Goal: Book appointment/travel/reservation

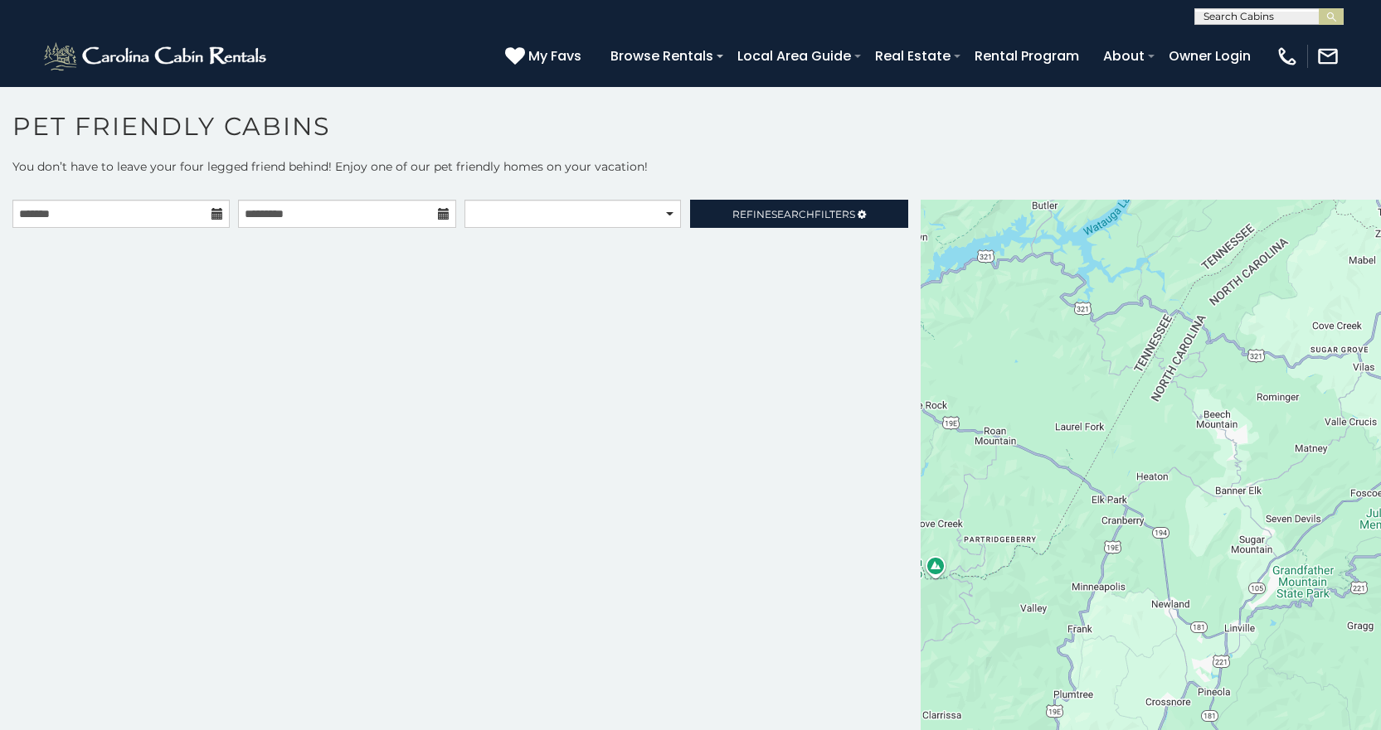
click at [213, 219] on icon at bounding box center [217, 214] width 12 height 12
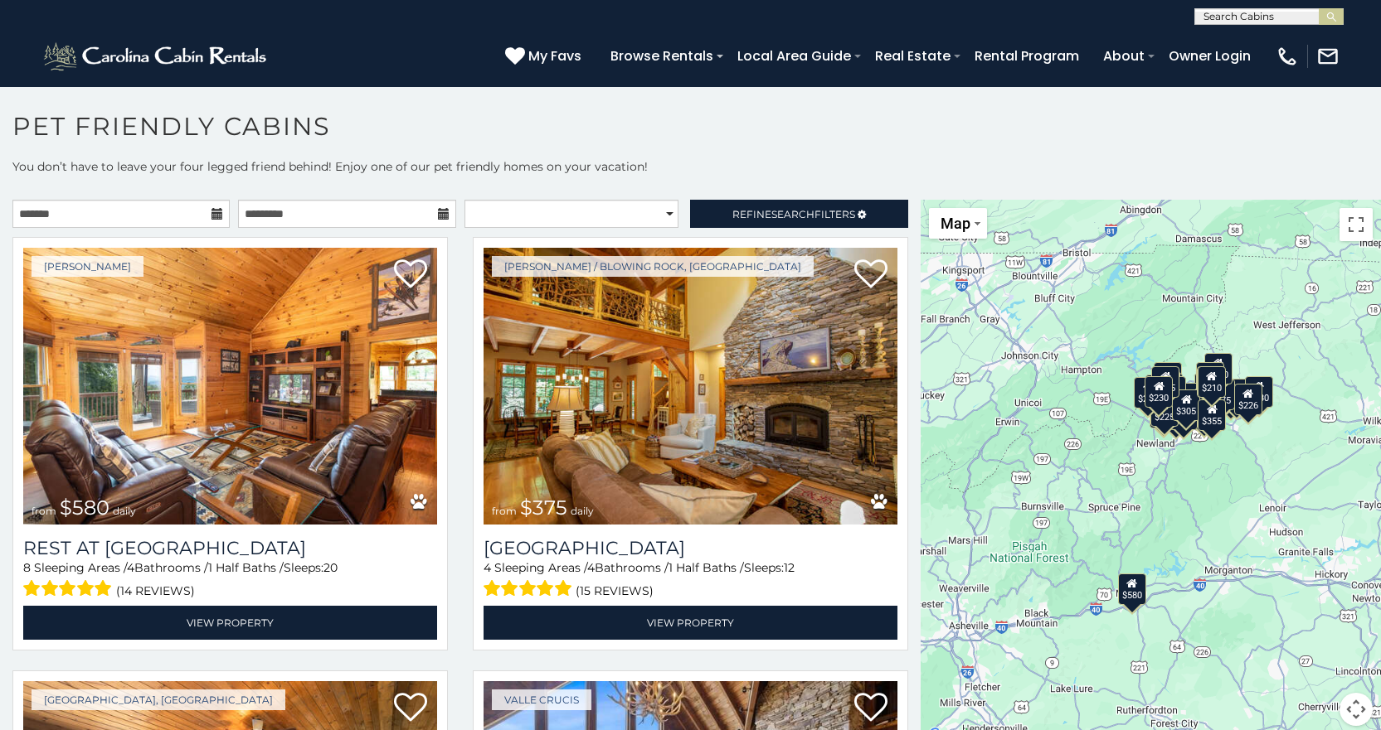
click at [212, 209] on icon at bounding box center [217, 214] width 12 height 12
click at [213, 218] on icon at bounding box center [217, 214] width 12 height 12
click at [131, 205] on input "text" at bounding box center [120, 214] width 217 height 28
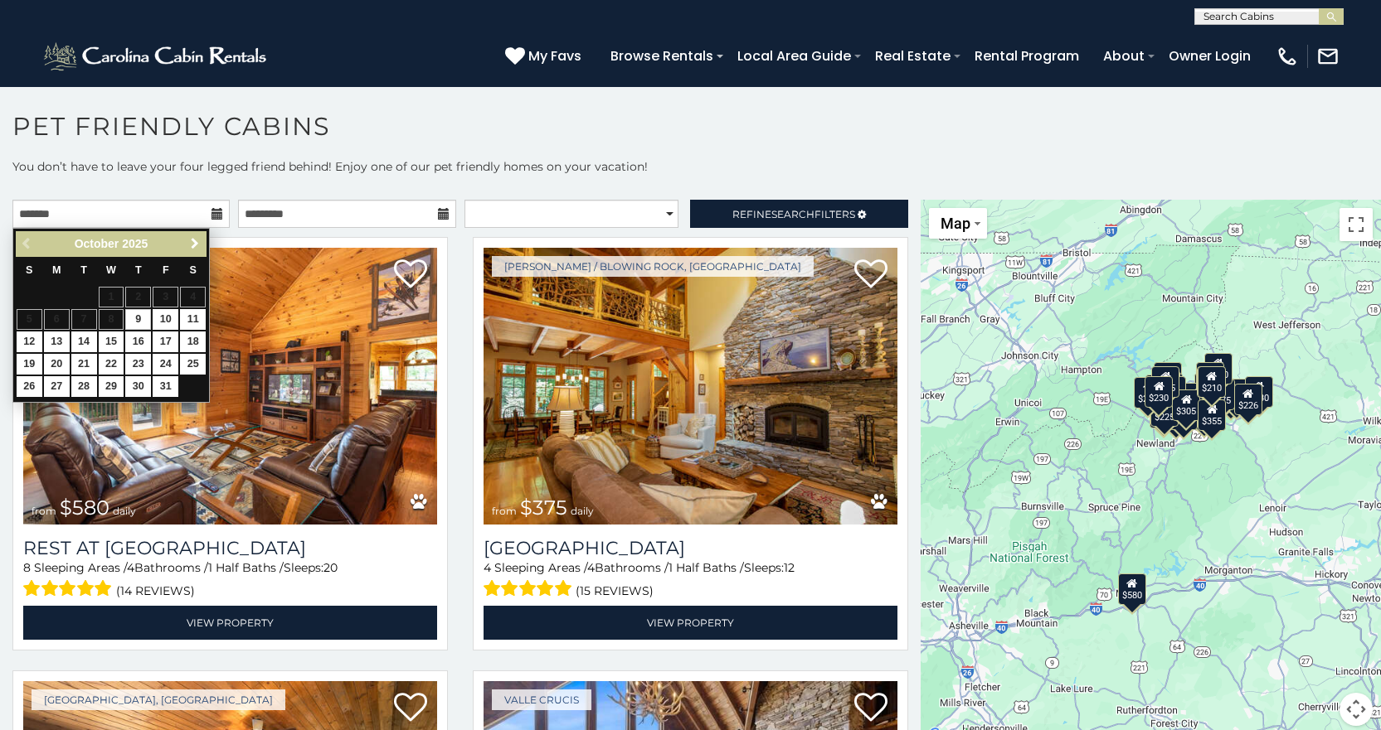
click at [196, 240] on span "Next" at bounding box center [194, 243] width 13 height 13
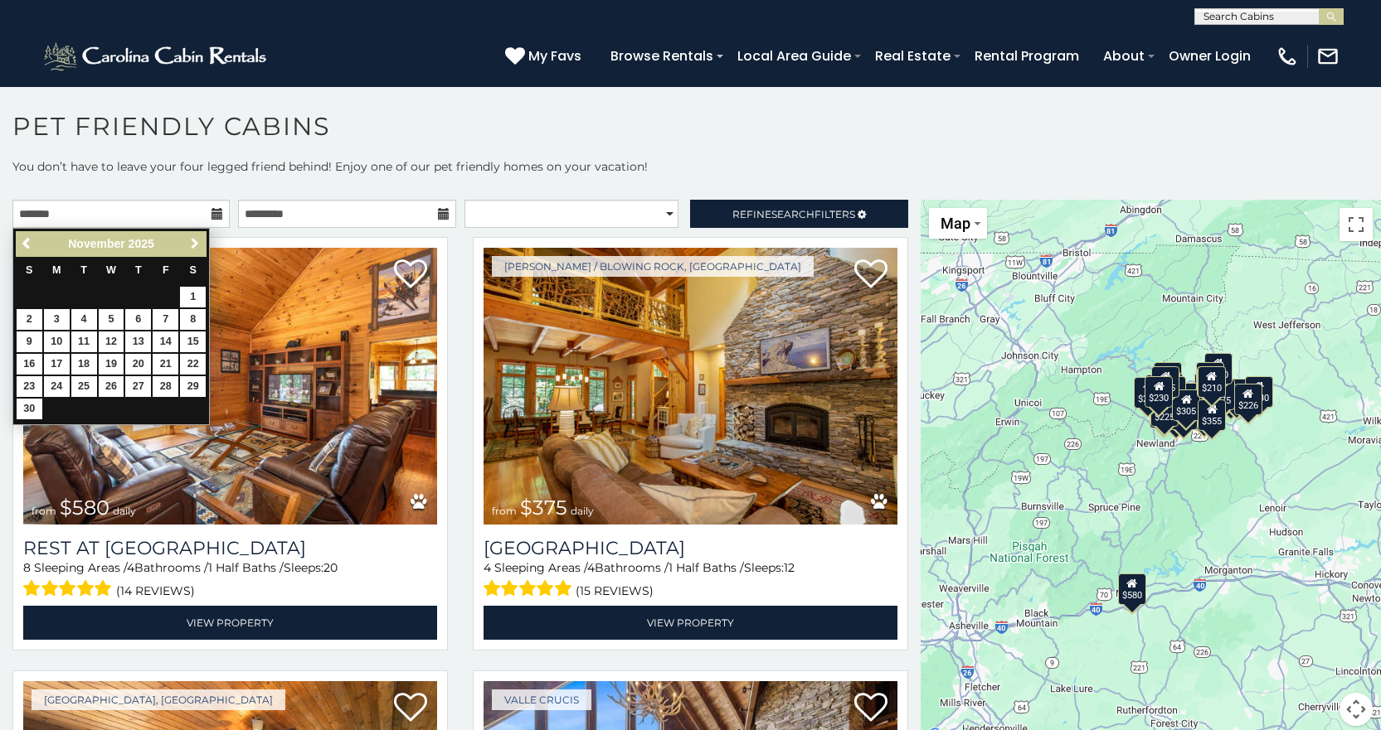
click at [196, 240] on span "Next" at bounding box center [194, 243] width 13 height 13
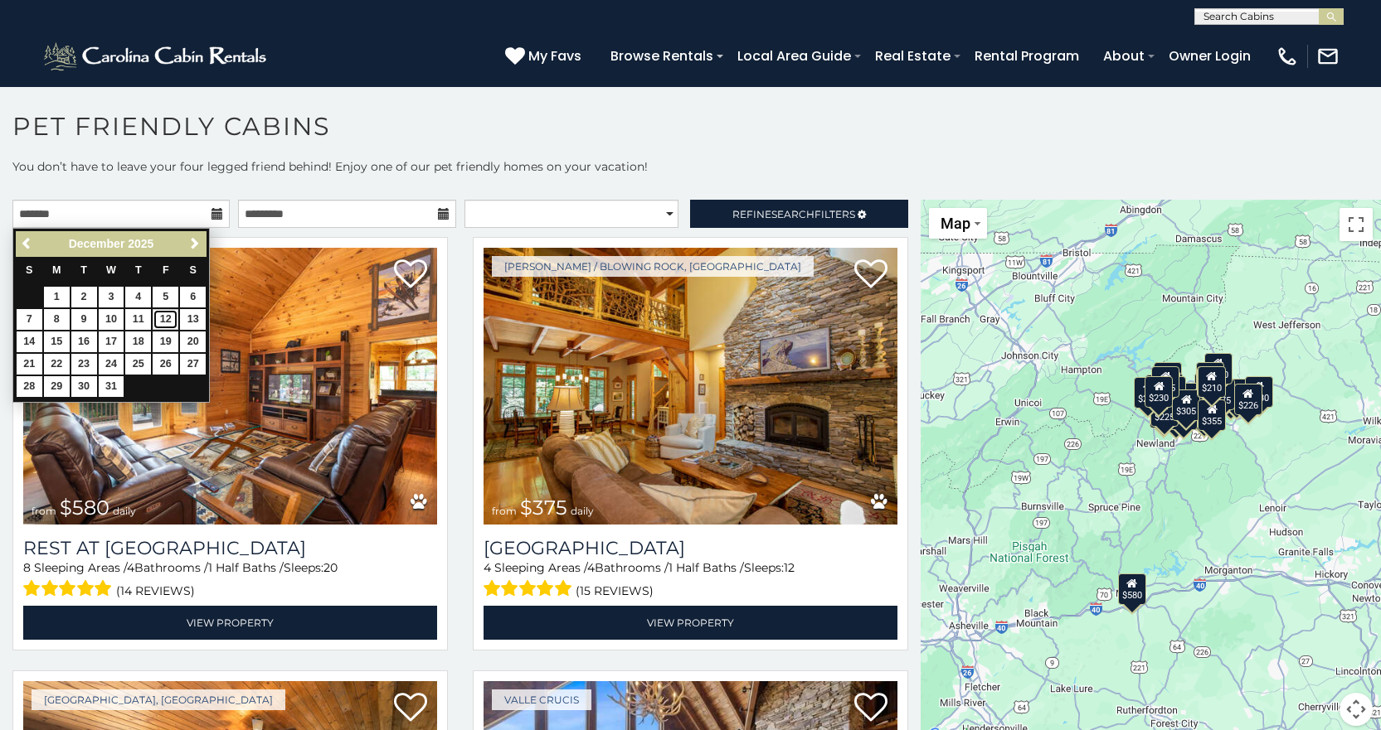
click at [170, 318] on link "12" at bounding box center [166, 319] width 26 height 21
type input "**********"
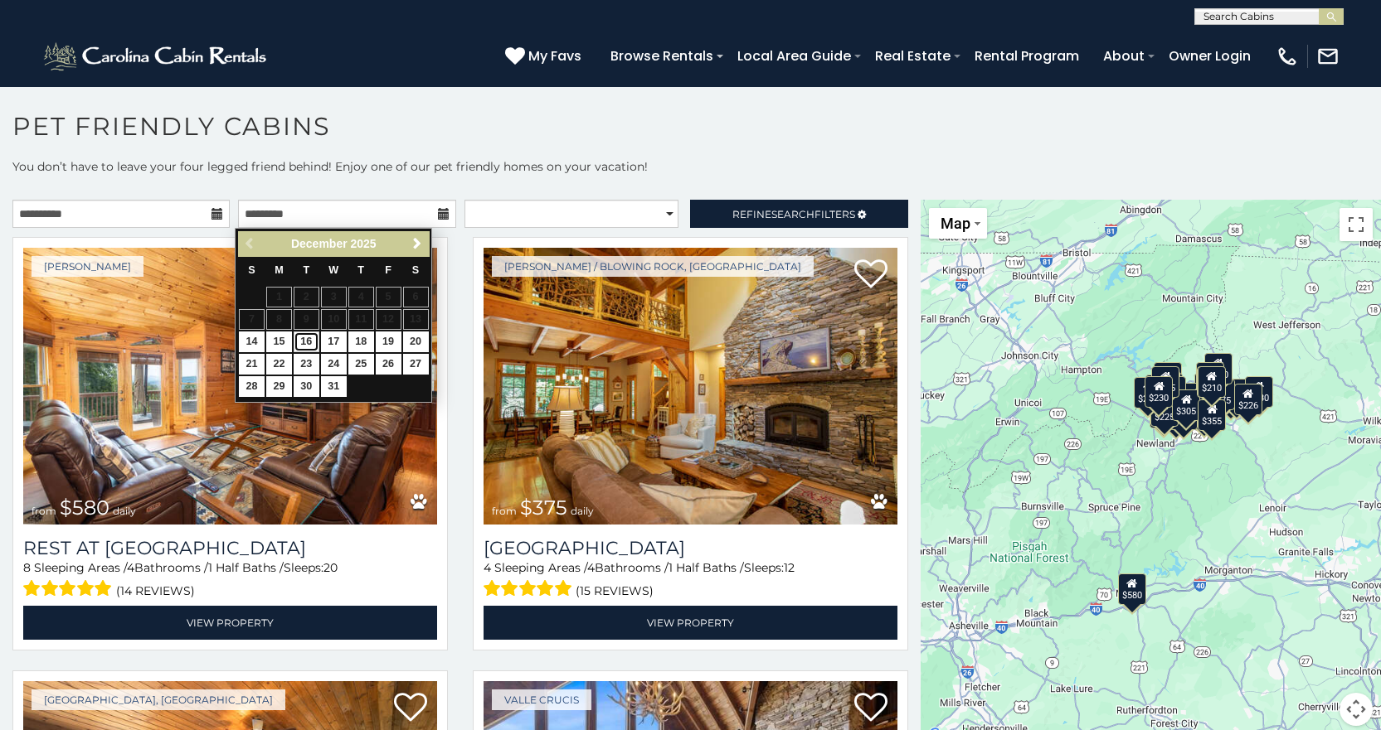
click at [302, 342] on link "16" at bounding box center [307, 342] width 26 height 21
type input "**********"
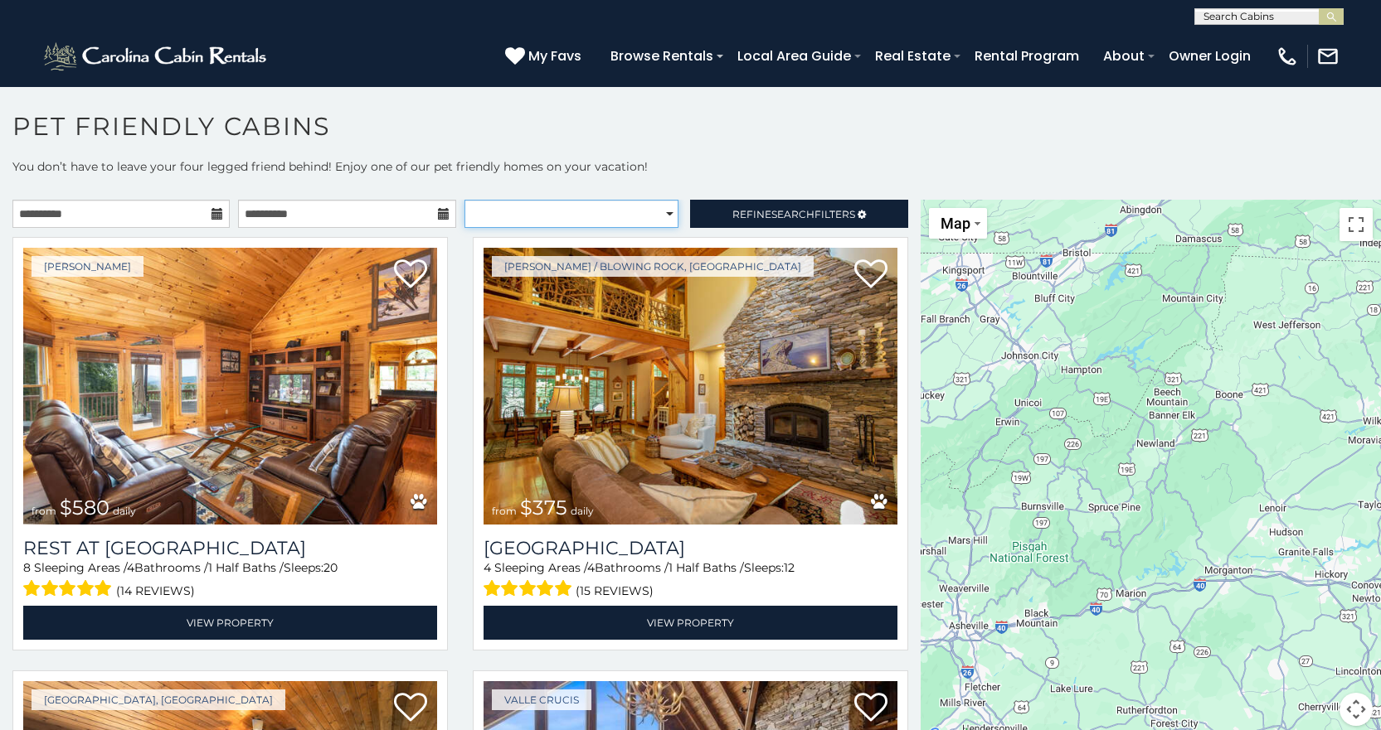
click at [629, 217] on select "**********" at bounding box center [571, 214] width 214 height 28
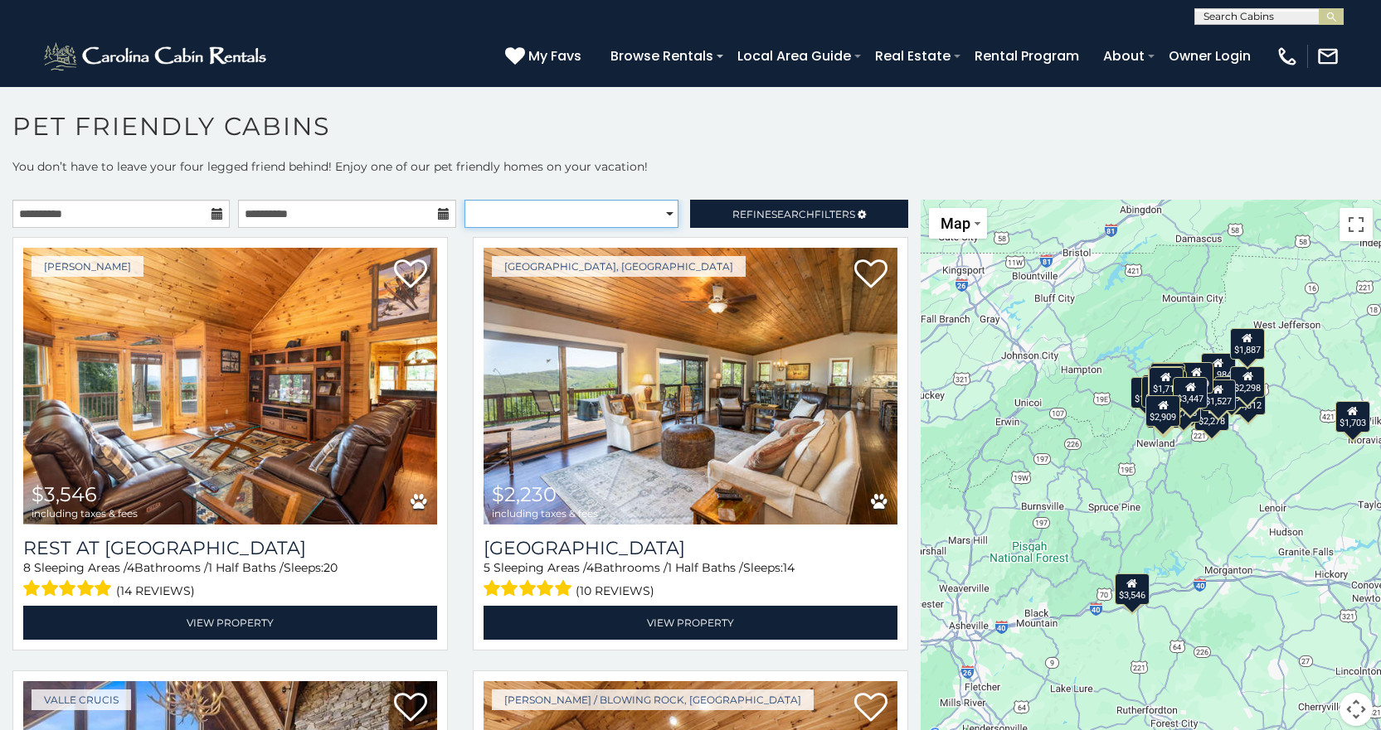
click at [624, 206] on select "**********" at bounding box center [571, 214] width 214 height 28
click at [802, 210] on span "Refine Search Filters" at bounding box center [793, 214] width 123 height 12
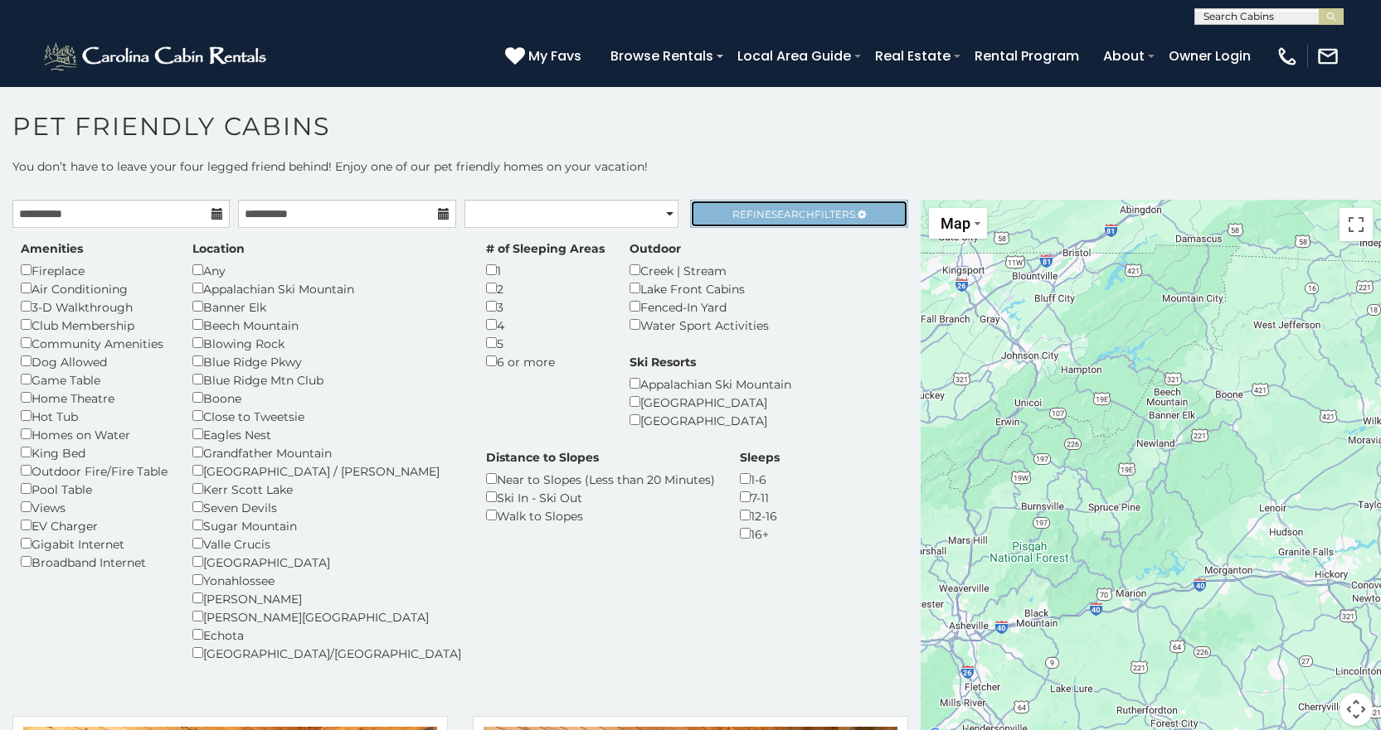
click at [829, 219] on span "Refine Search Filters" at bounding box center [793, 214] width 123 height 12
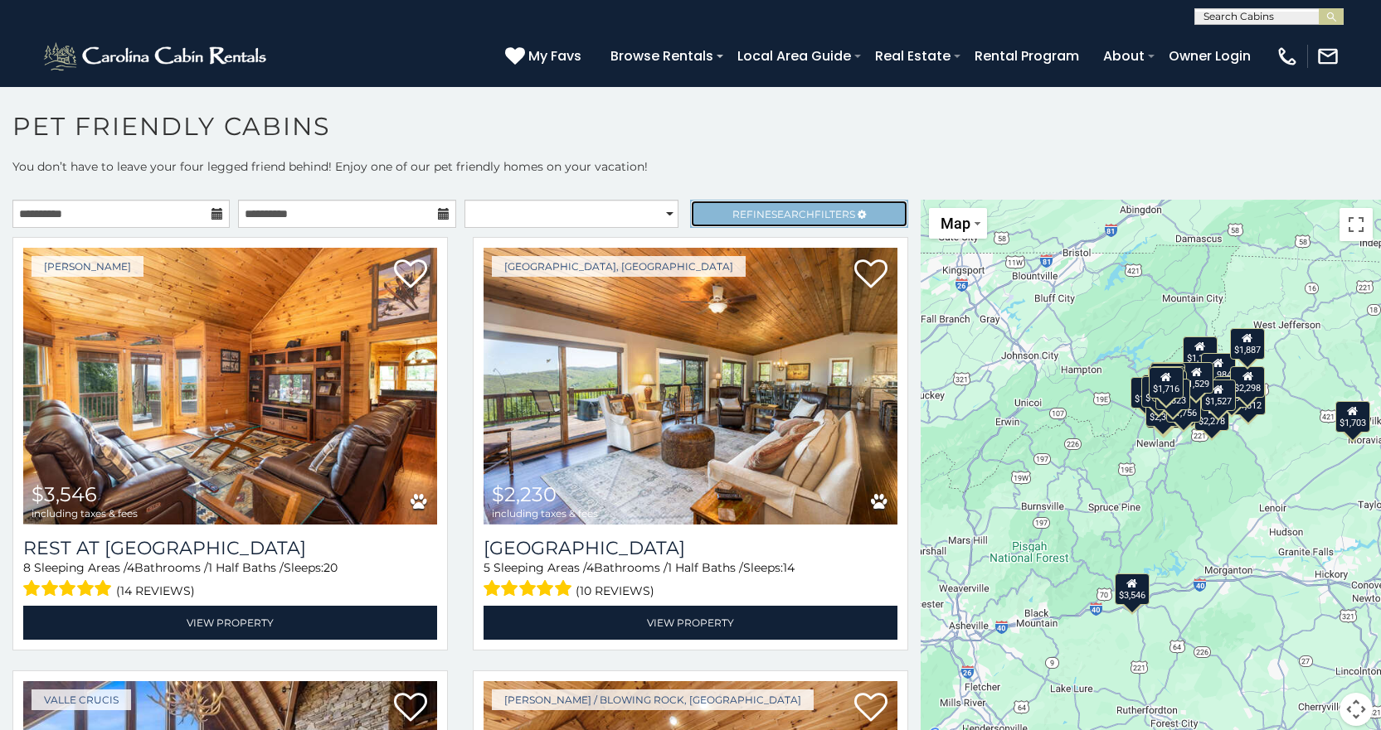
click at [829, 219] on span "Refine Search Filters" at bounding box center [793, 214] width 123 height 12
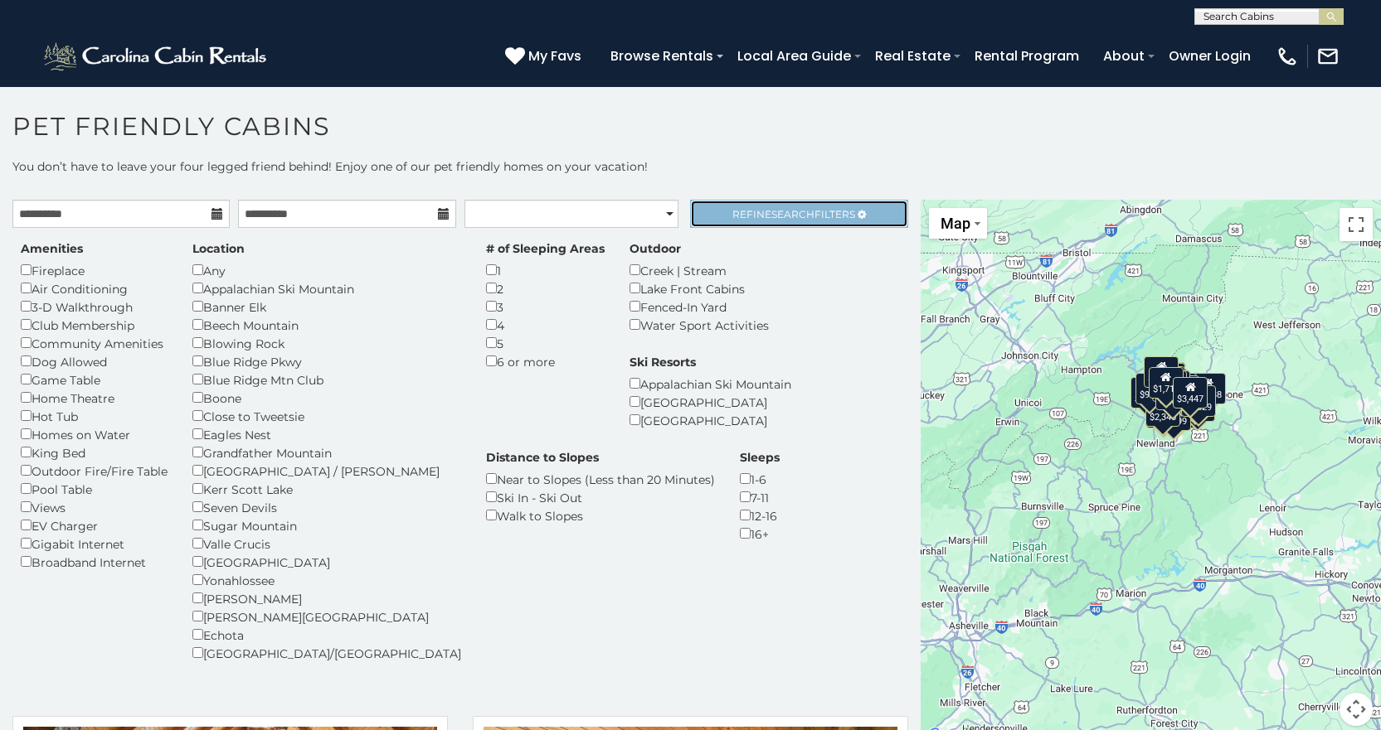
click at [807, 214] on span "Refine Search Filters" at bounding box center [793, 214] width 123 height 12
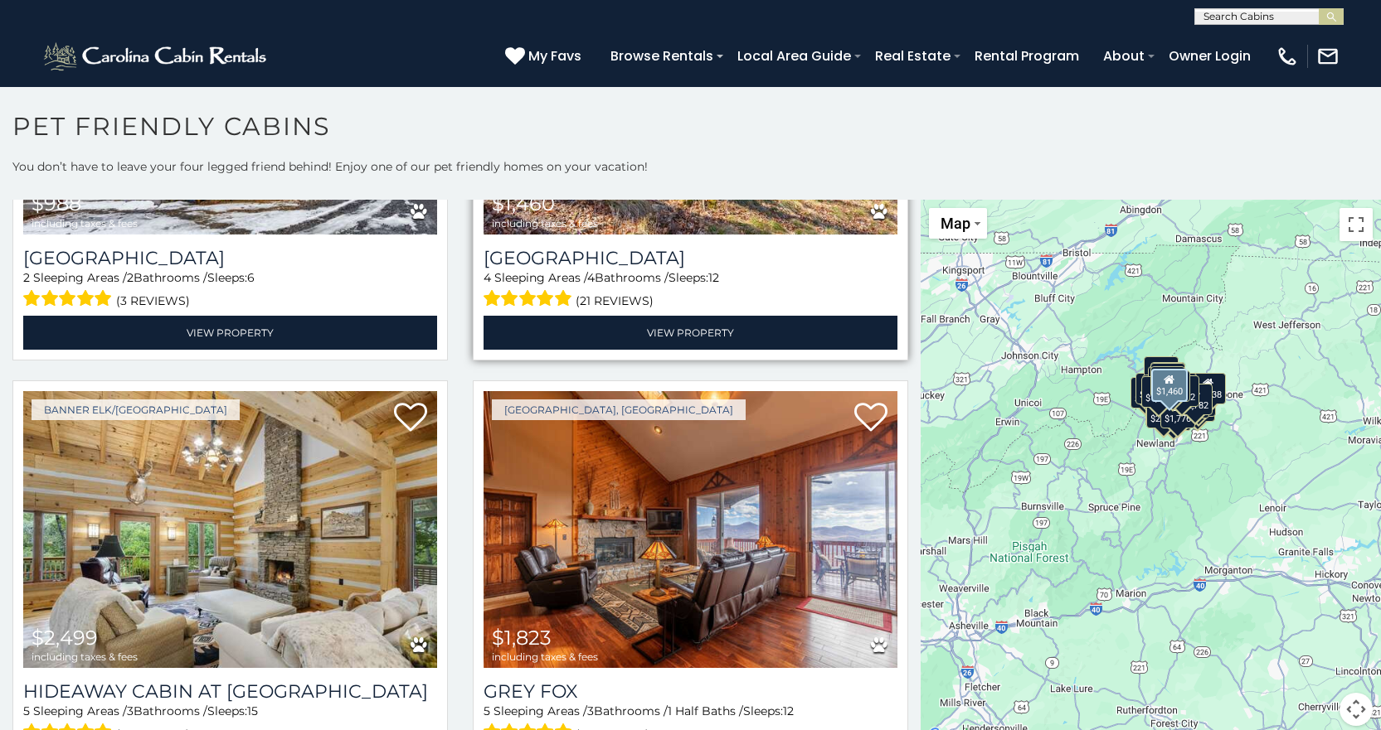
scroll to position [5555, 0]
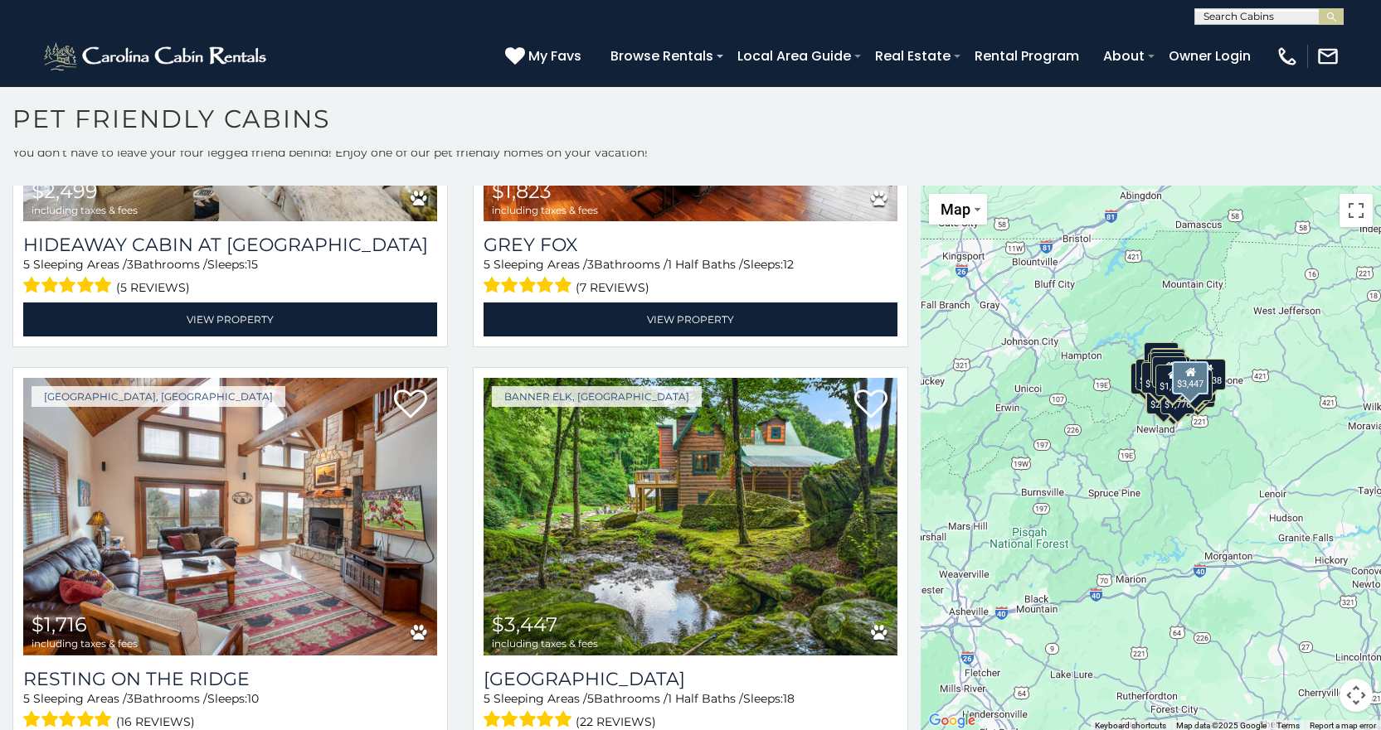
scroll to position [9, 0]
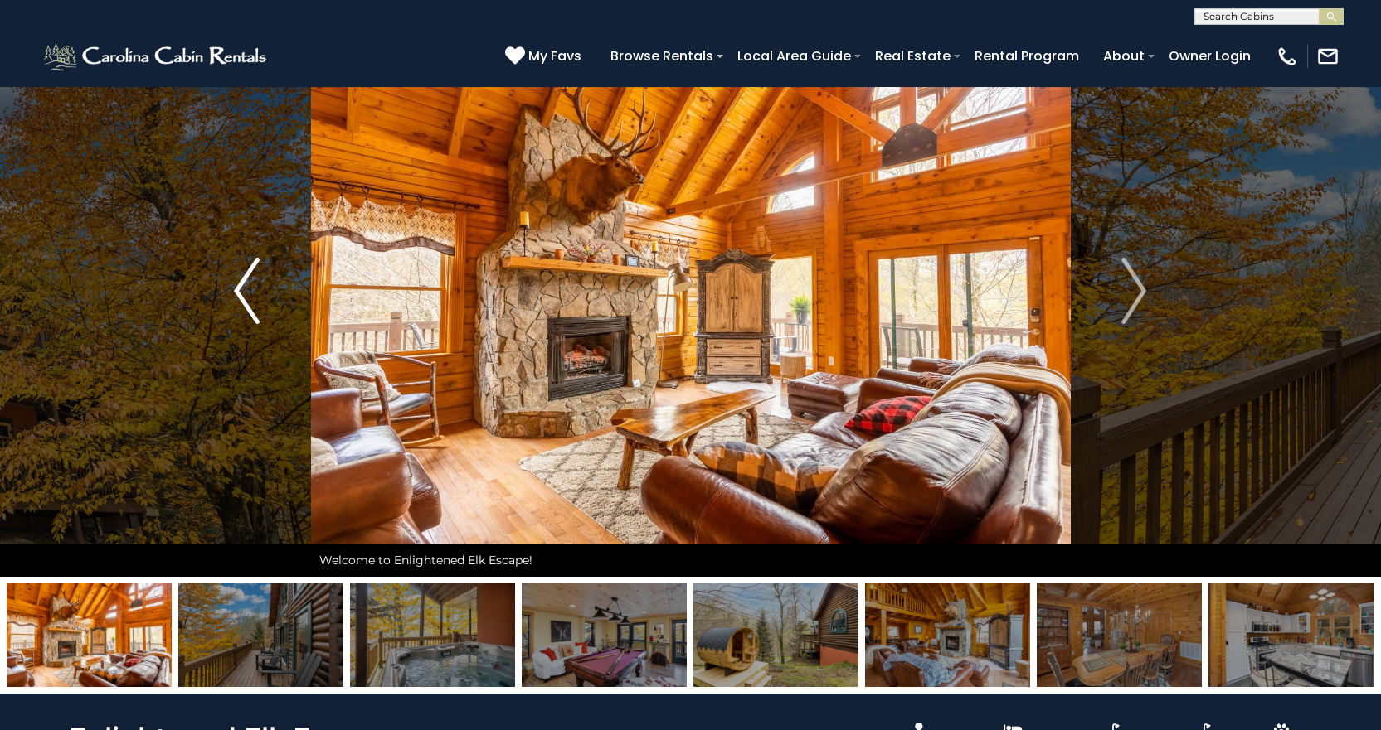
scroll to position [332, 0]
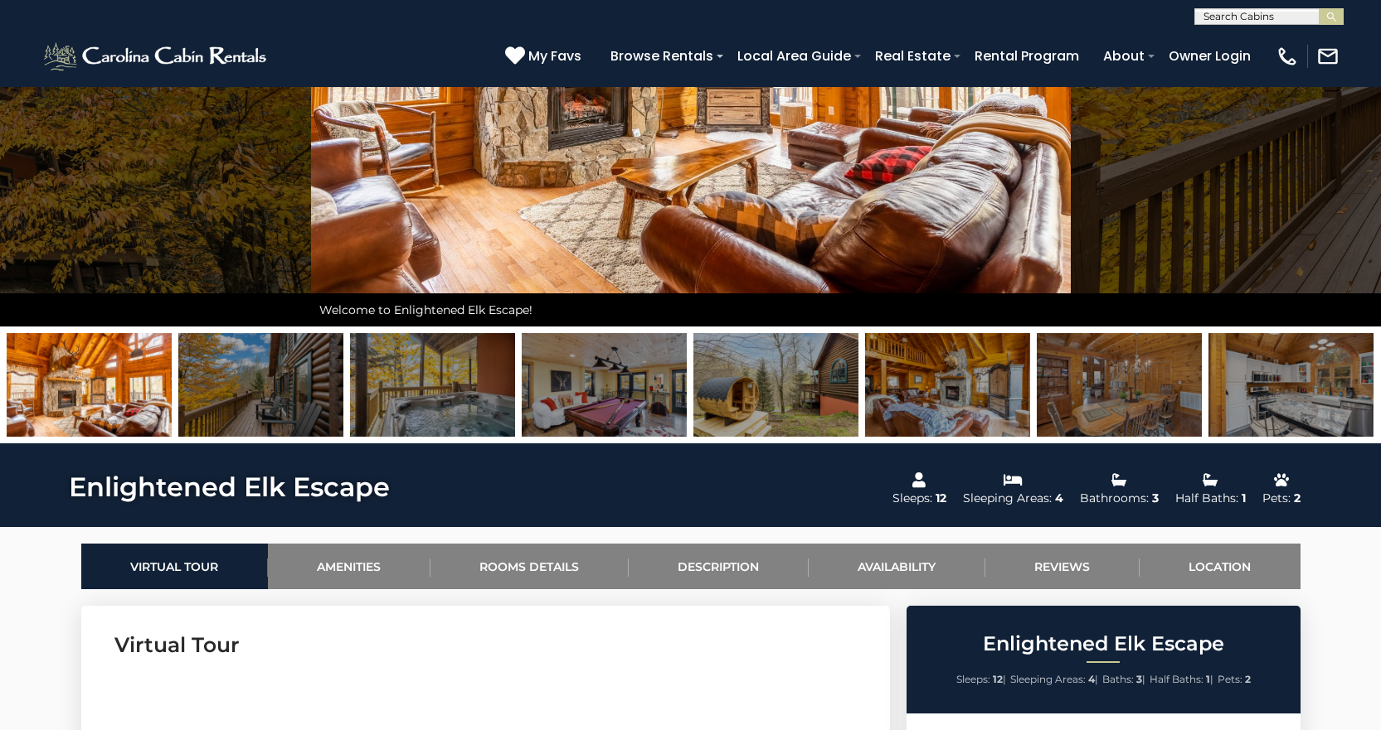
click at [296, 386] on img at bounding box center [260, 385] width 165 height 104
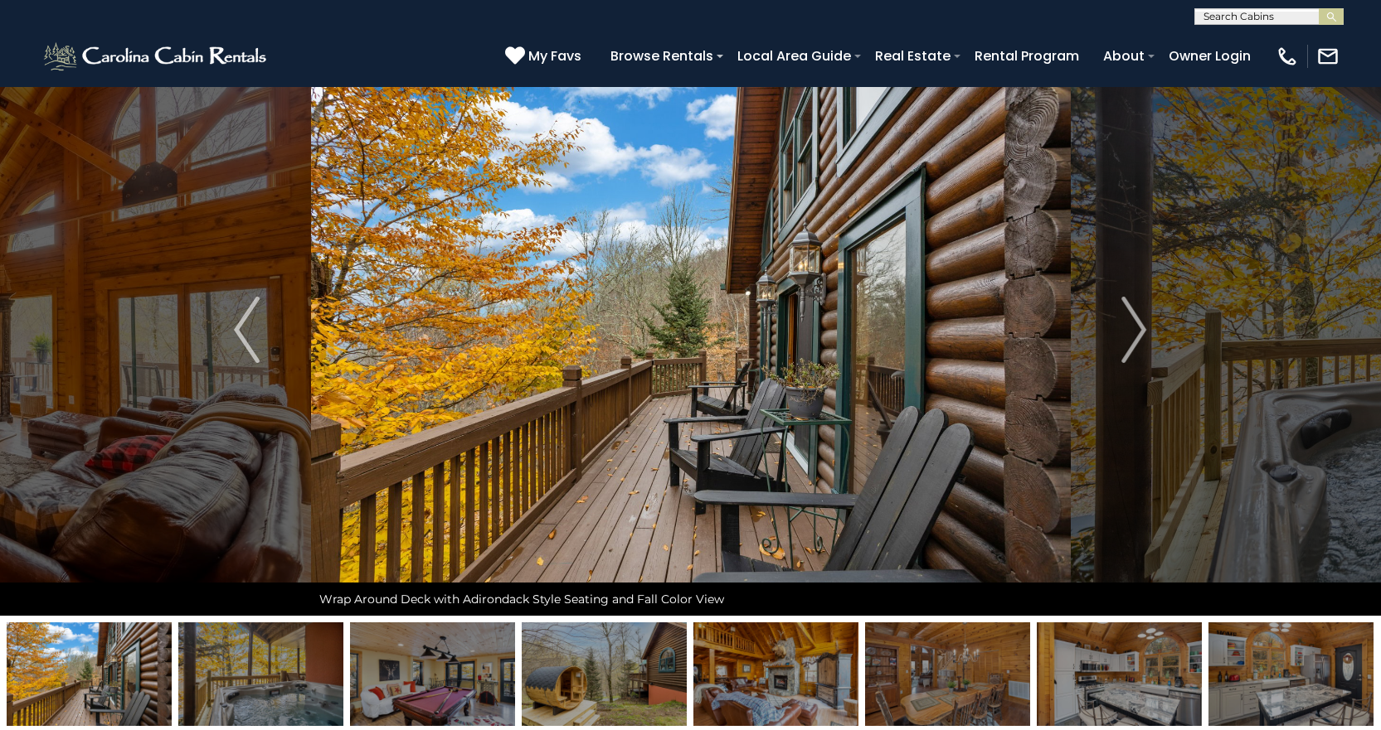
scroll to position [0, 0]
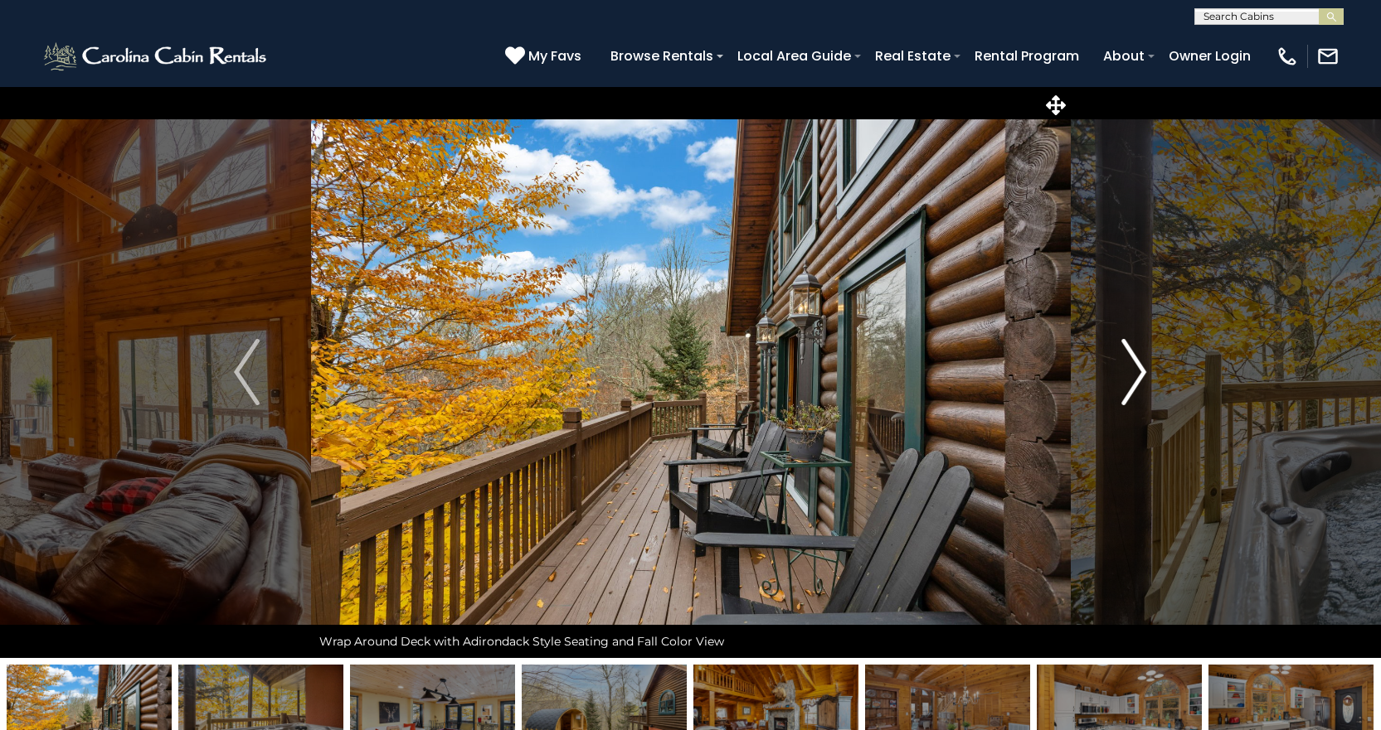
click at [1138, 382] on img "Next" at bounding box center [1133, 372] width 25 height 66
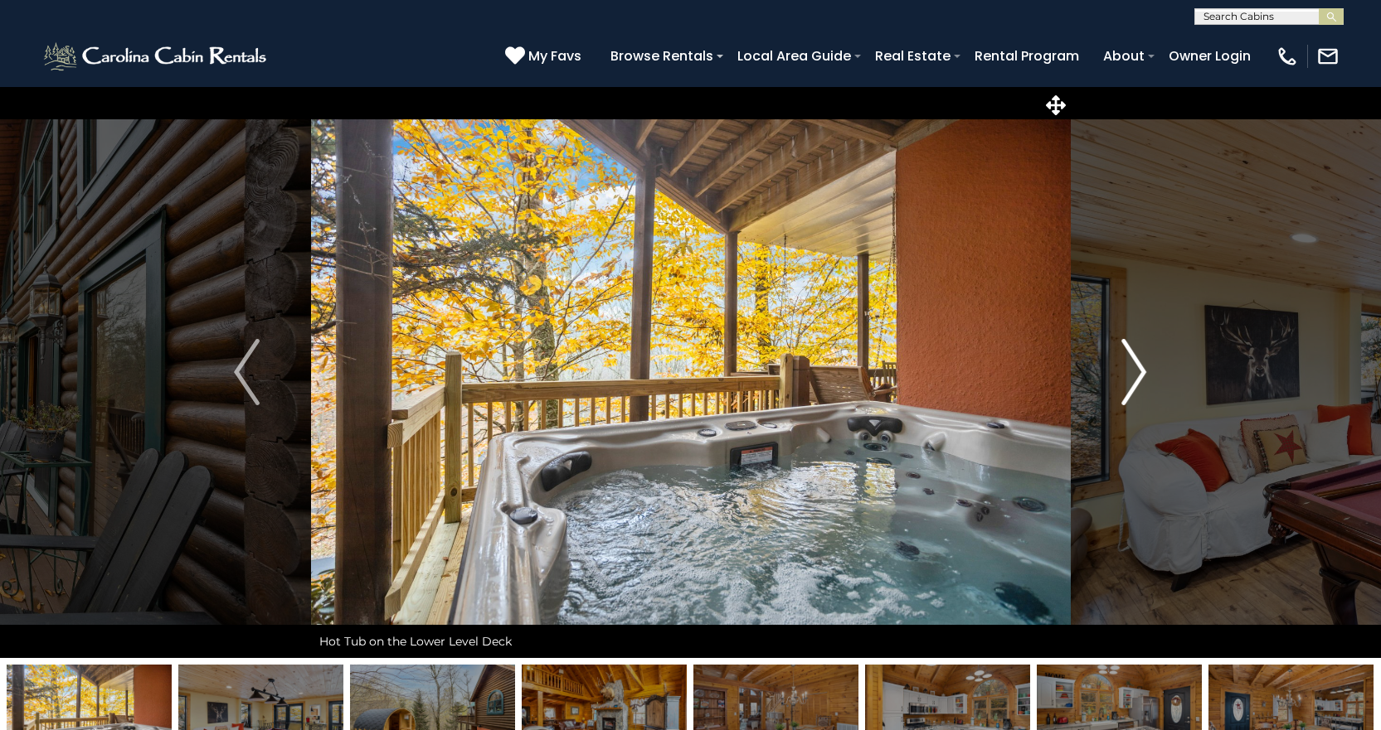
click at [1138, 382] on img "Next" at bounding box center [1133, 372] width 25 height 66
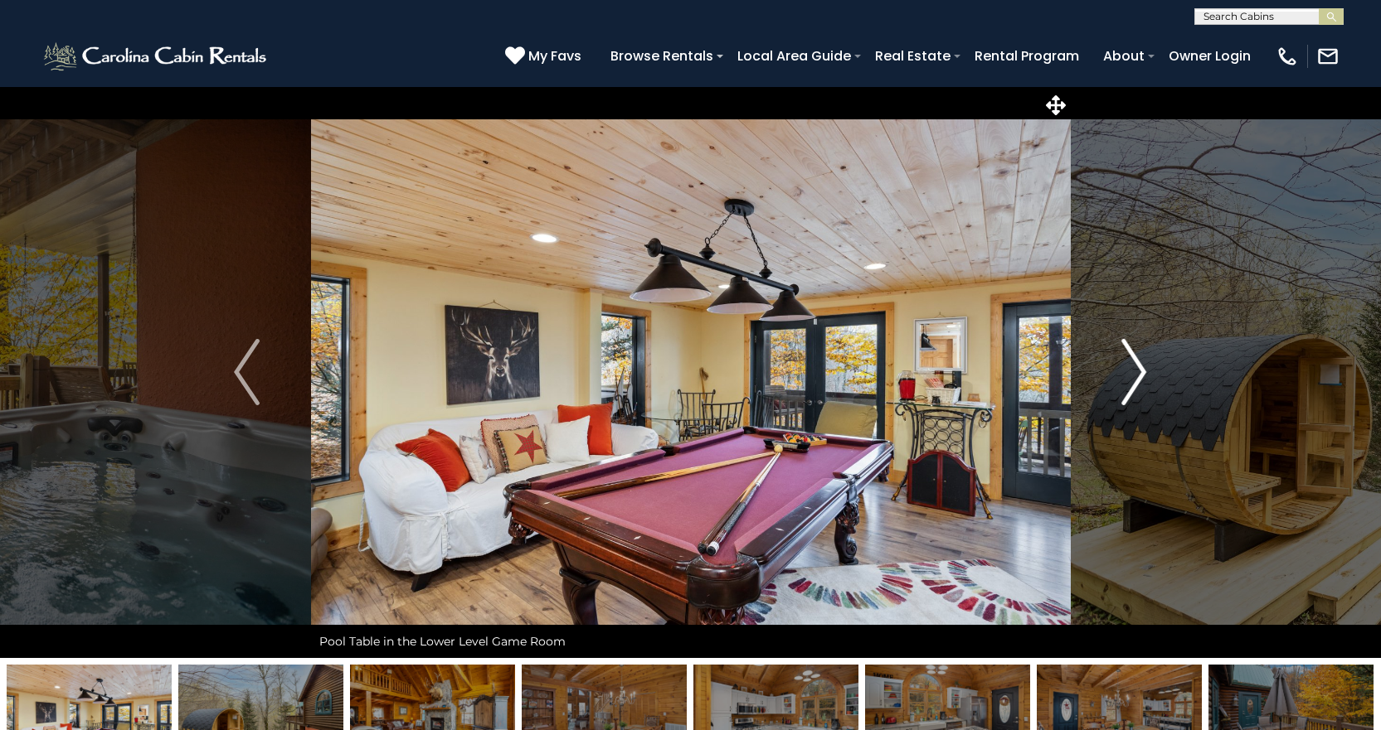
click at [1138, 382] on img "Next" at bounding box center [1133, 372] width 25 height 66
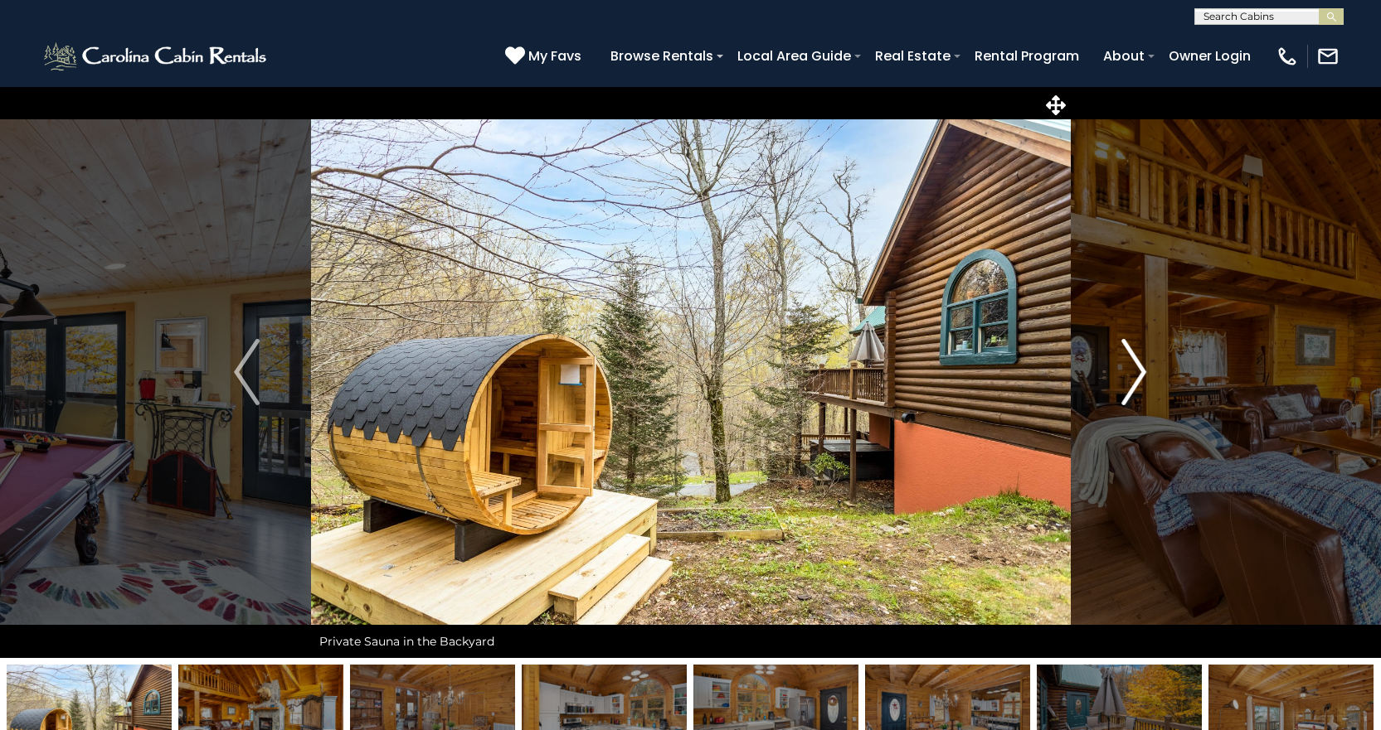
click at [1138, 382] on img "Next" at bounding box center [1133, 372] width 25 height 66
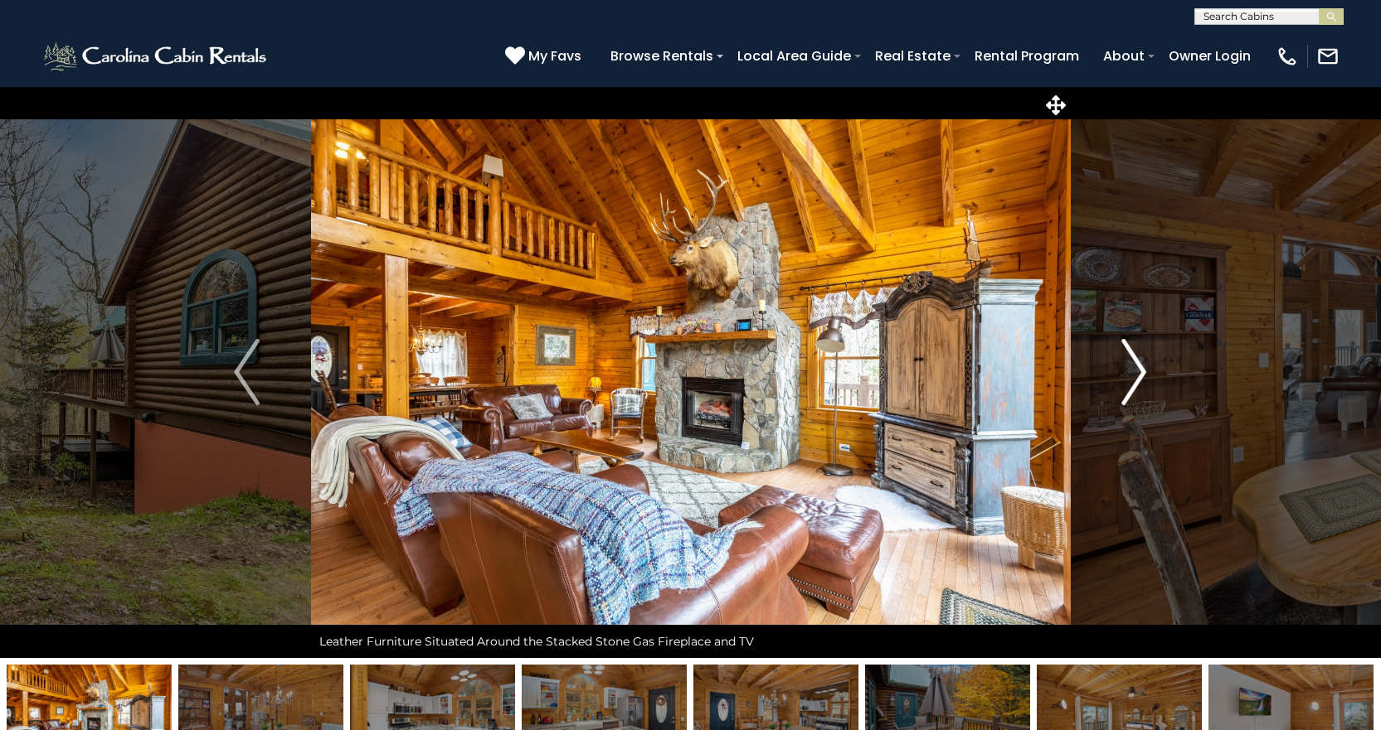
click at [1138, 382] on img "Next" at bounding box center [1133, 372] width 25 height 66
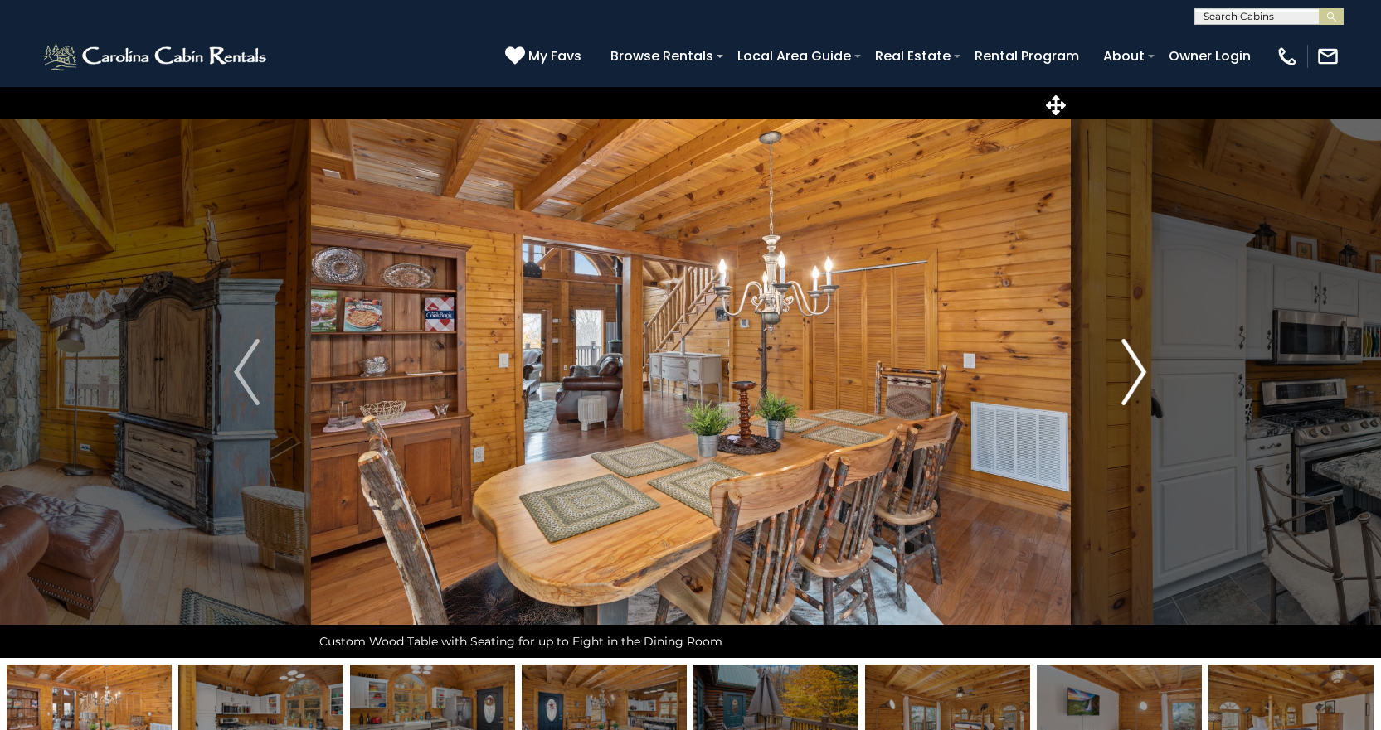
click at [1138, 382] on img "Next" at bounding box center [1133, 372] width 25 height 66
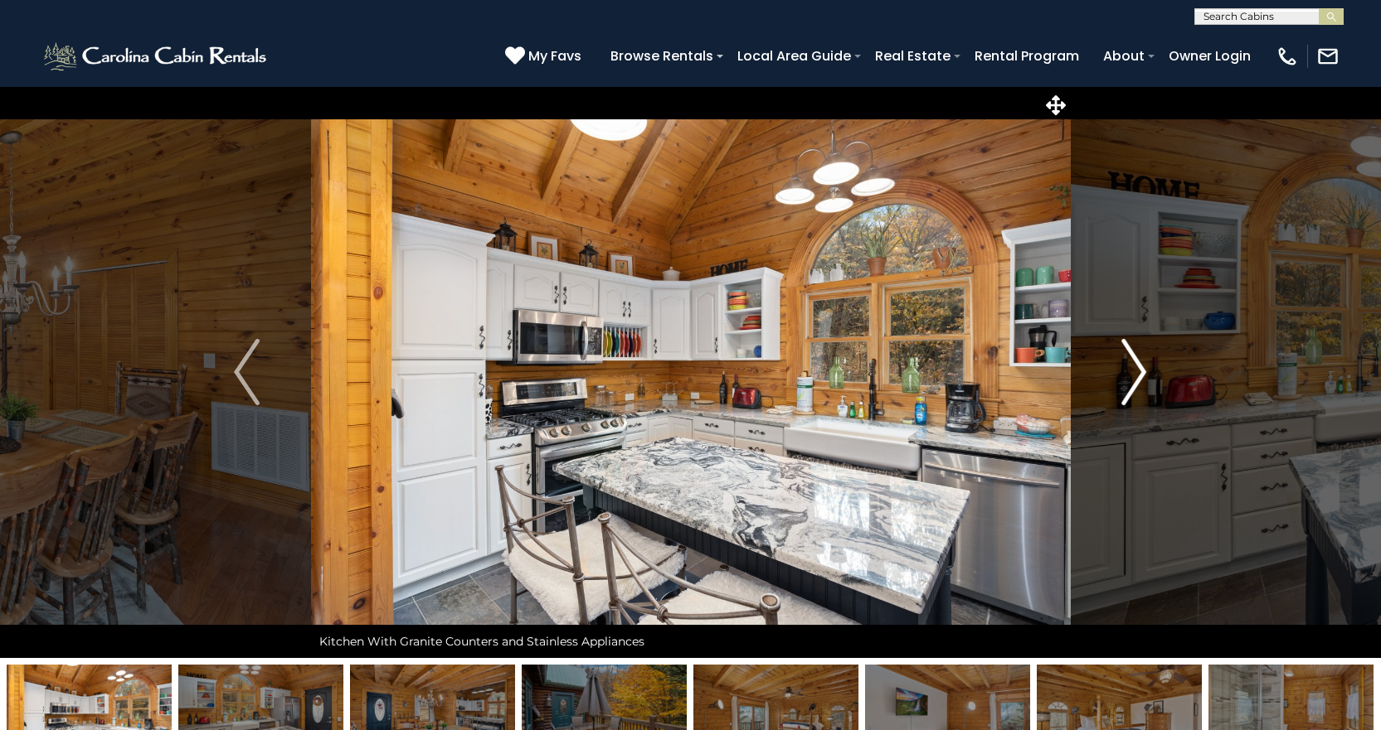
click at [1138, 382] on img "Next" at bounding box center [1133, 372] width 25 height 66
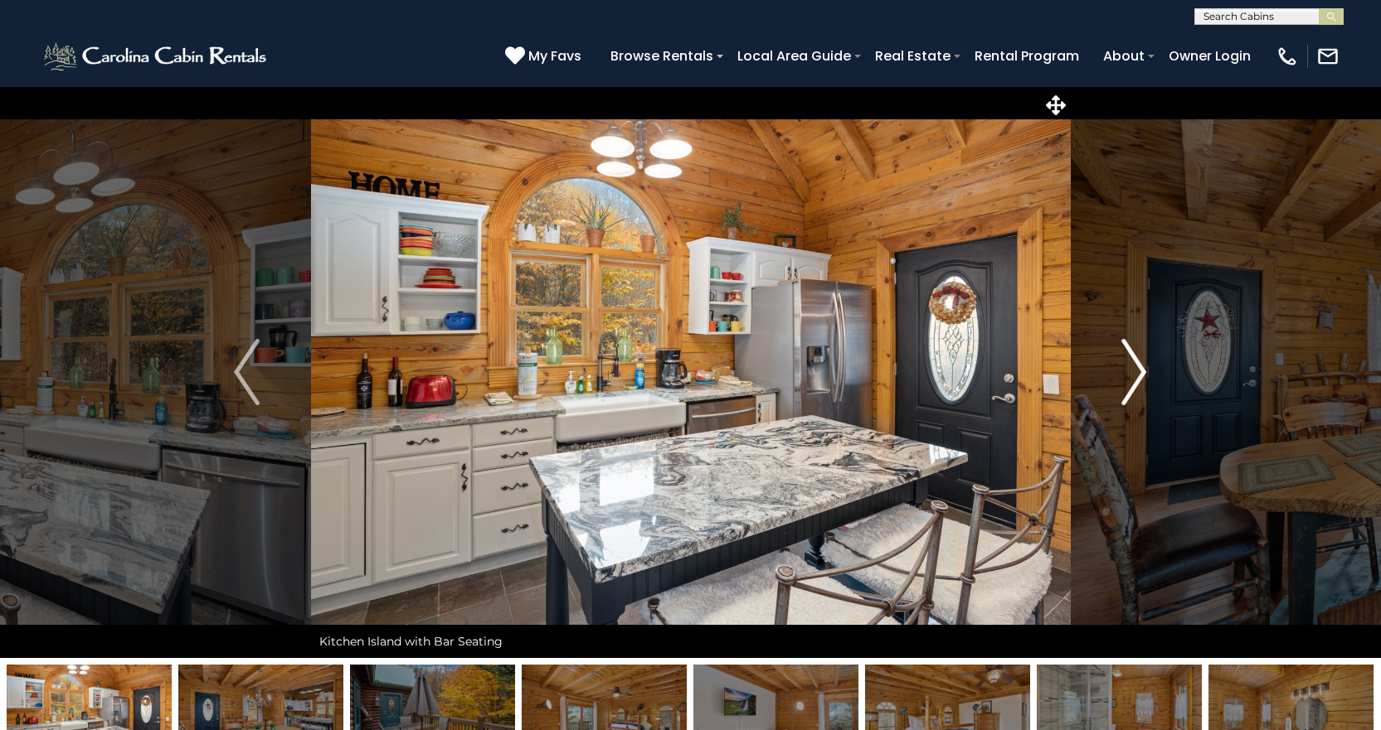
click at [1138, 382] on img "Next" at bounding box center [1133, 372] width 25 height 66
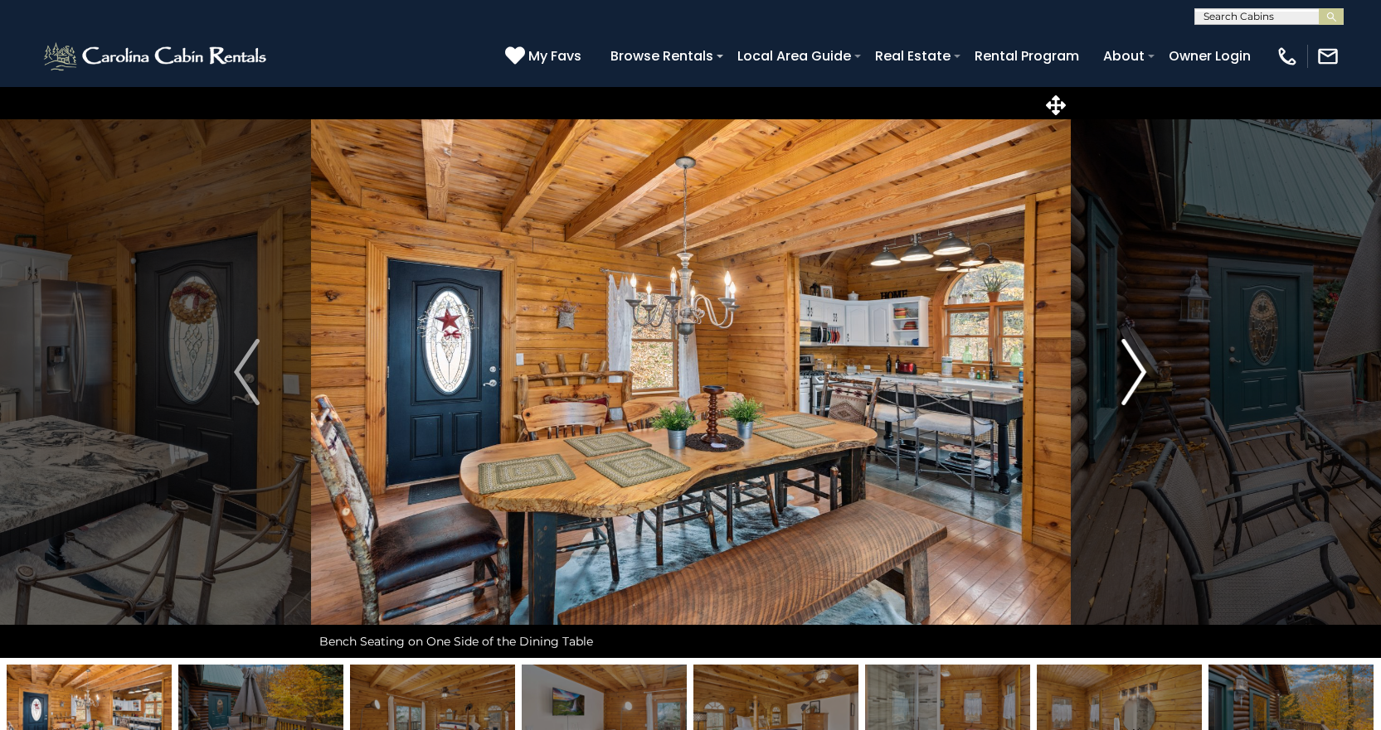
click at [1138, 382] on img "Next" at bounding box center [1133, 372] width 25 height 66
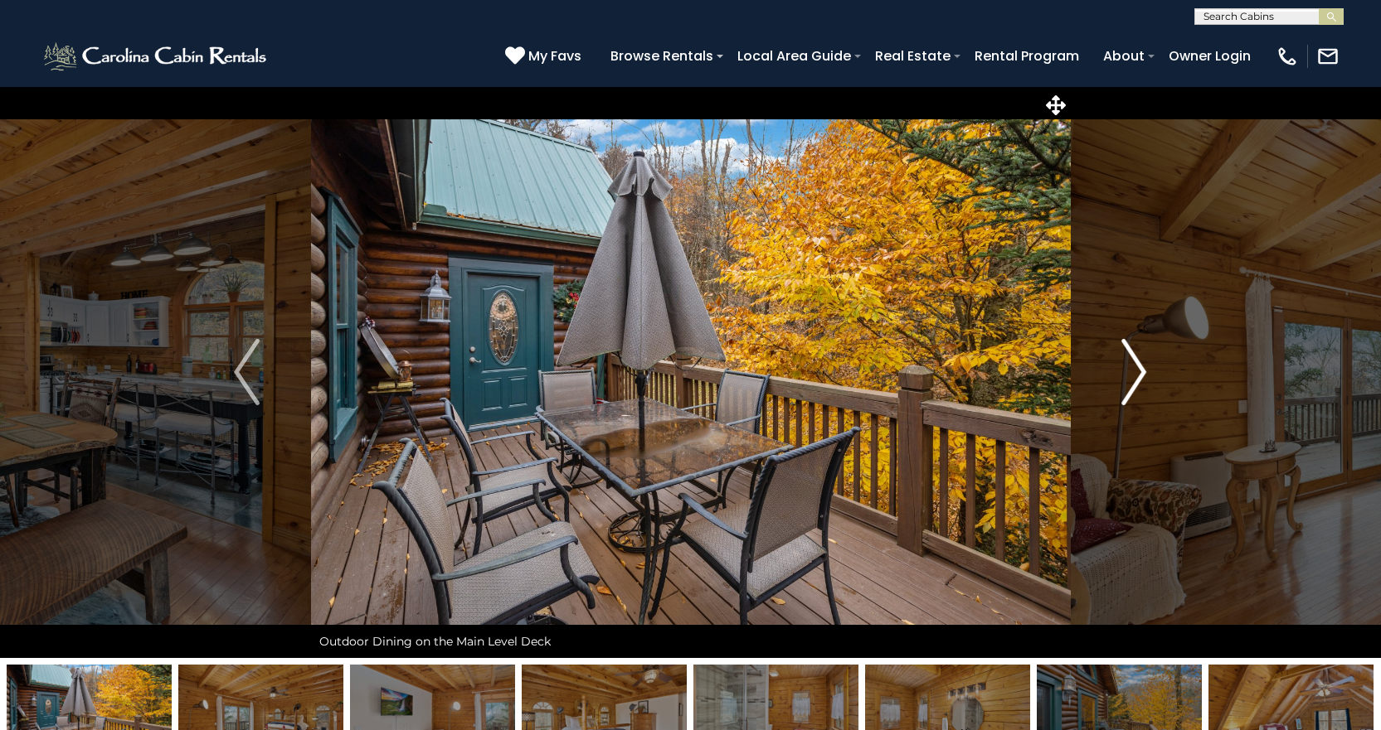
click at [1138, 382] on img "Next" at bounding box center [1133, 372] width 25 height 66
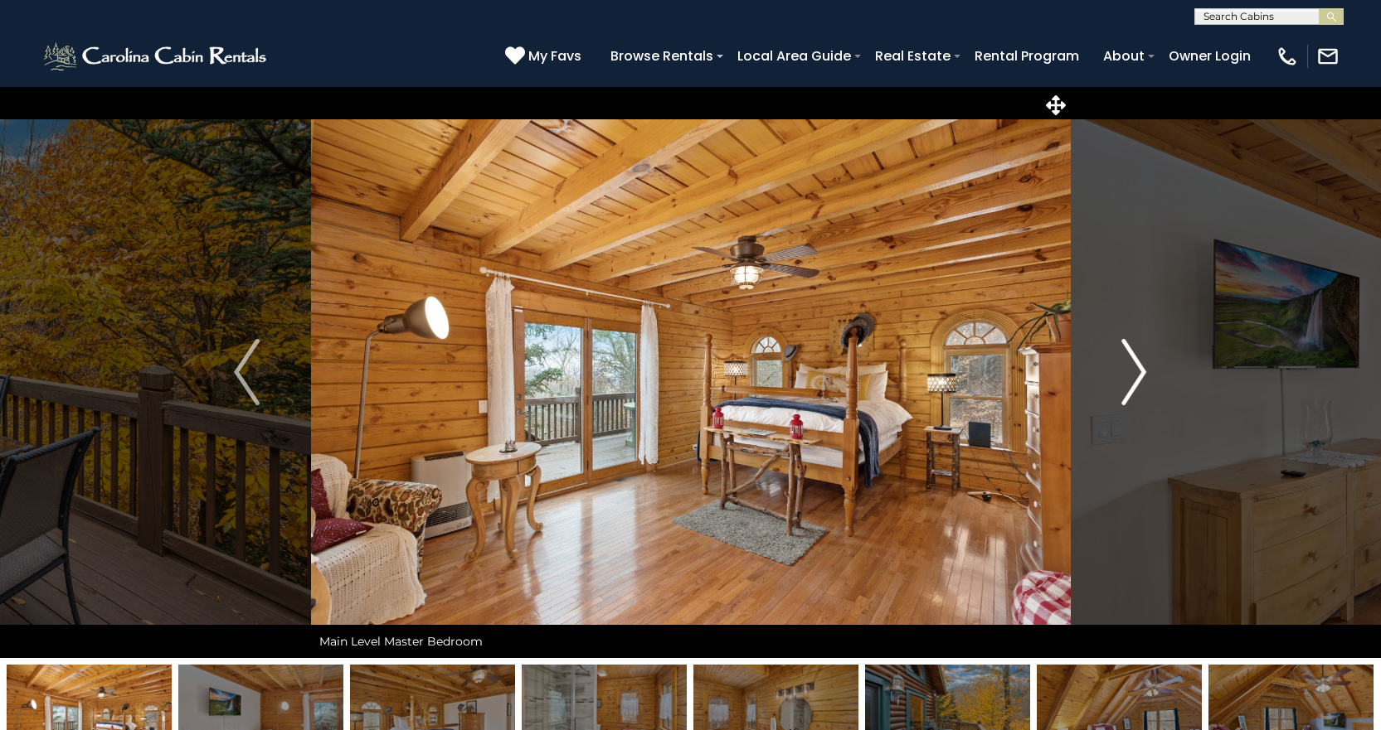
click at [1138, 382] on img "Next" at bounding box center [1133, 372] width 25 height 66
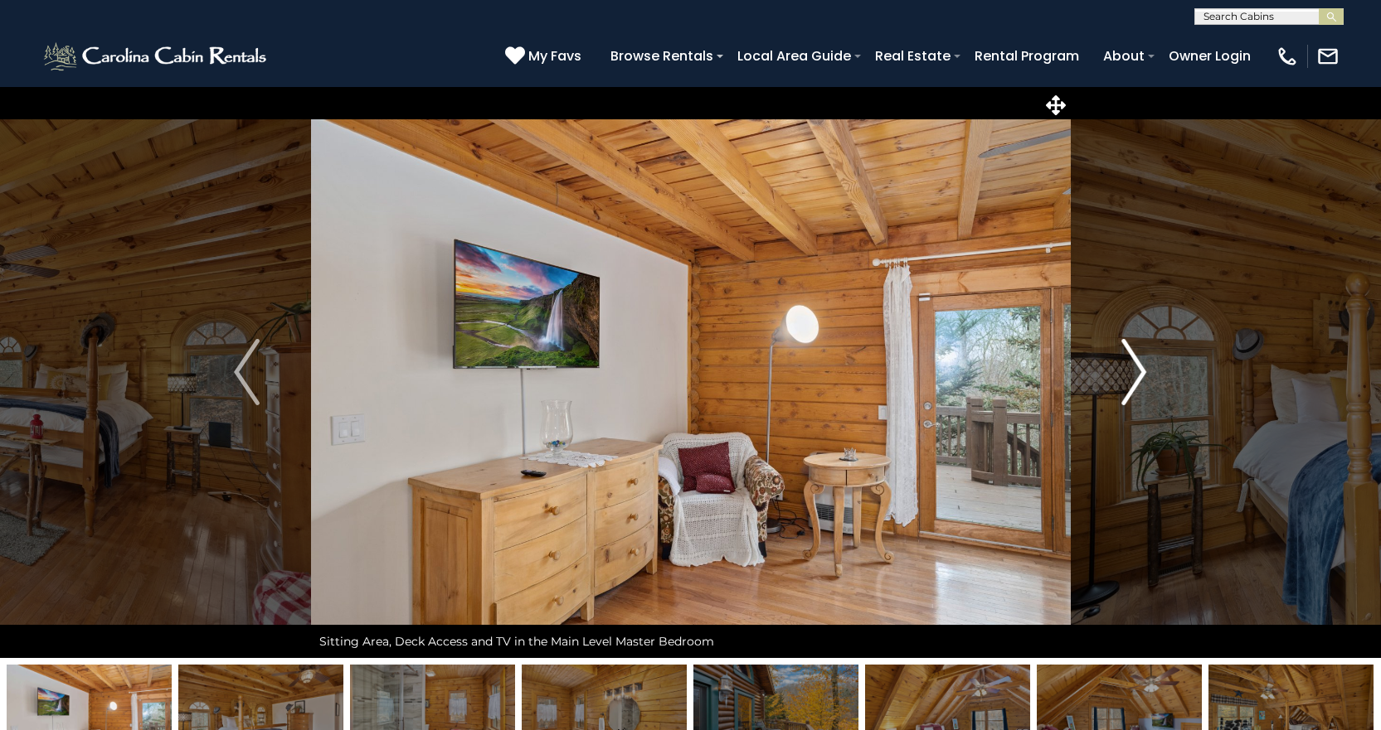
click at [1138, 382] on img "Next" at bounding box center [1133, 372] width 25 height 66
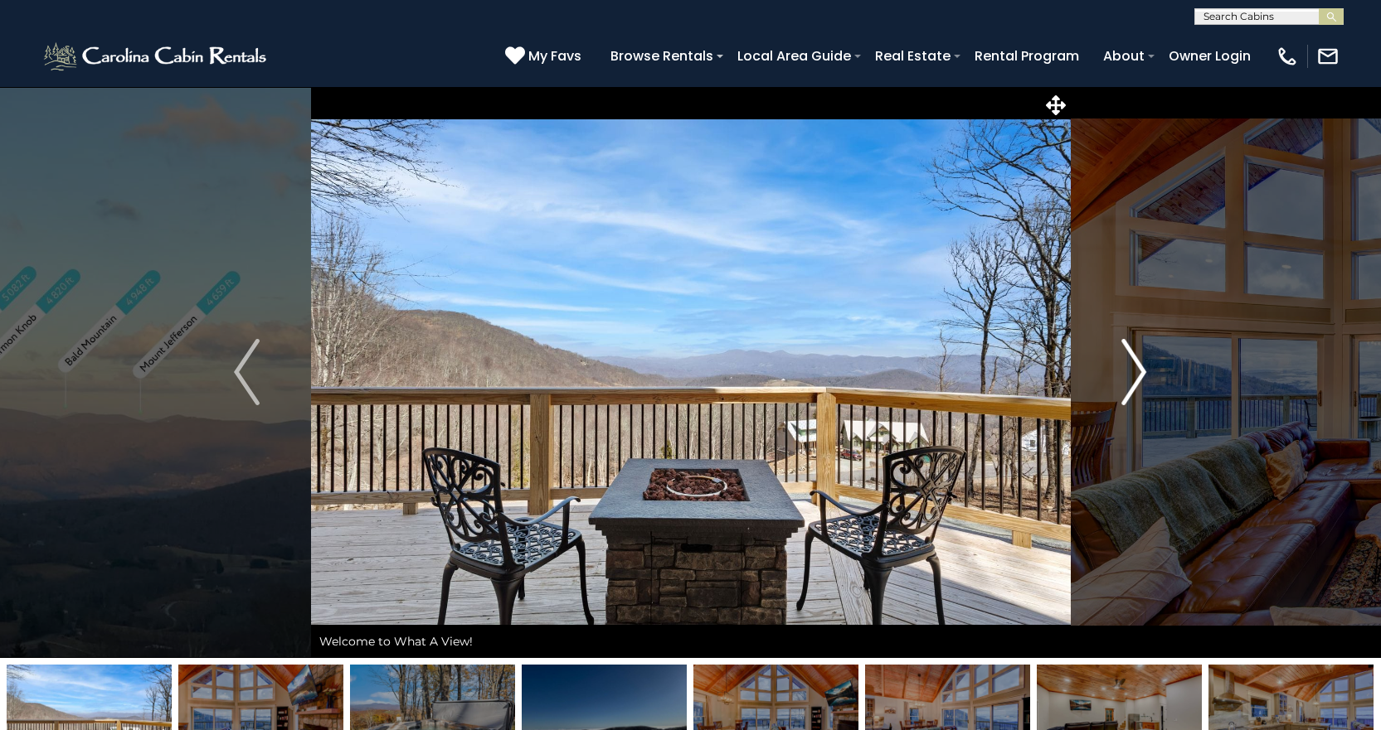
click at [1123, 372] on img "Next" at bounding box center [1133, 372] width 25 height 66
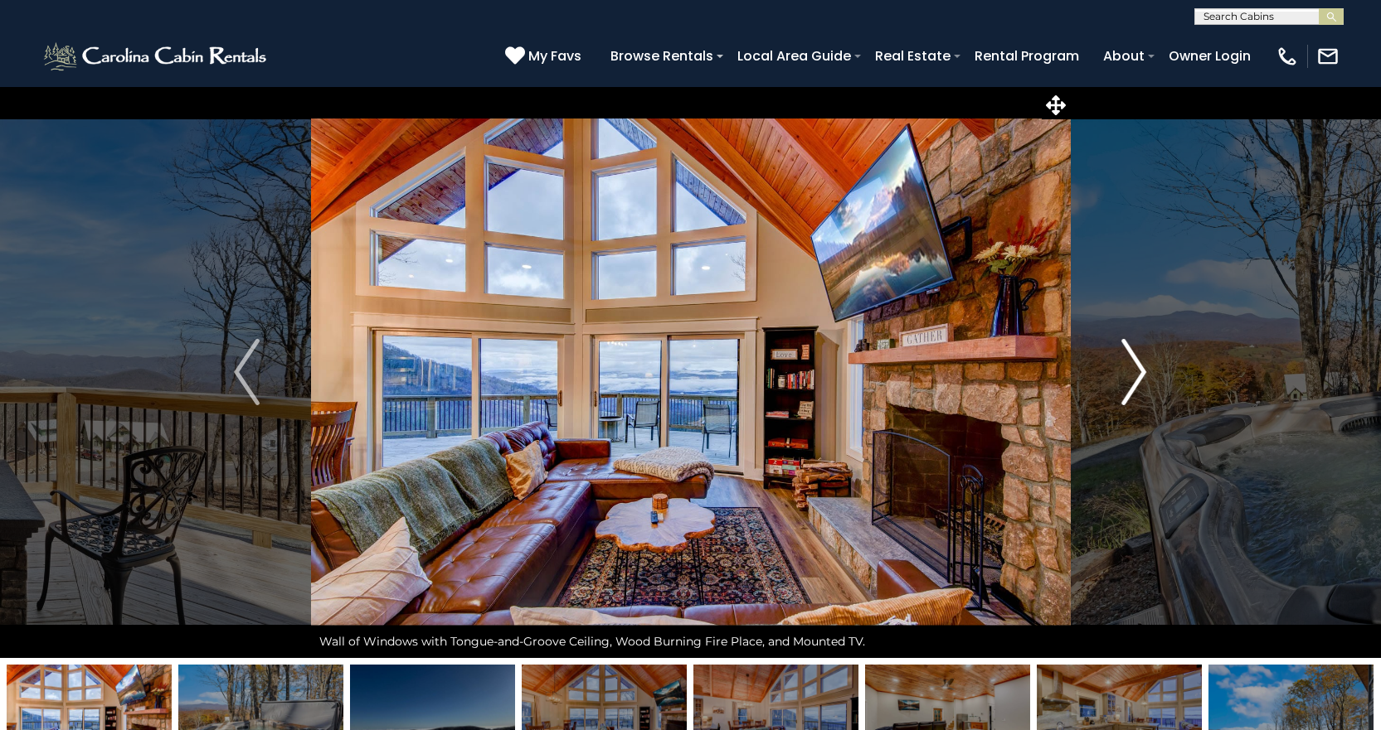
click at [1123, 372] on img "Next" at bounding box center [1133, 372] width 25 height 66
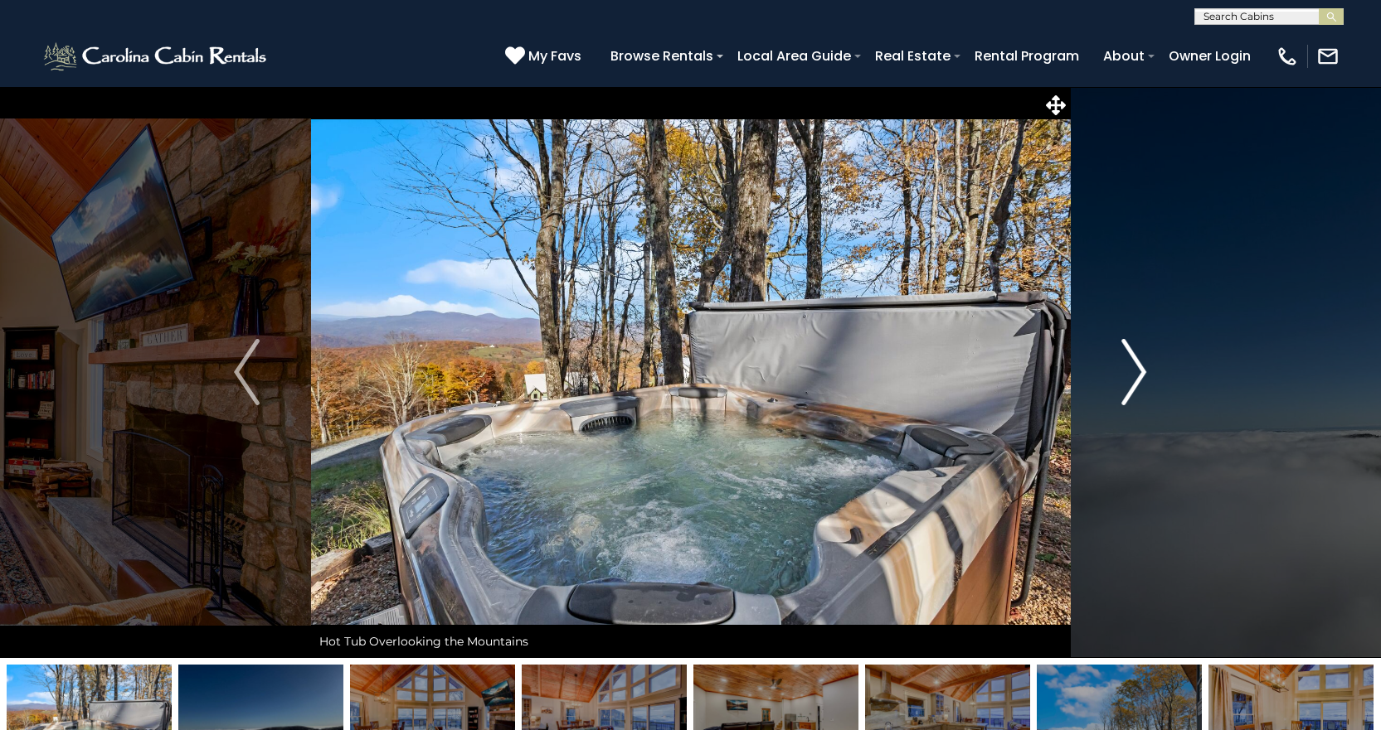
click at [1123, 372] on img "Next" at bounding box center [1133, 372] width 25 height 66
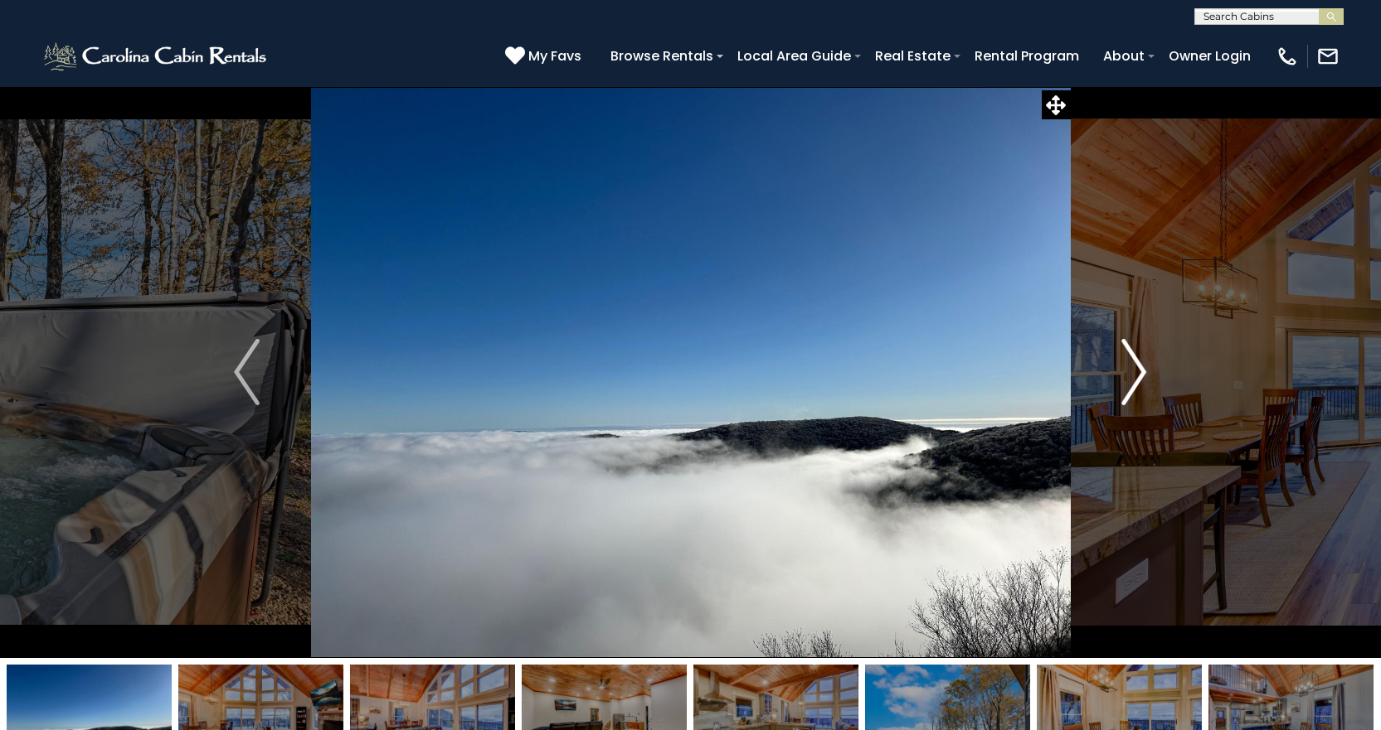
click at [1123, 372] on img "Next" at bounding box center [1133, 372] width 25 height 66
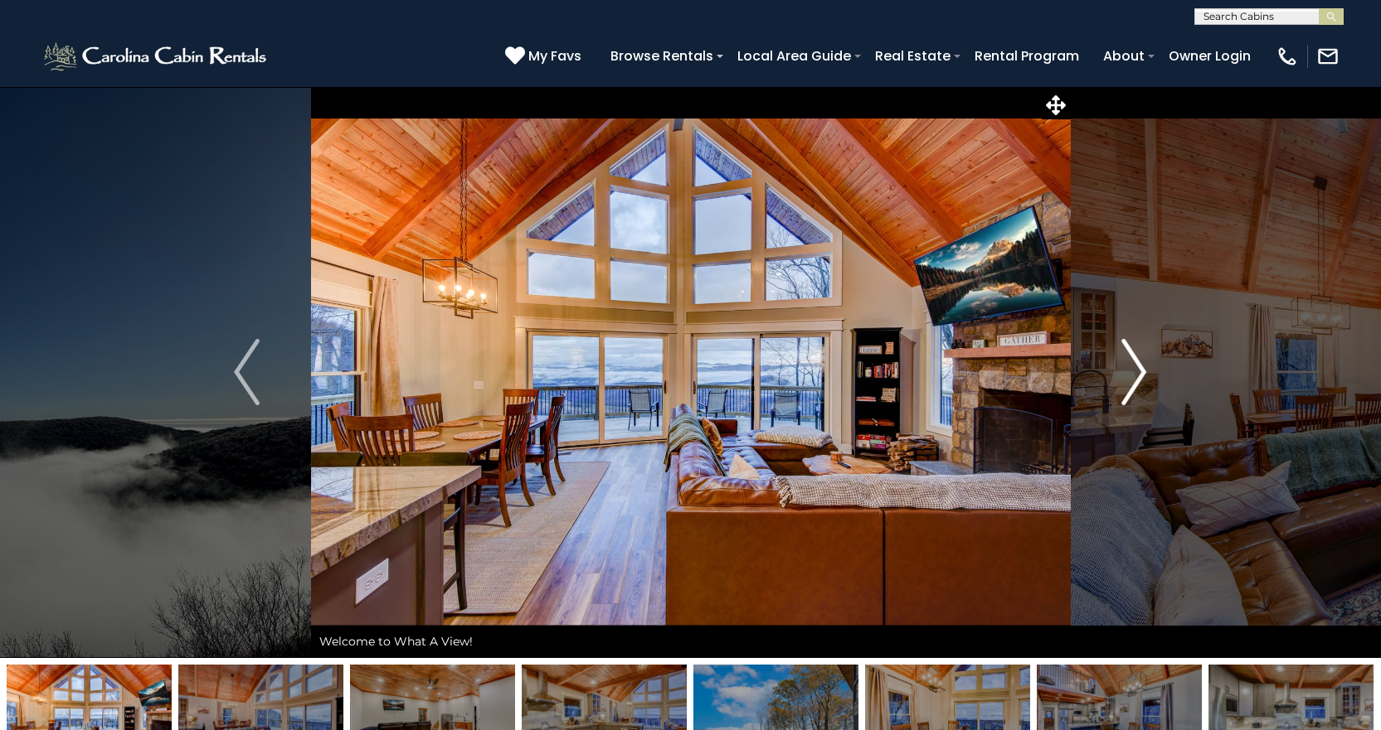
click at [1123, 372] on img "Next" at bounding box center [1133, 372] width 25 height 66
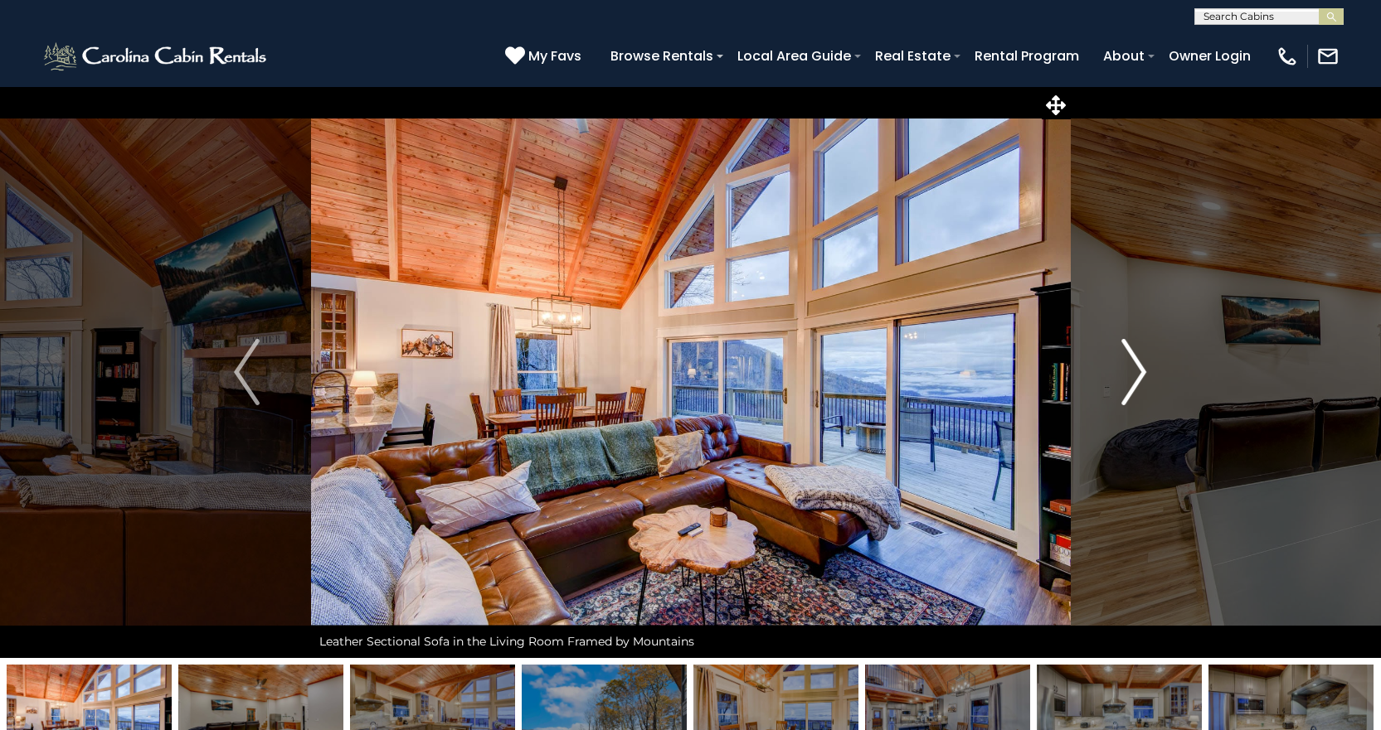
click at [1123, 372] on img "Next" at bounding box center [1133, 372] width 25 height 66
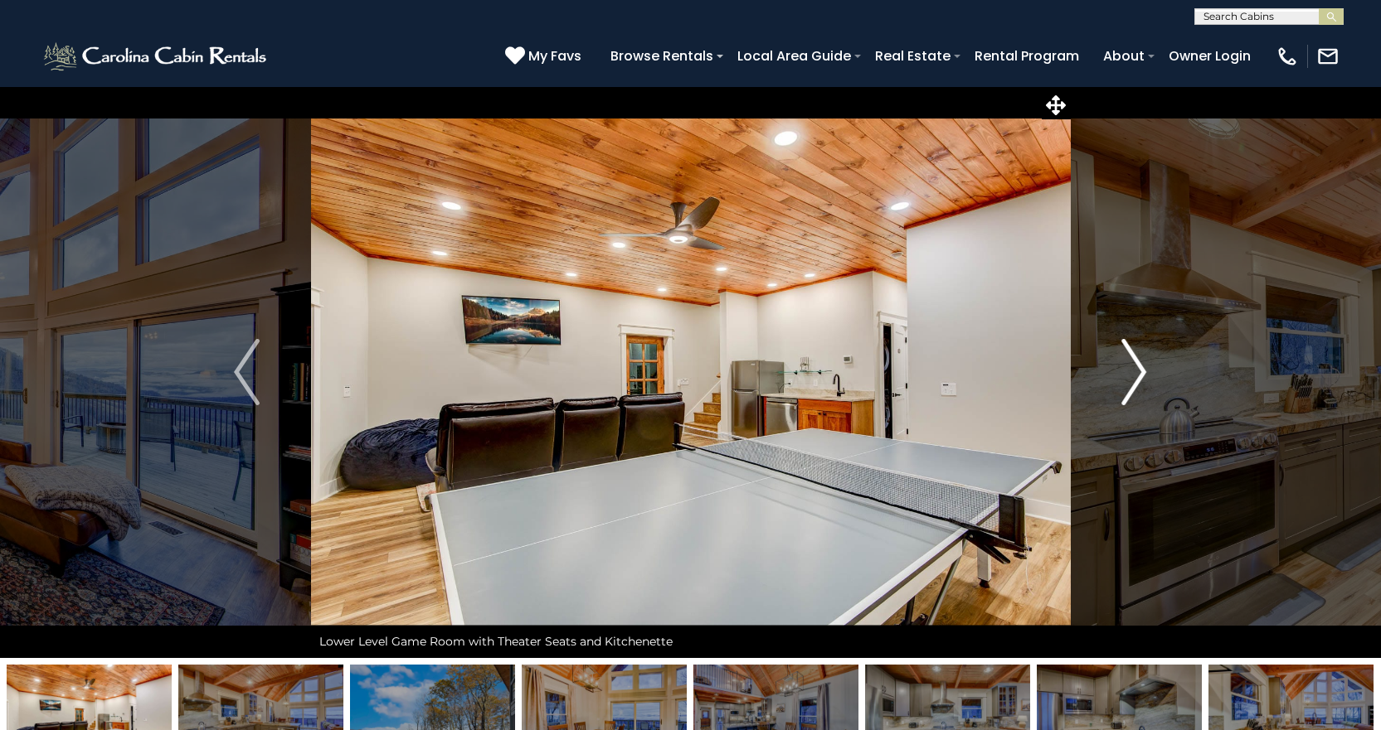
click at [1123, 372] on img "Next" at bounding box center [1133, 372] width 25 height 66
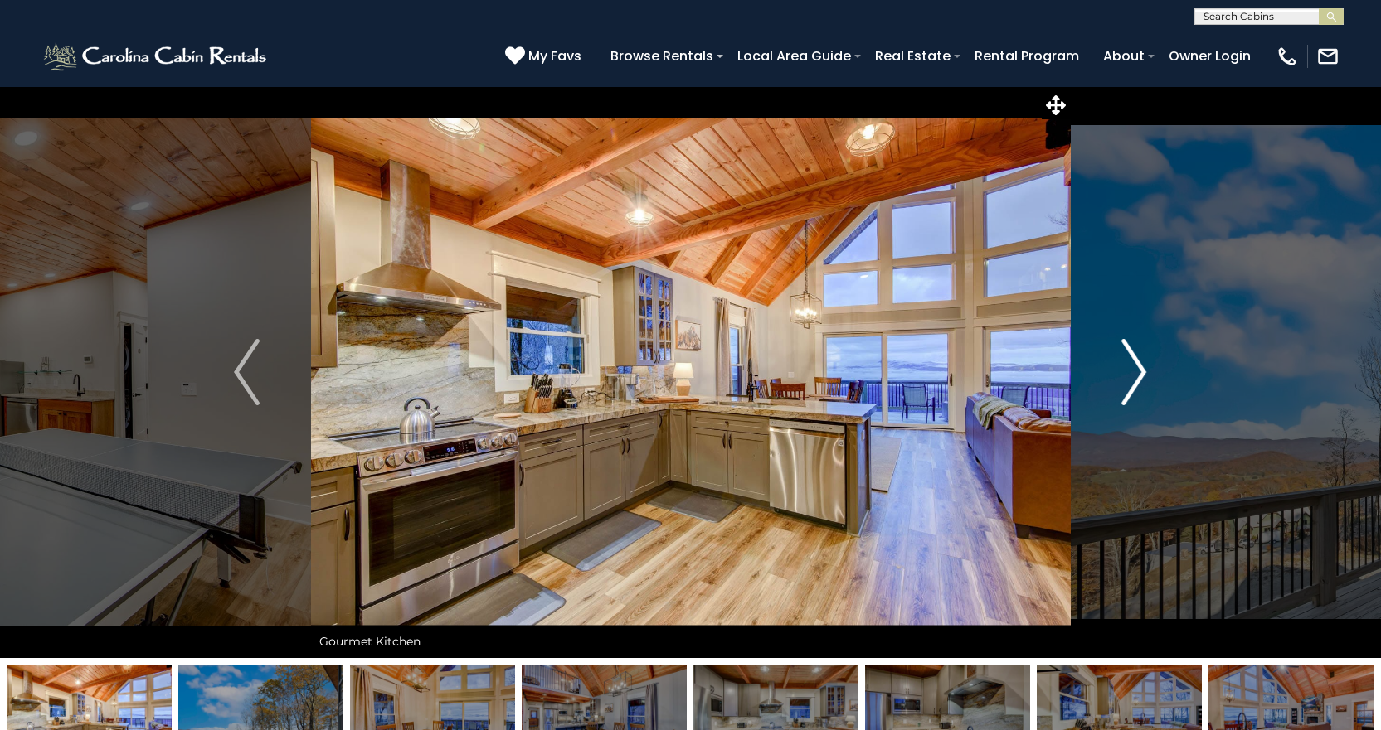
click at [1123, 372] on img "Next" at bounding box center [1133, 372] width 25 height 66
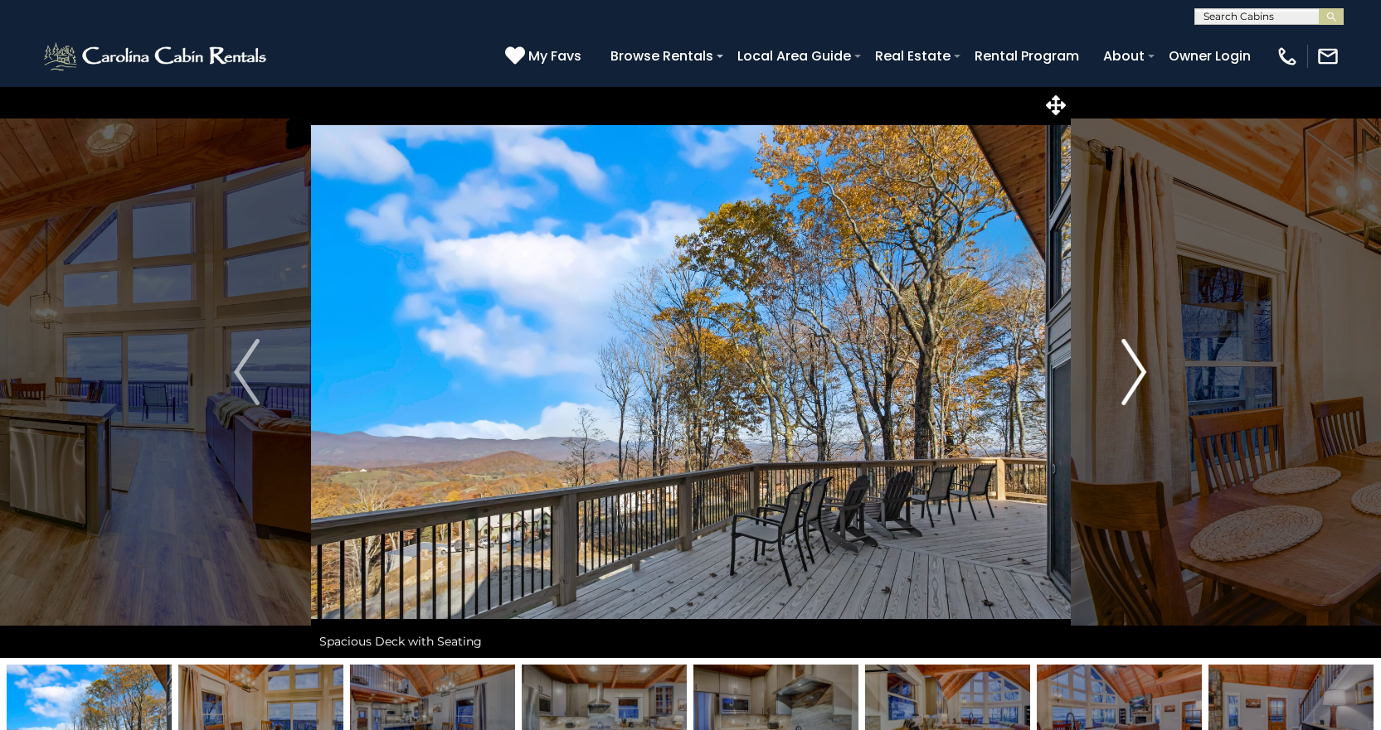
click at [1123, 372] on img "Next" at bounding box center [1133, 372] width 25 height 66
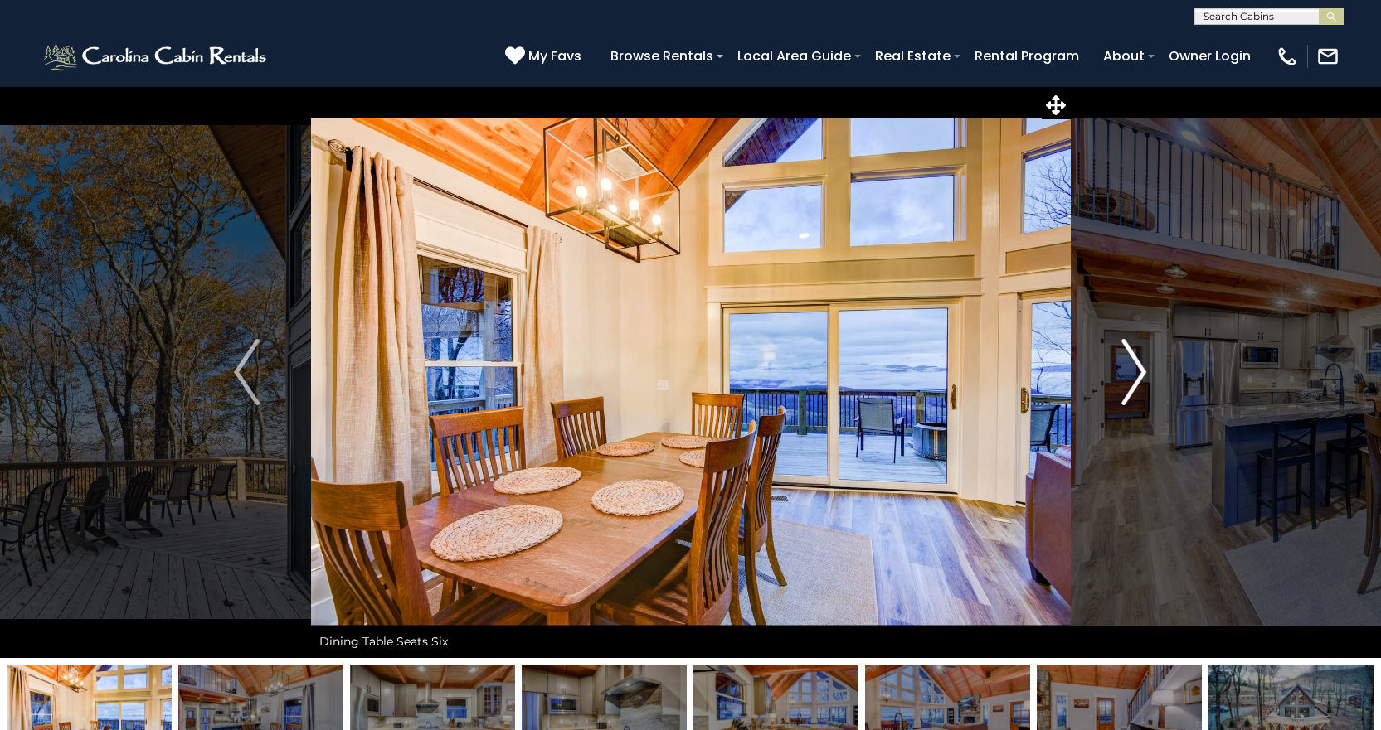
click at [1123, 372] on img "Next" at bounding box center [1133, 372] width 25 height 66
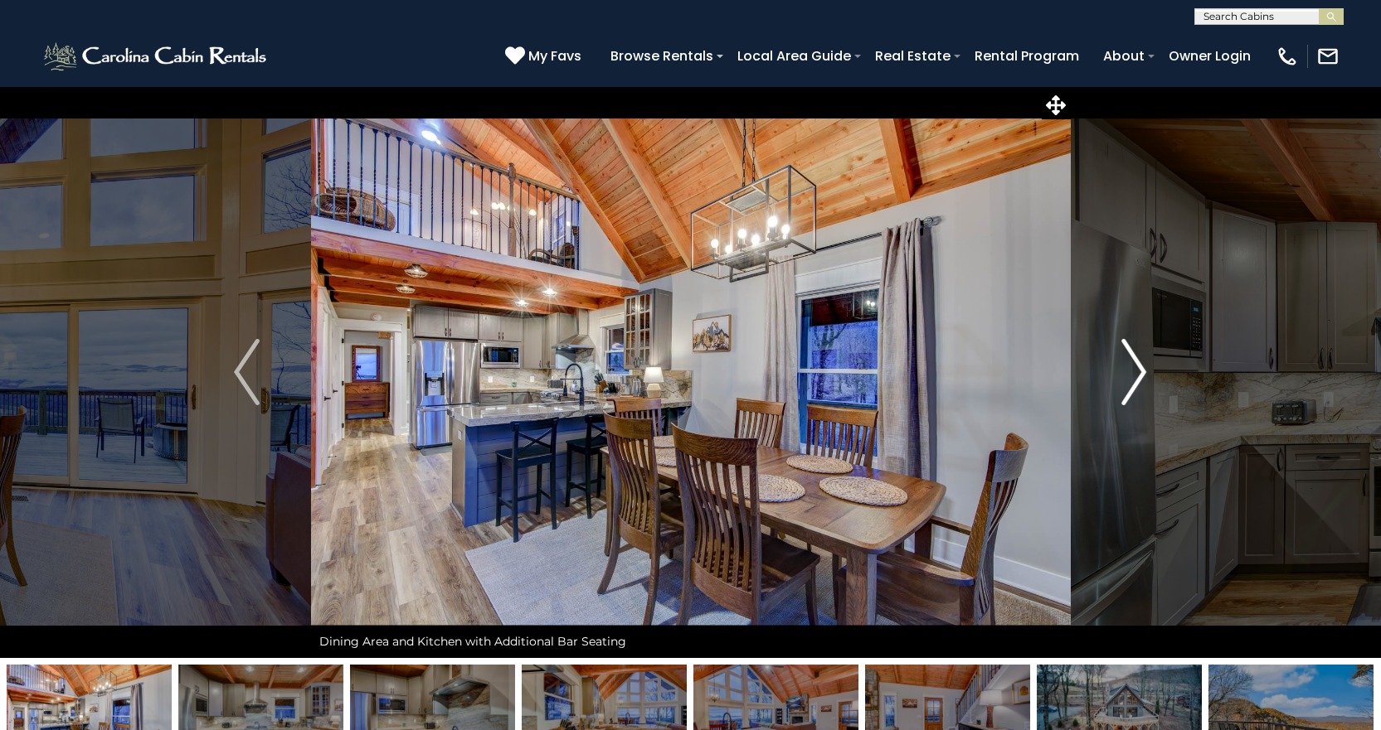
click at [1123, 372] on img "Next" at bounding box center [1133, 372] width 25 height 66
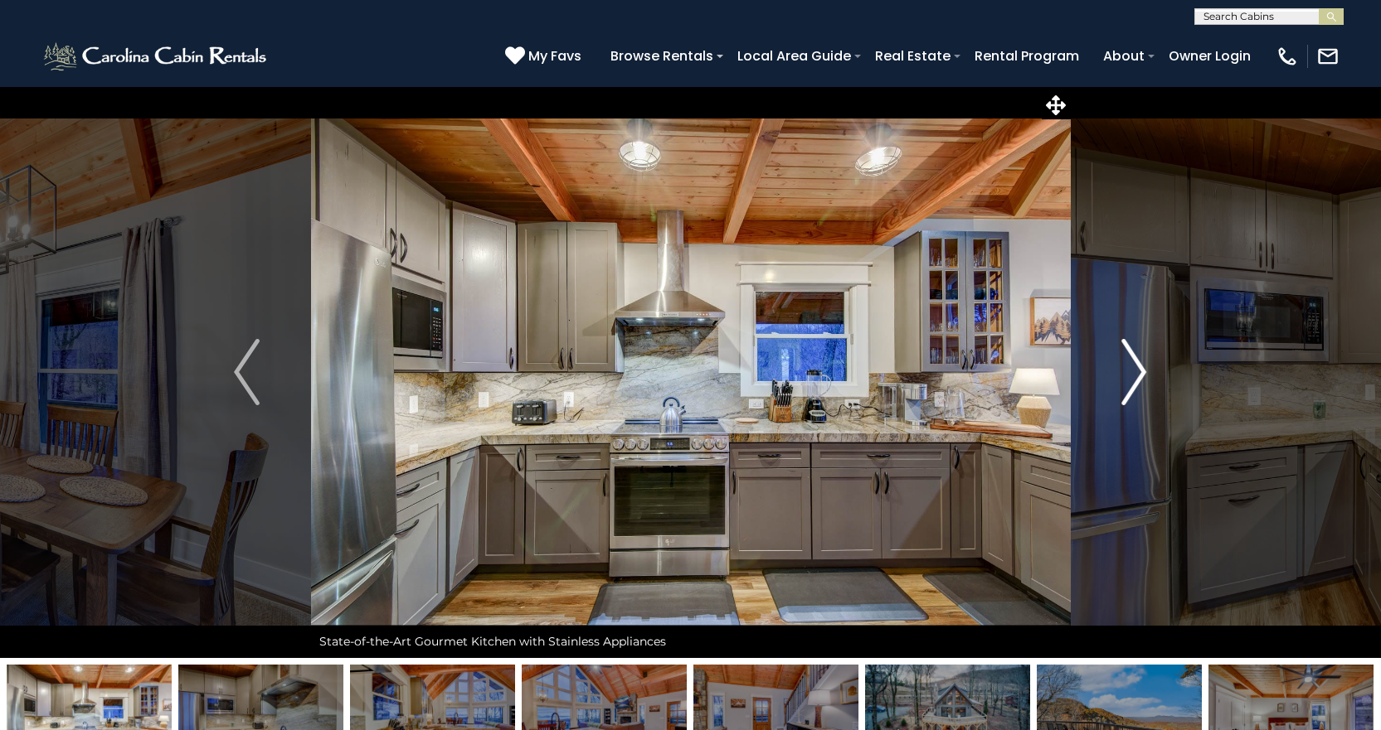
click at [1123, 372] on img "Next" at bounding box center [1133, 372] width 25 height 66
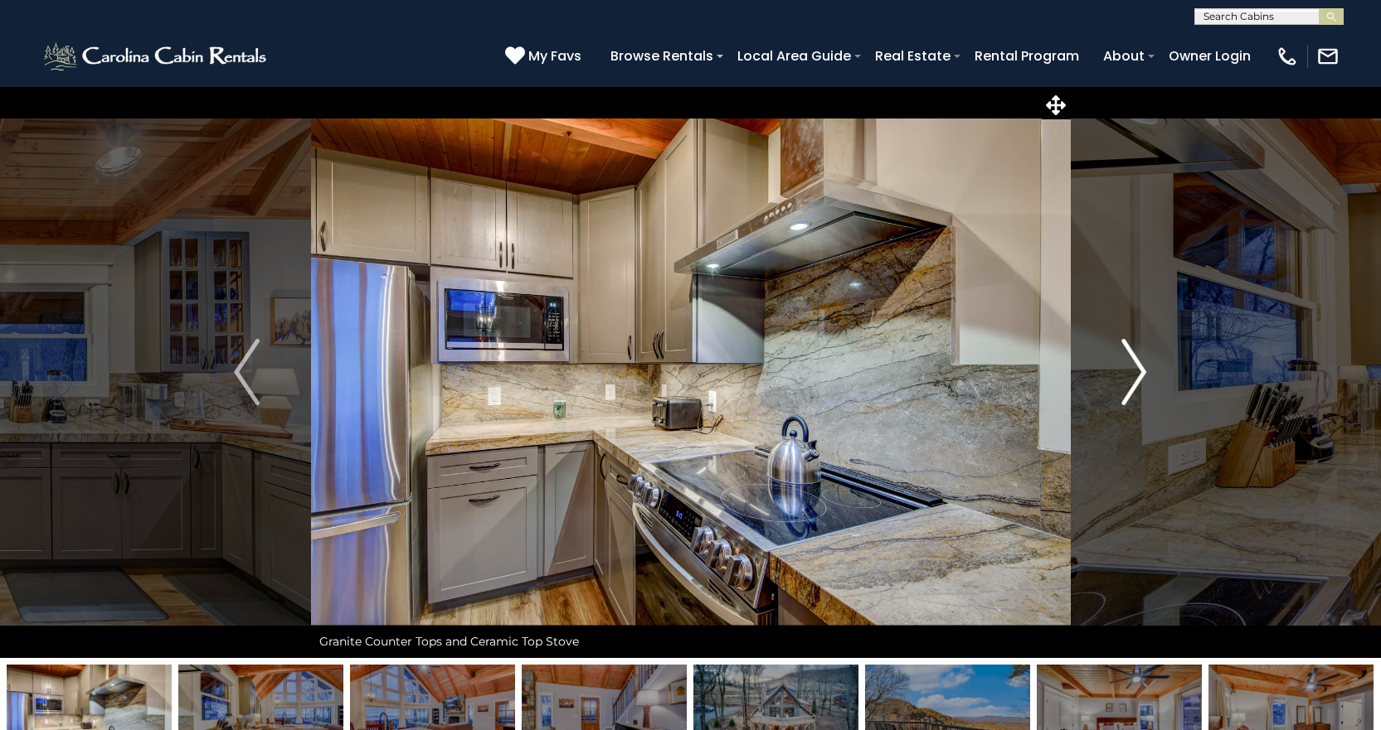
click at [1123, 372] on img "Next" at bounding box center [1133, 372] width 25 height 66
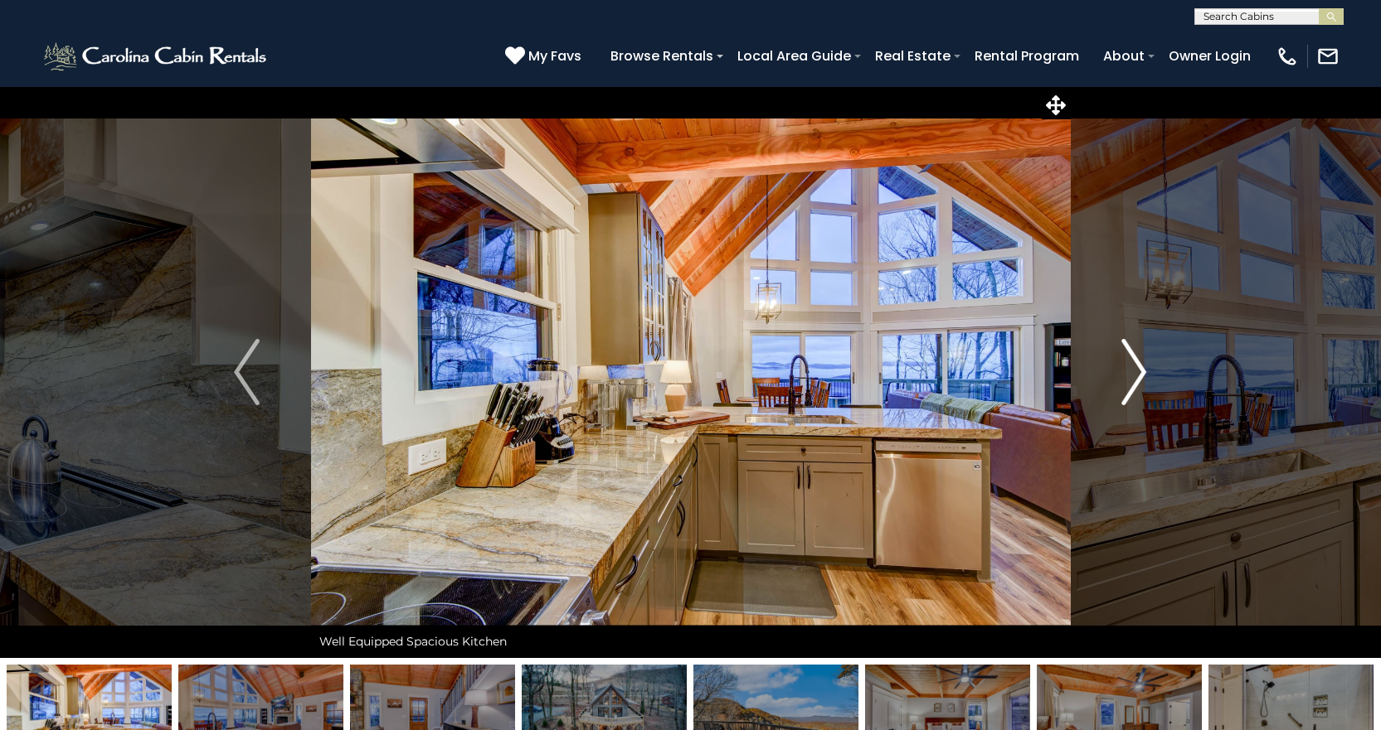
click at [1123, 372] on img "Next" at bounding box center [1133, 372] width 25 height 66
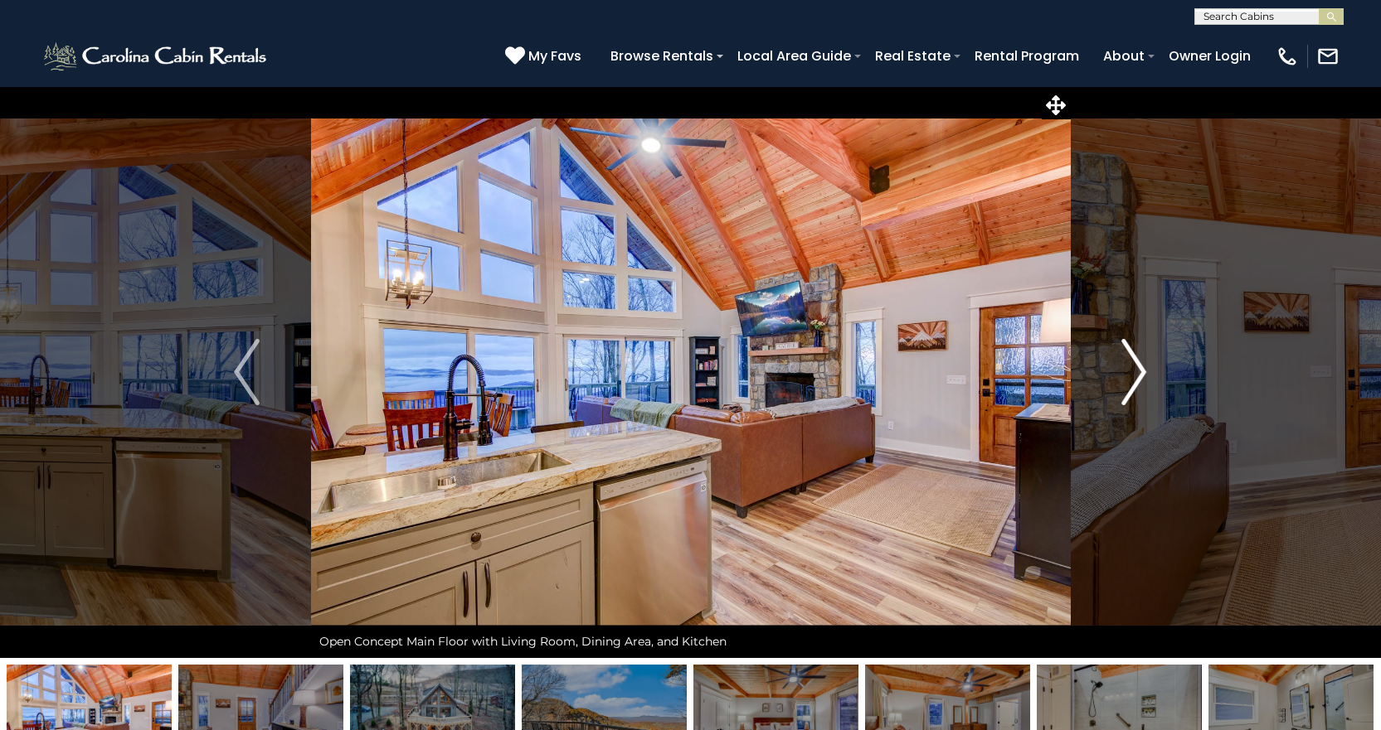
click at [1123, 372] on img "Next" at bounding box center [1133, 372] width 25 height 66
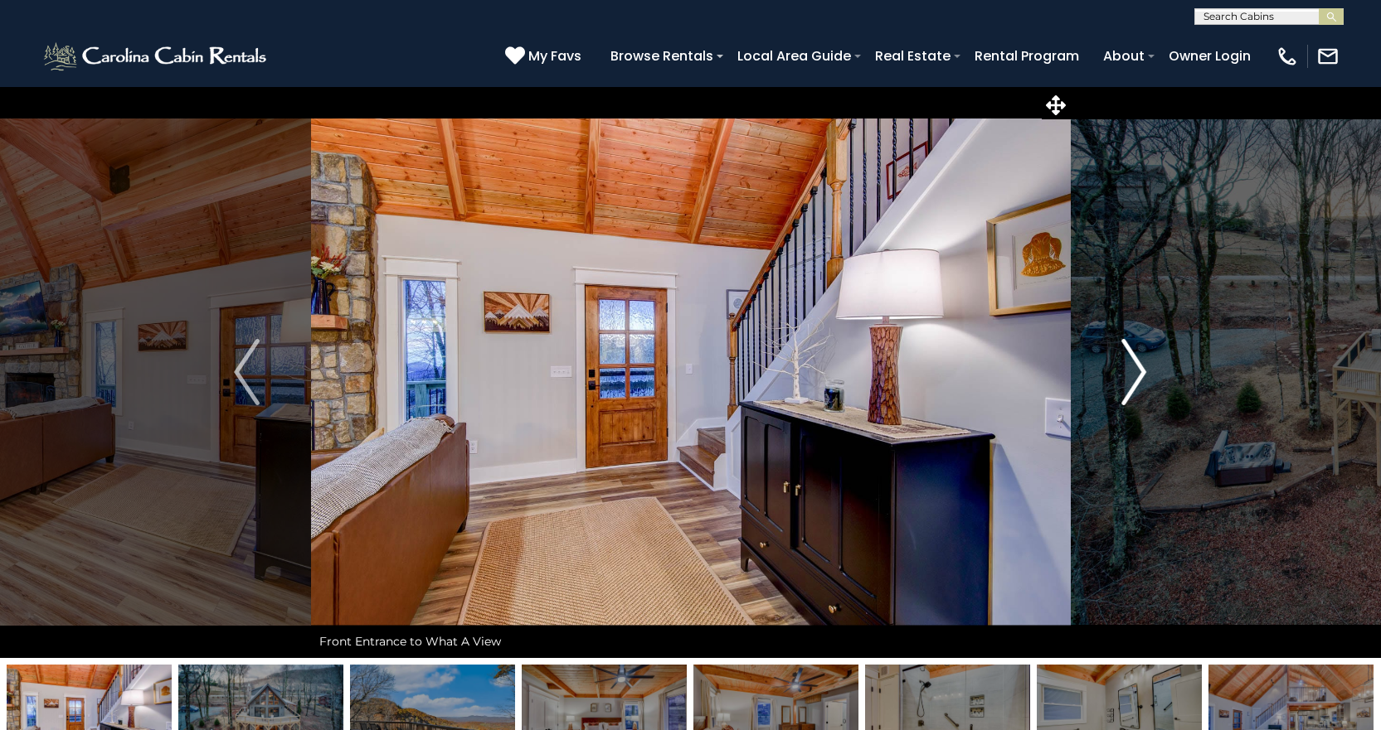
click at [1123, 372] on img "Next" at bounding box center [1133, 372] width 25 height 66
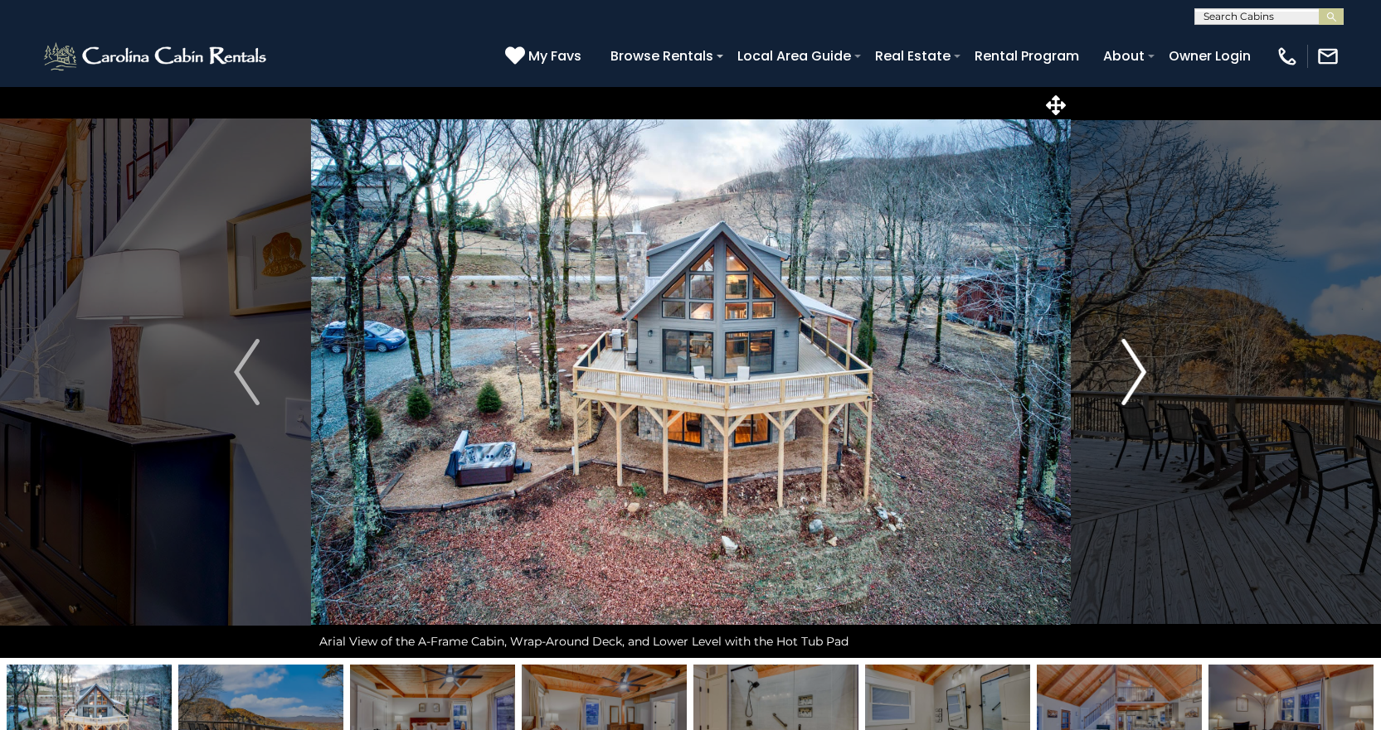
click at [1123, 372] on img "Next" at bounding box center [1133, 372] width 25 height 66
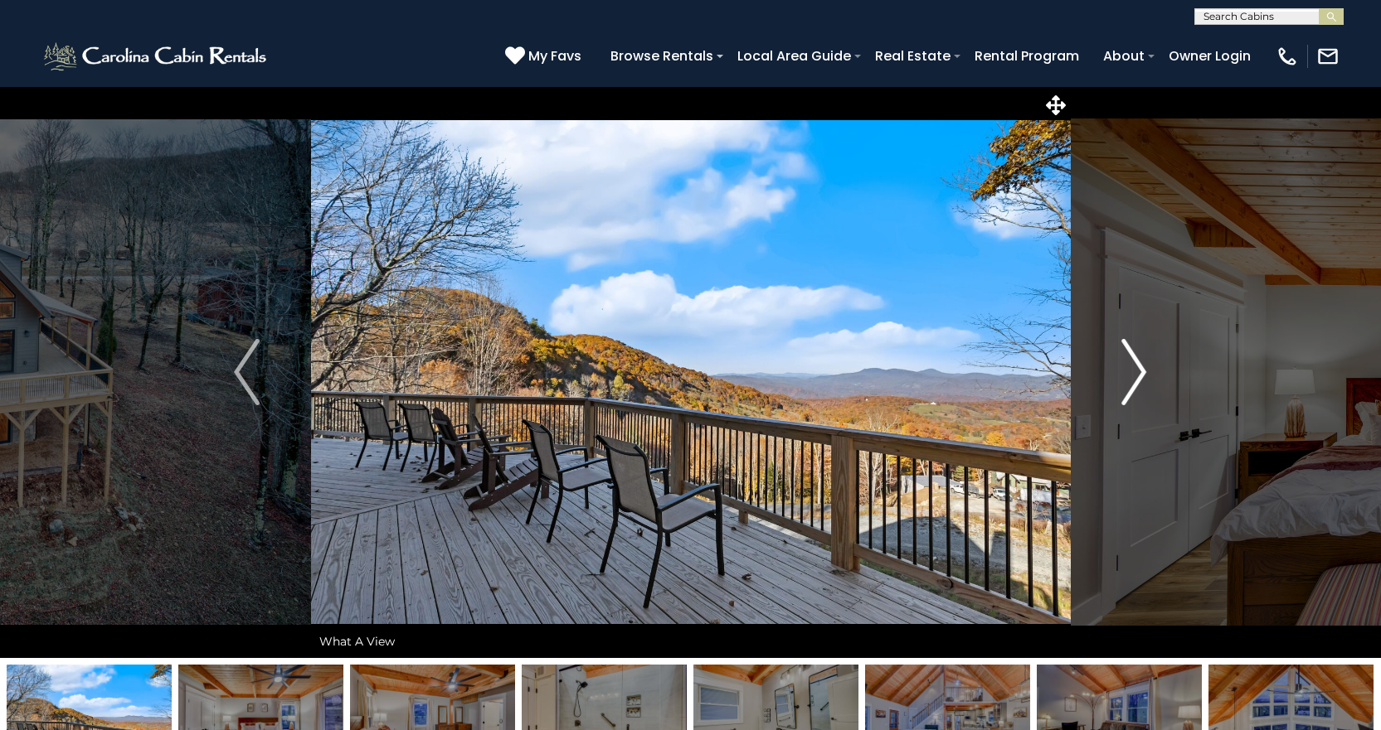
click at [1123, 372] on img "Next" at bounding box center [1133, 372] width 25 height 66
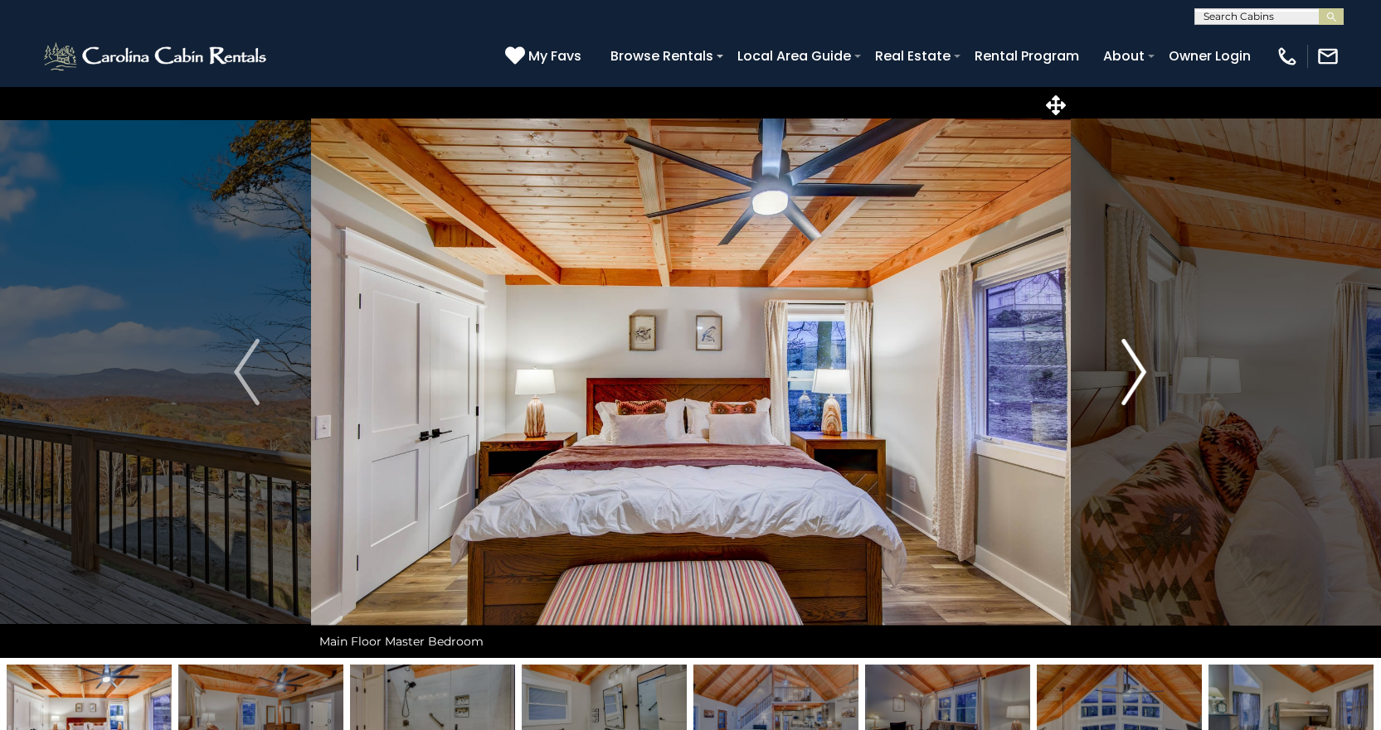
click at [1123, 372] on img "Next" at bounding box center [1133, 372] width 25 height 66
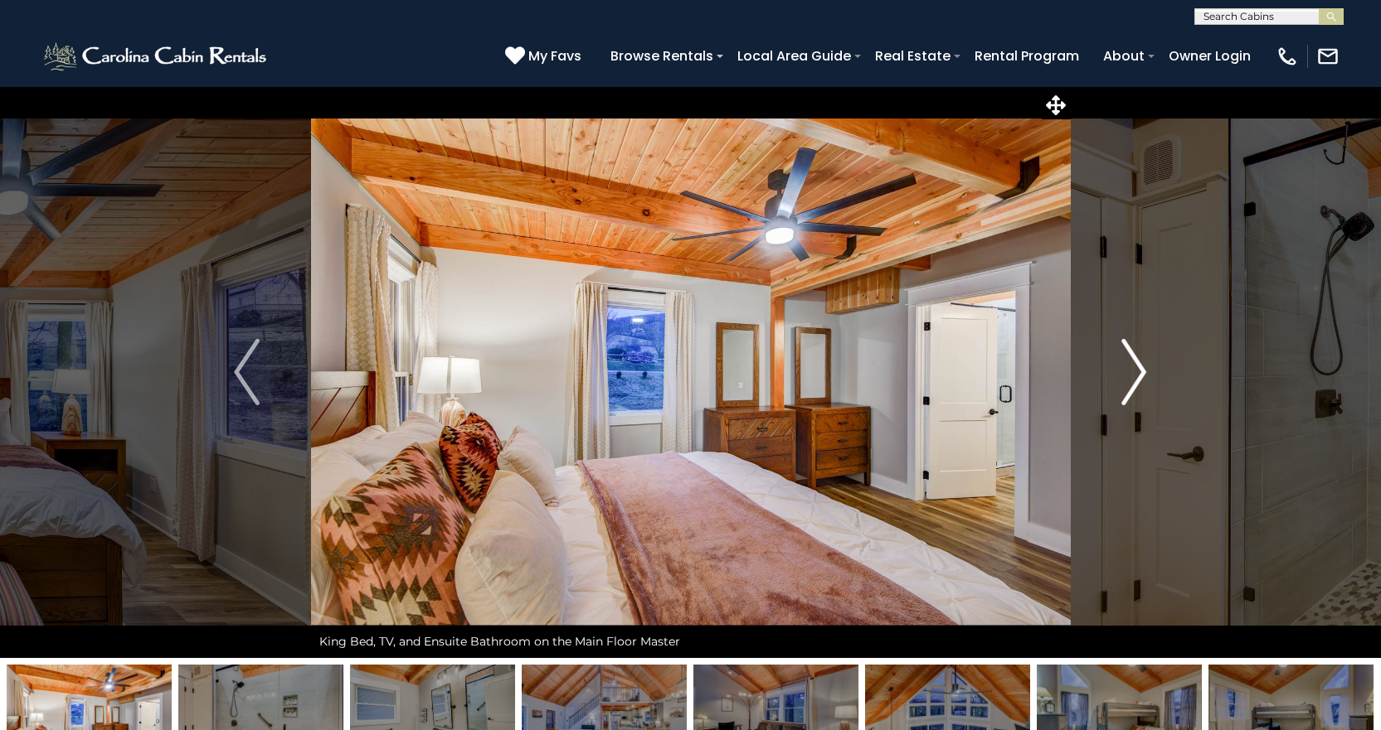
click at [1123, 372] on img "Next" at bounding box center [1133, 372] width 25 height 66
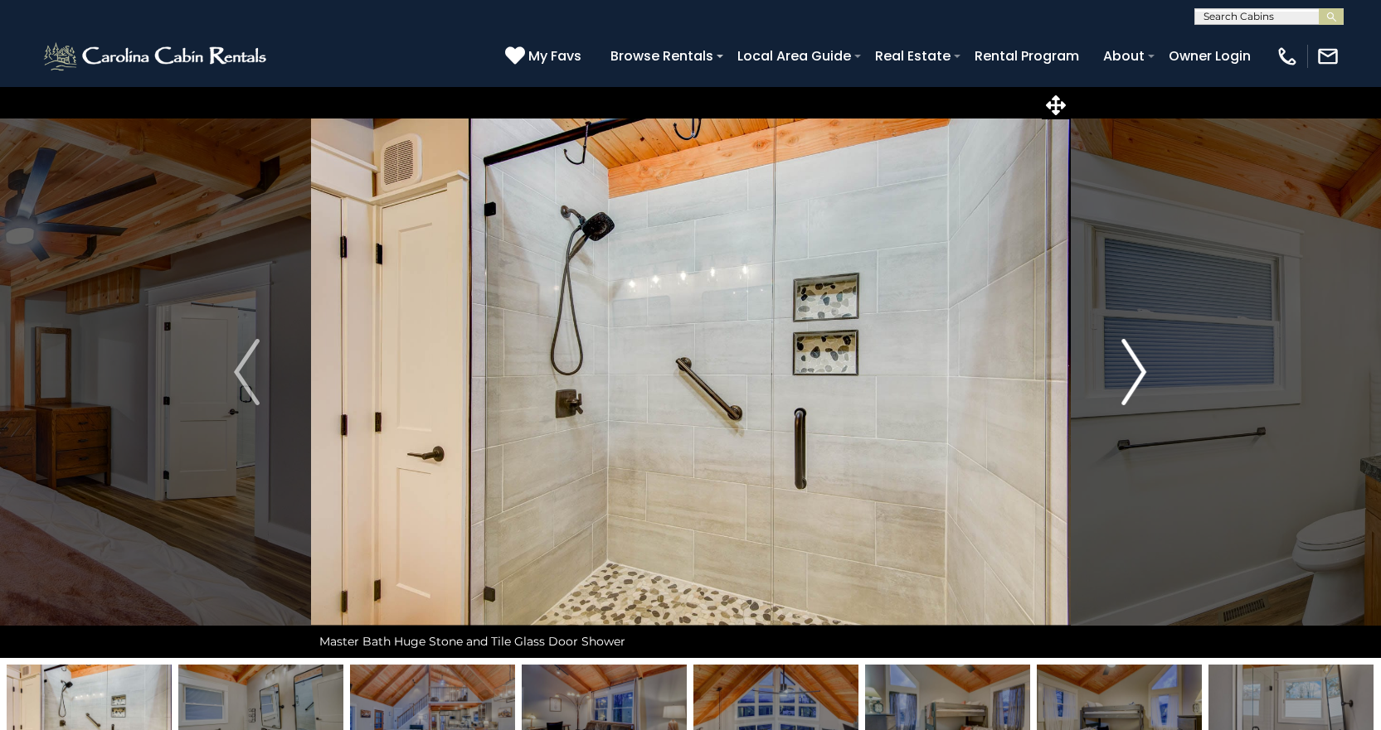
click at [1123, 372] on img "Next" at bounding box center [1133, 372] width 25 height 66
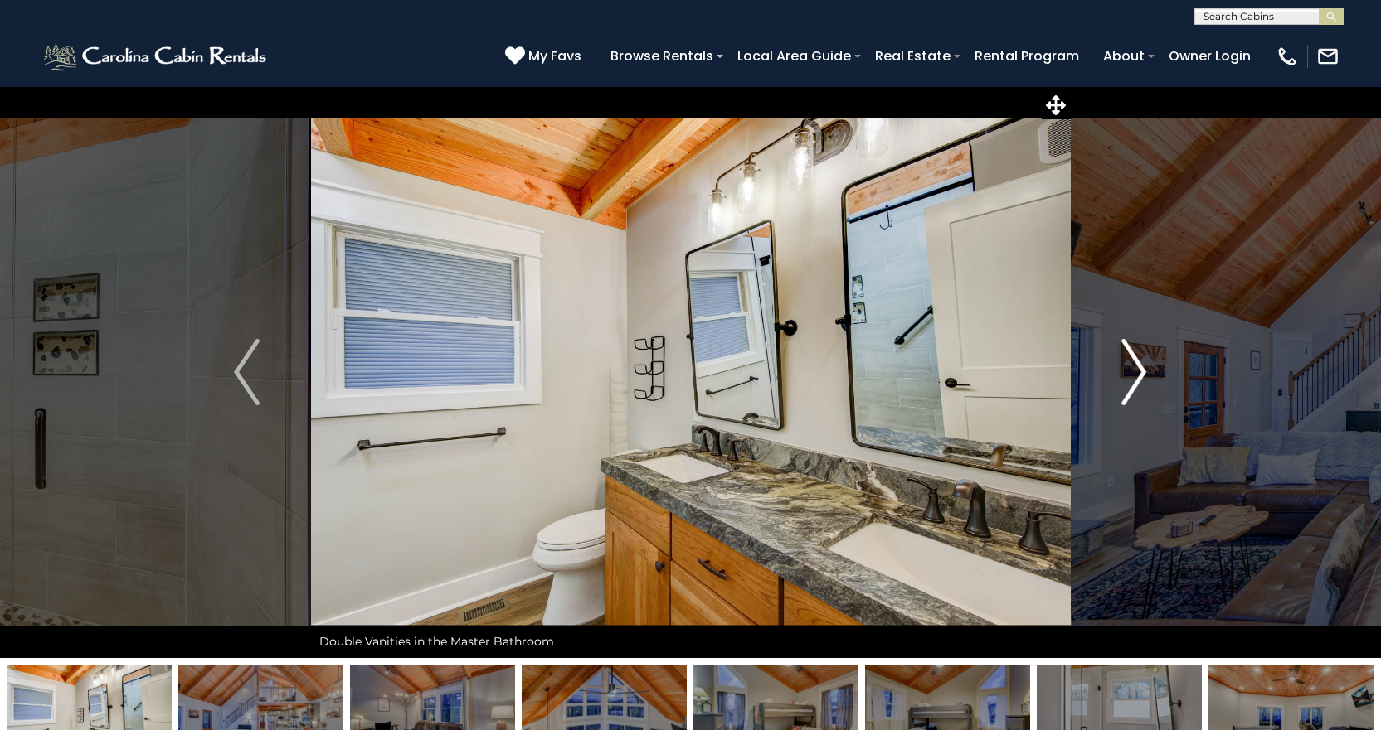
click at [1123, 372] on img "Next" at bounding box center [1133, 372] width 25 height 66
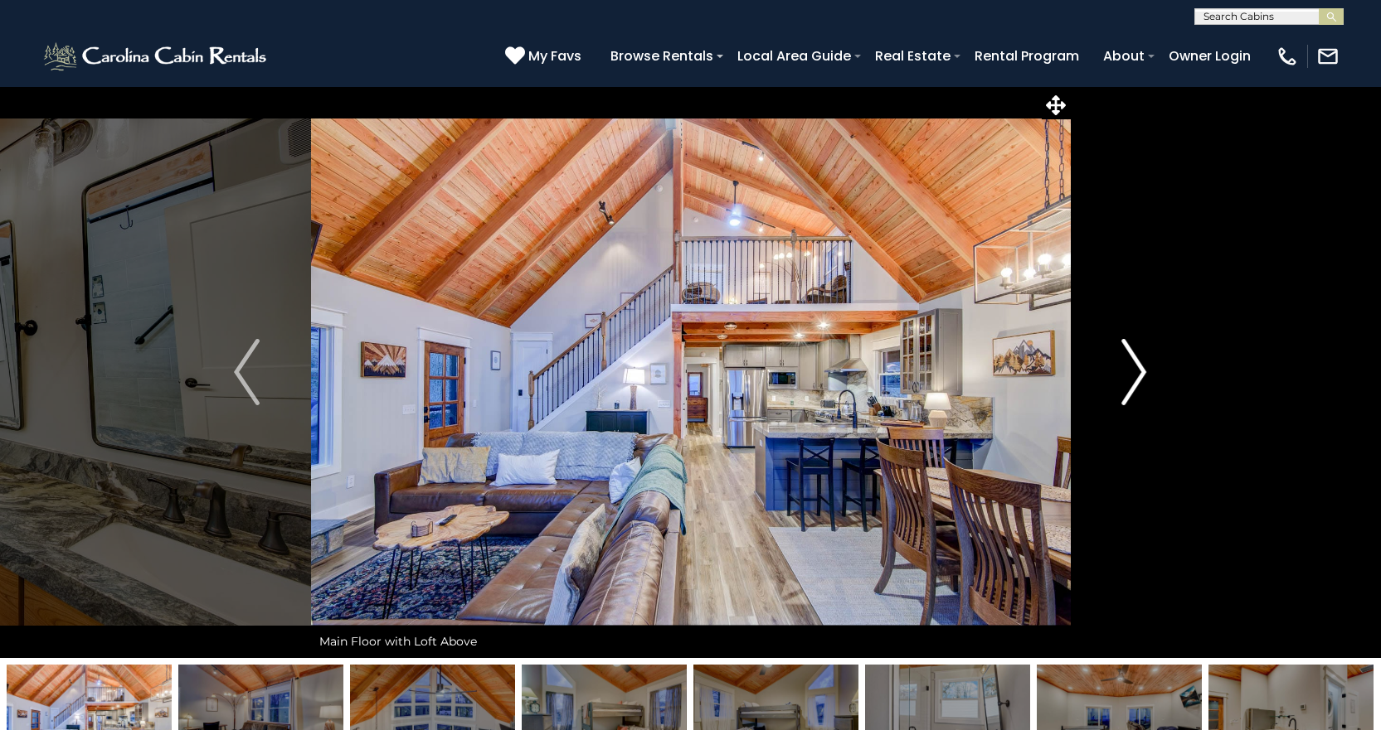
click at [1123, 372] on img "Next" at bounding box center [1133, 372] width 25 height 66
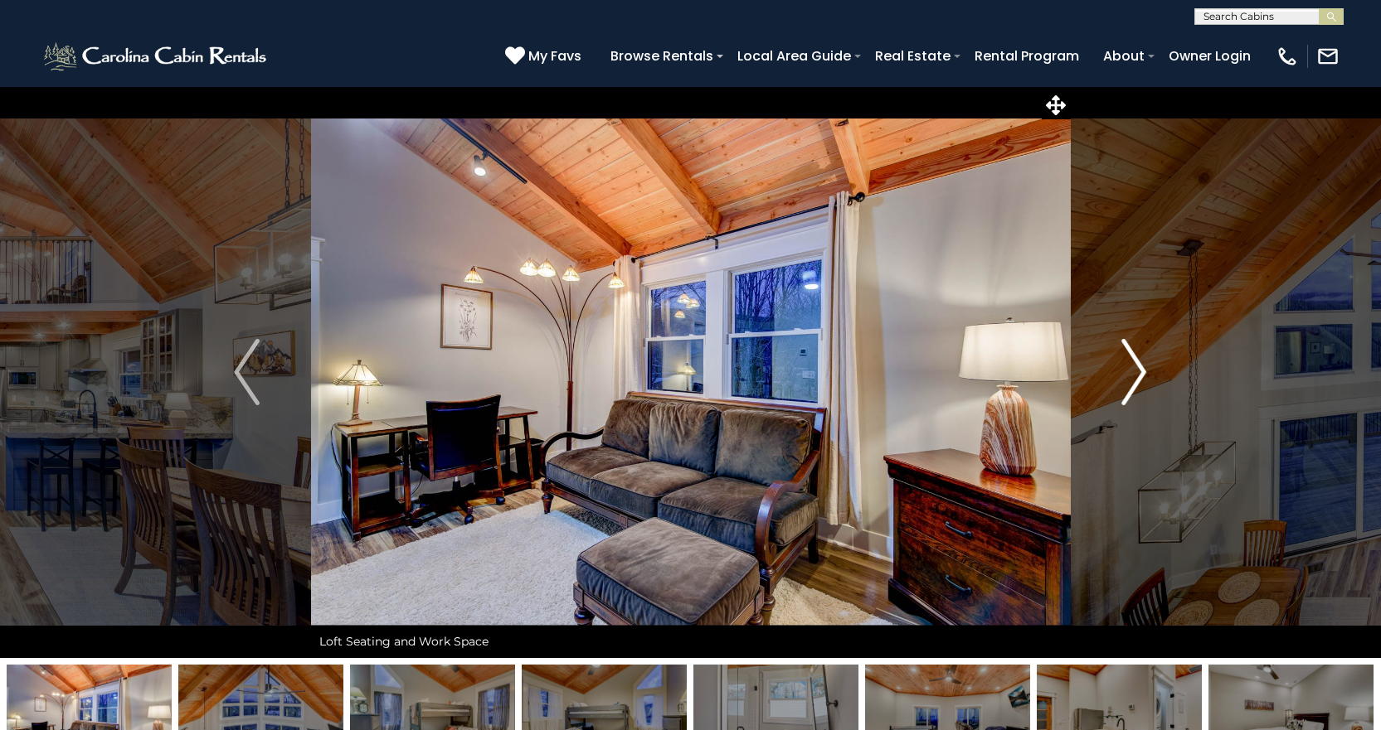
click at [1123, 372] on img "Next" at bounding box center [1133, 372] width 25 height 66
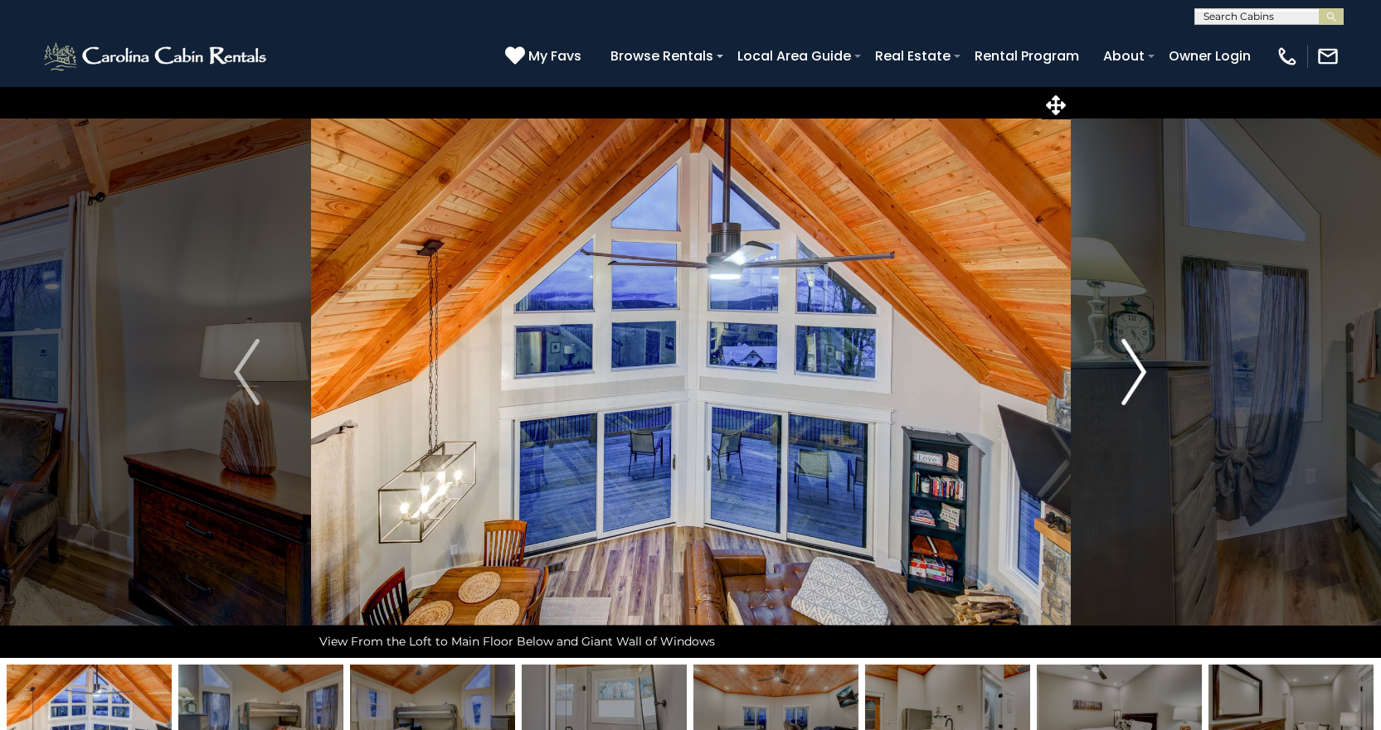
click at [1123, 372] on img "Next" at bounding box center [1133, 372] width 25 height 66
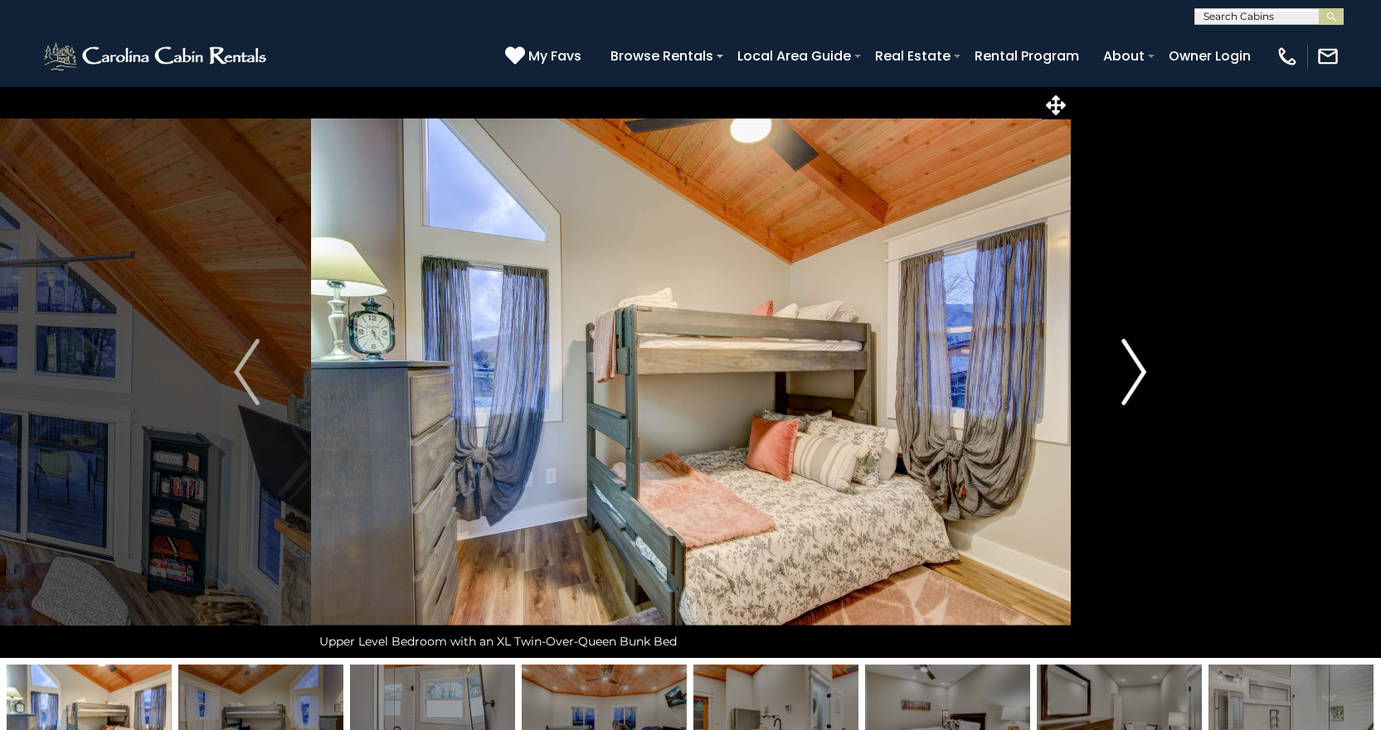
click at [1123, 372] on img "Next" at bounding box center [1133, 372] width 25 height 66
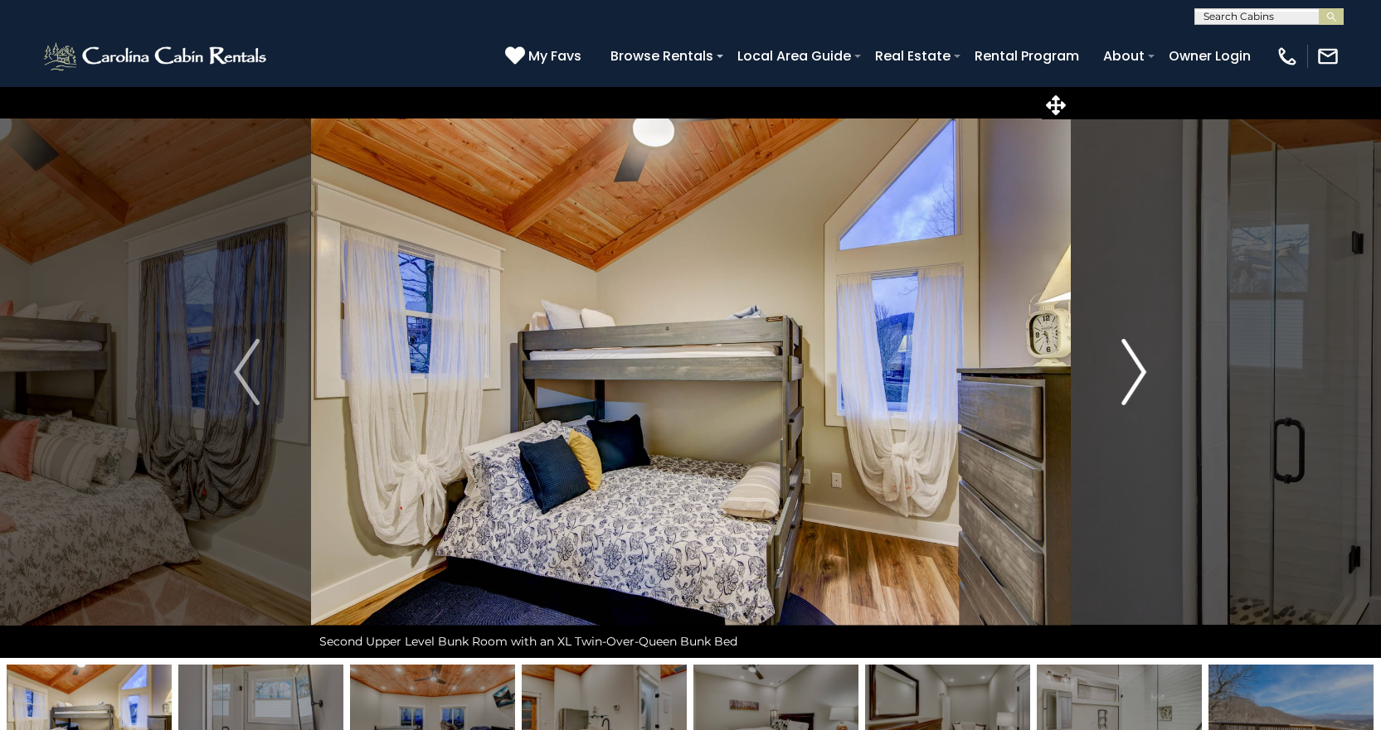
click at [1123, 372] on img "Next" at bounding box center [1133, 372] width 25 height 66
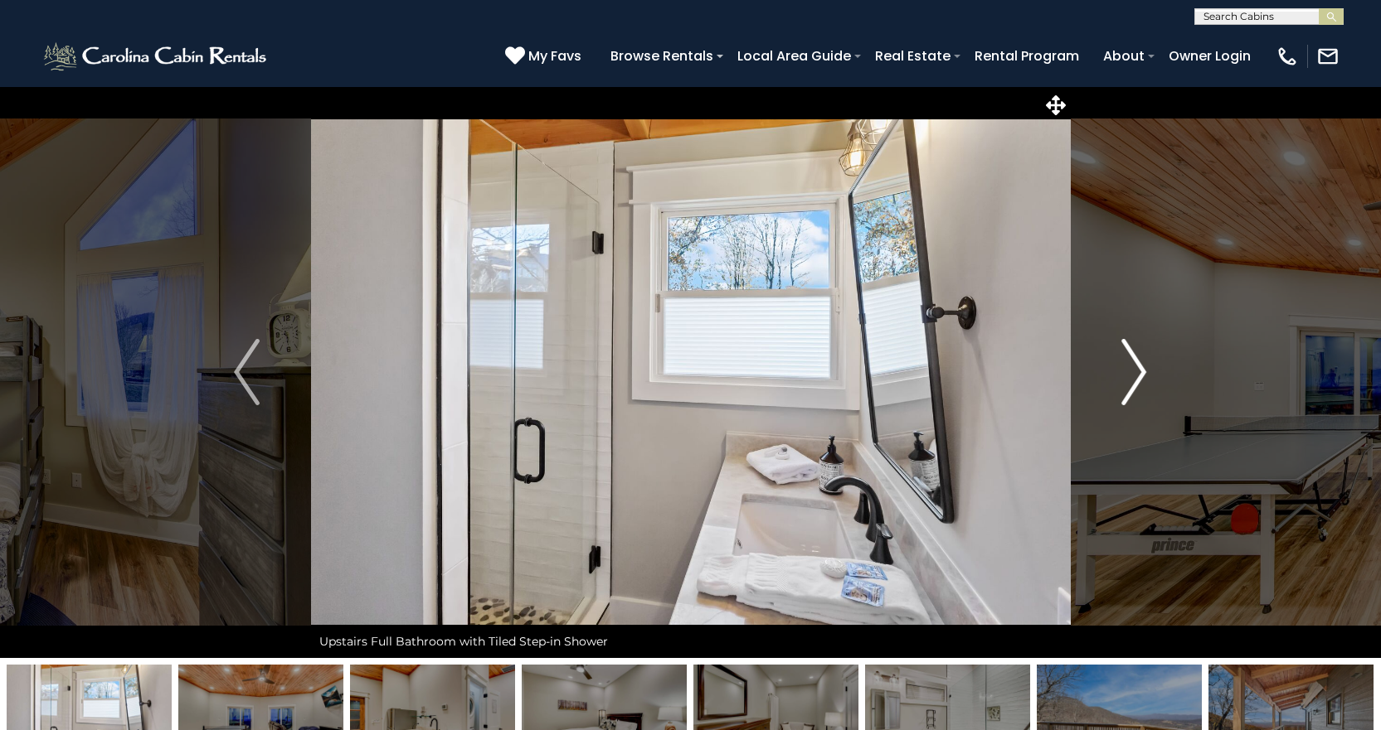
click at [1123, 372] on img "Next" at bounding box center [1133, 372] width 25 height 66
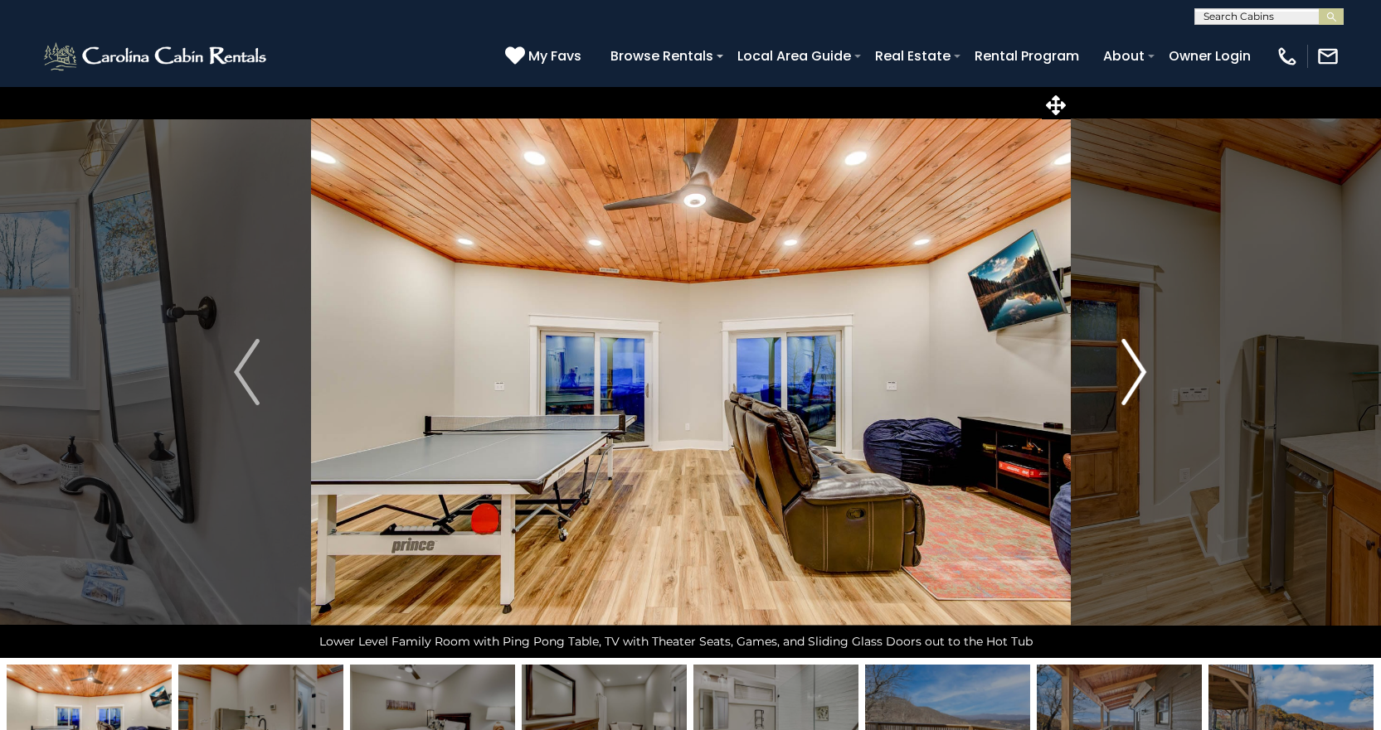
click at [1123, 372] on img "Next" at bounding box center [1133, 372] width 25 height 66
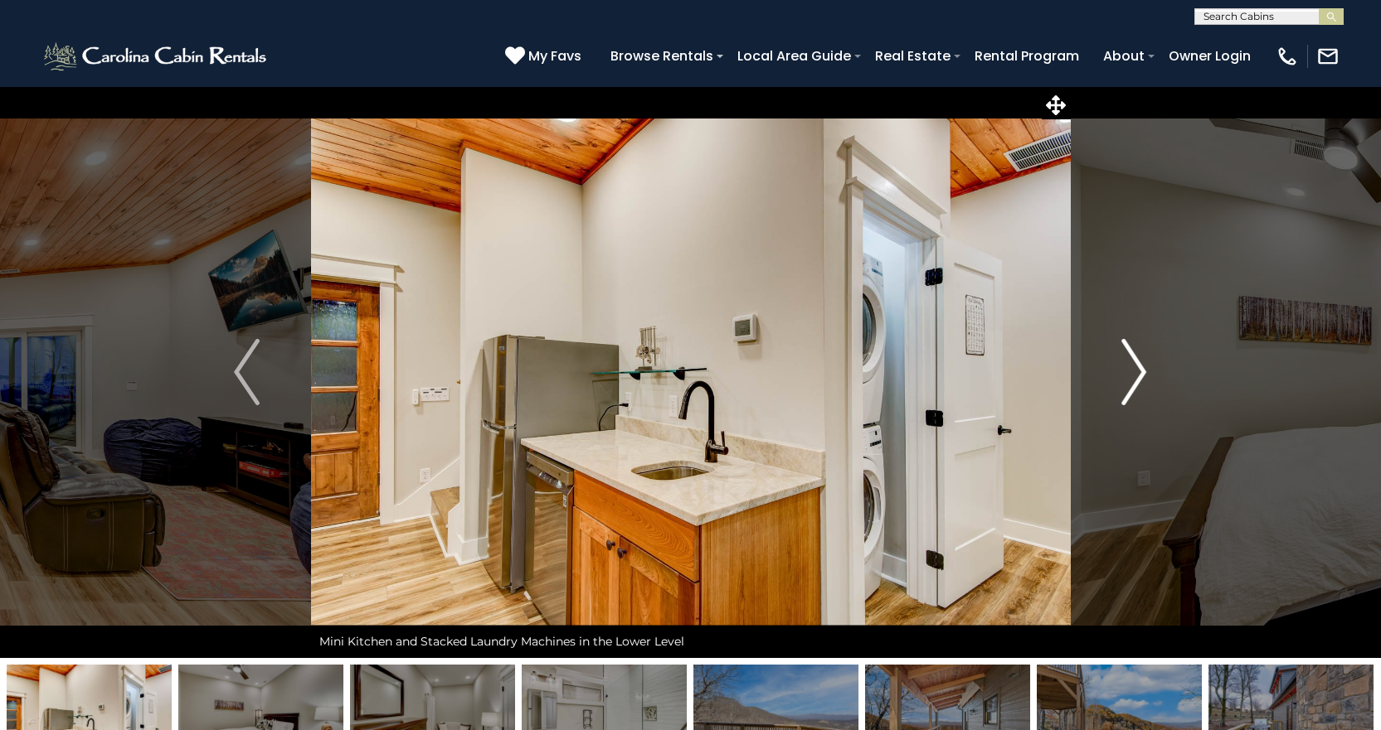
click at [1123, 372] on img "Next" at bounding box center [1133, 372] width 25 height 66
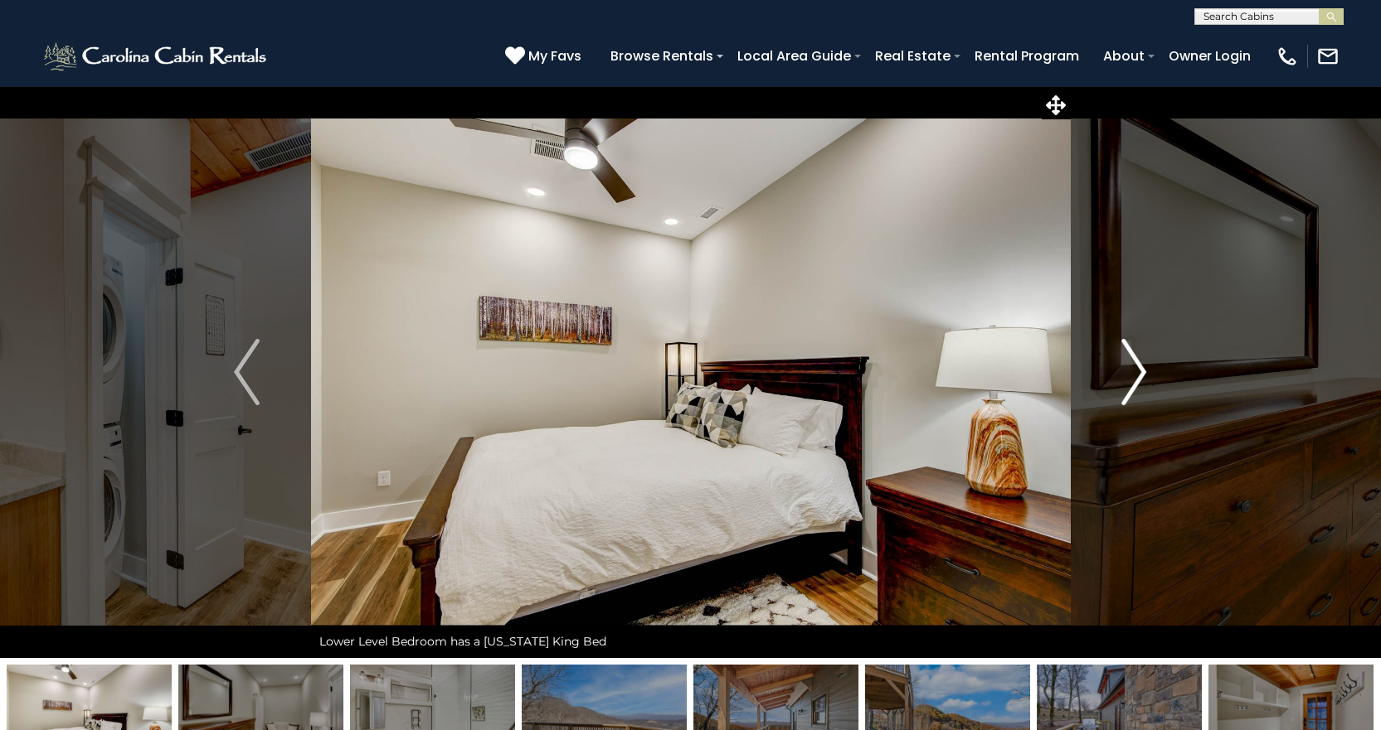
click at [1123, 372] on img "Next" at bounding box center [1133, 372] width 25 height 66
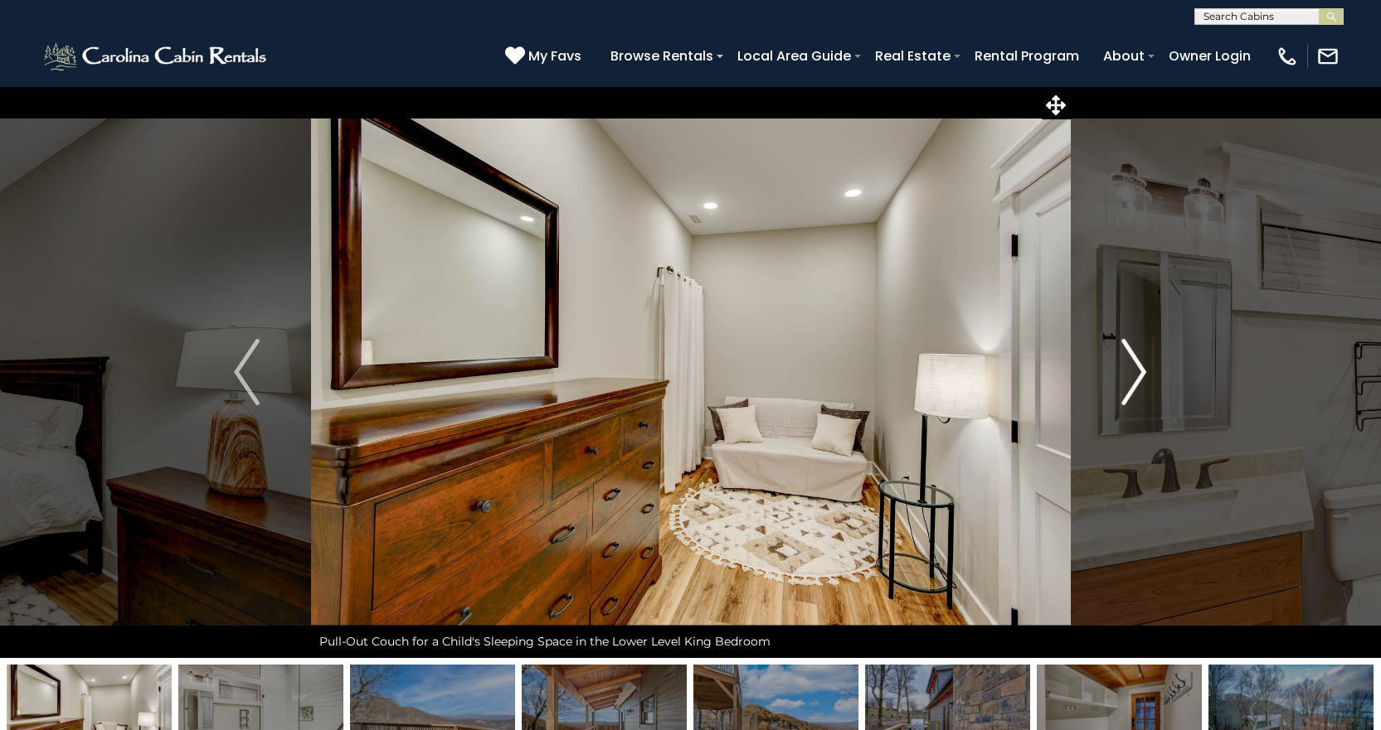
click at [1123, 372] on img "Next" at bounding box center [1133, 372] width 25 height 66
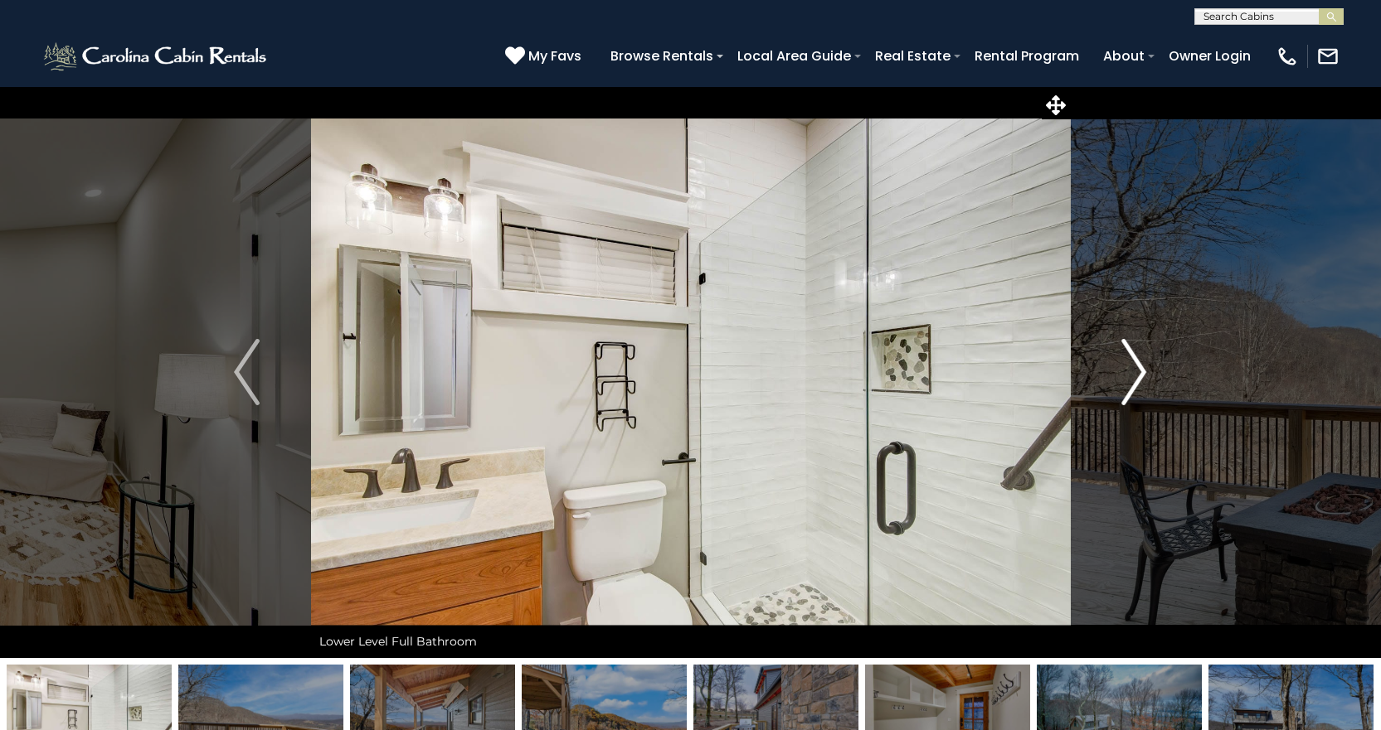
click at [1123, 372] on img "Next" at bounding box center [1133, 372] width 25 height 66
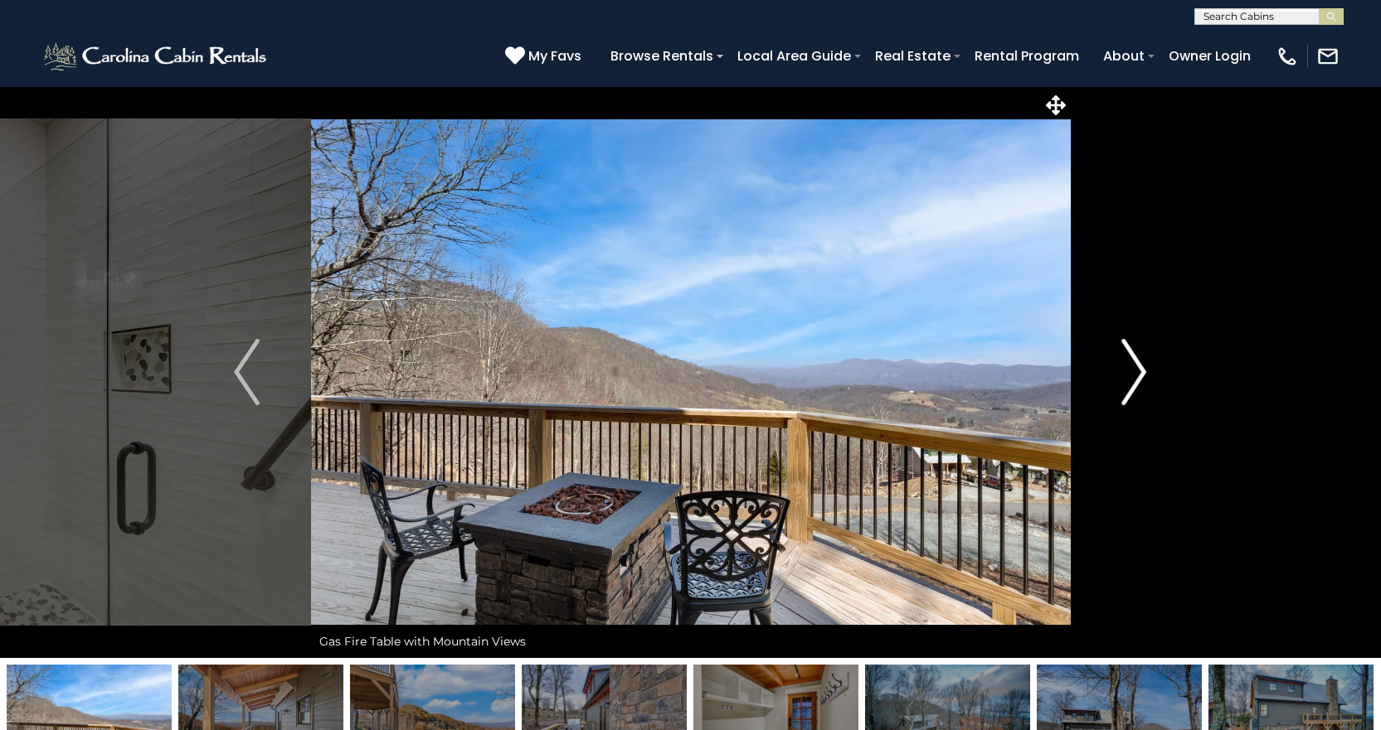
click at [1123, 372] on img "Next" at bounding box center [1133, 372] width 25 height 66
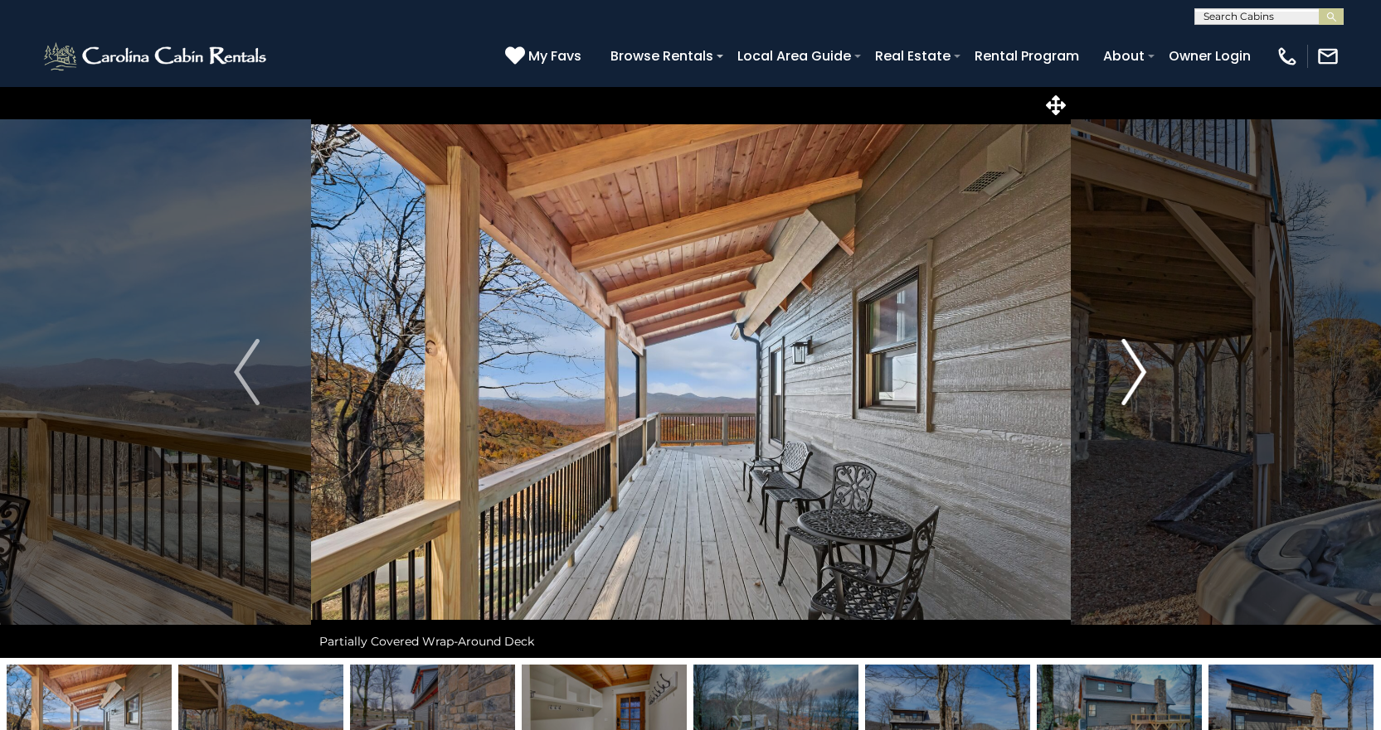
click at [1123, 372] on img "Next" at bounding box center [1133, 372] width 25 height 66
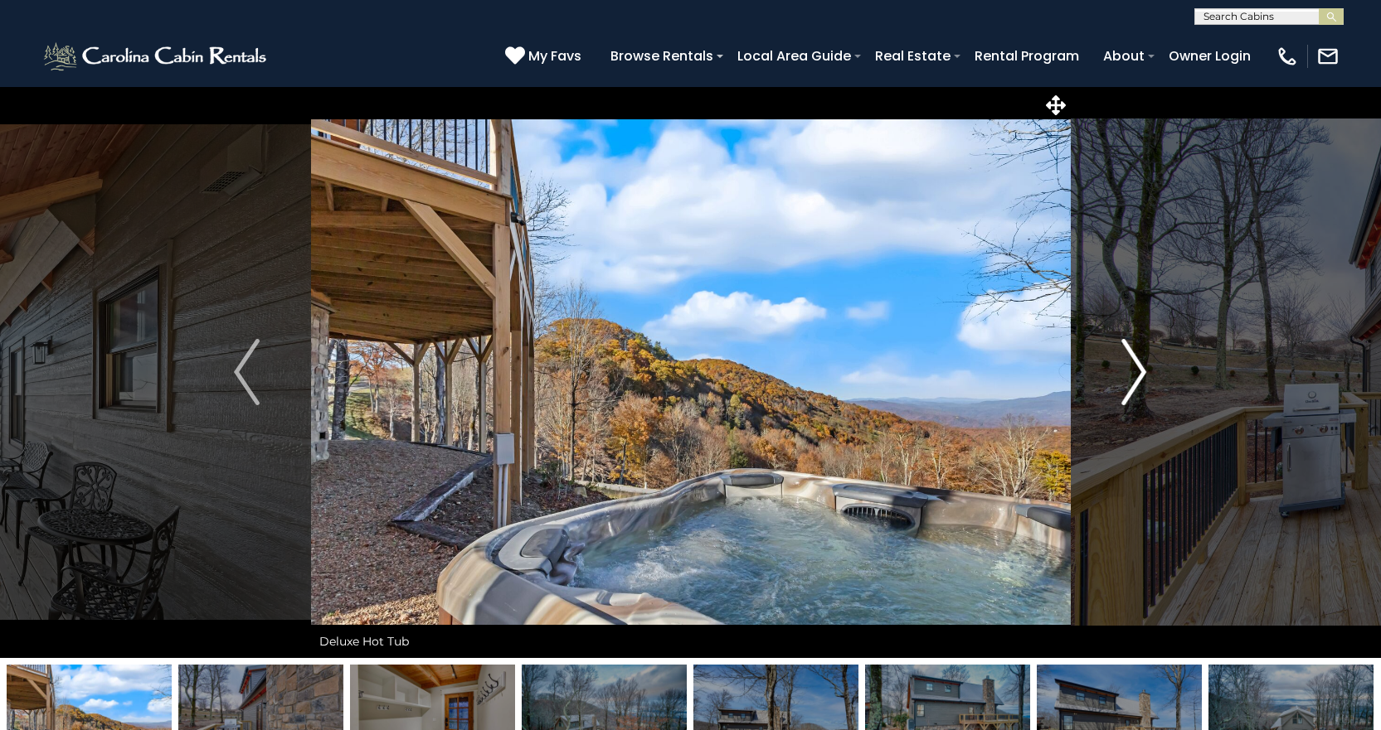
click at [1123, 372] on img "Next" at bounding box center [1133, 372] width 25 height 66
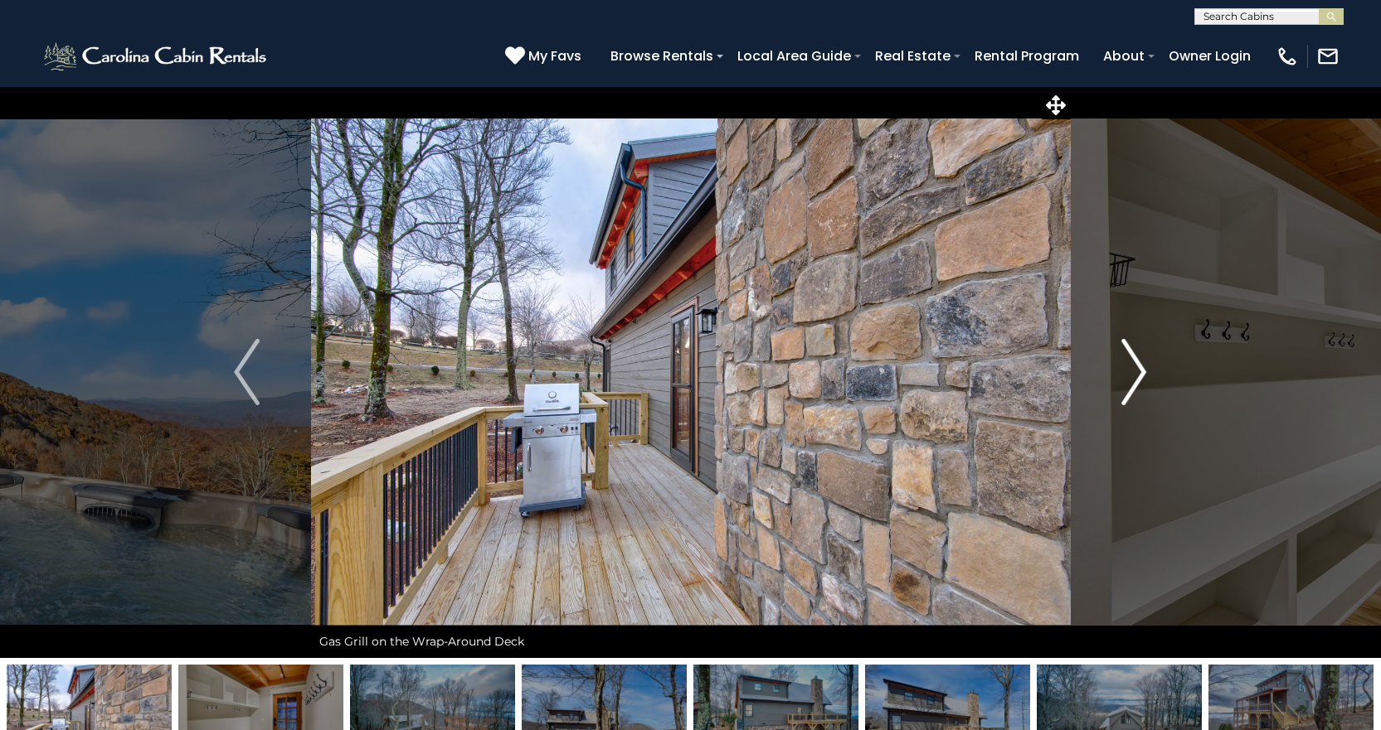
click at [1123, 372] on img "Next" at bounding box center [1133, 372] width 25 height 66
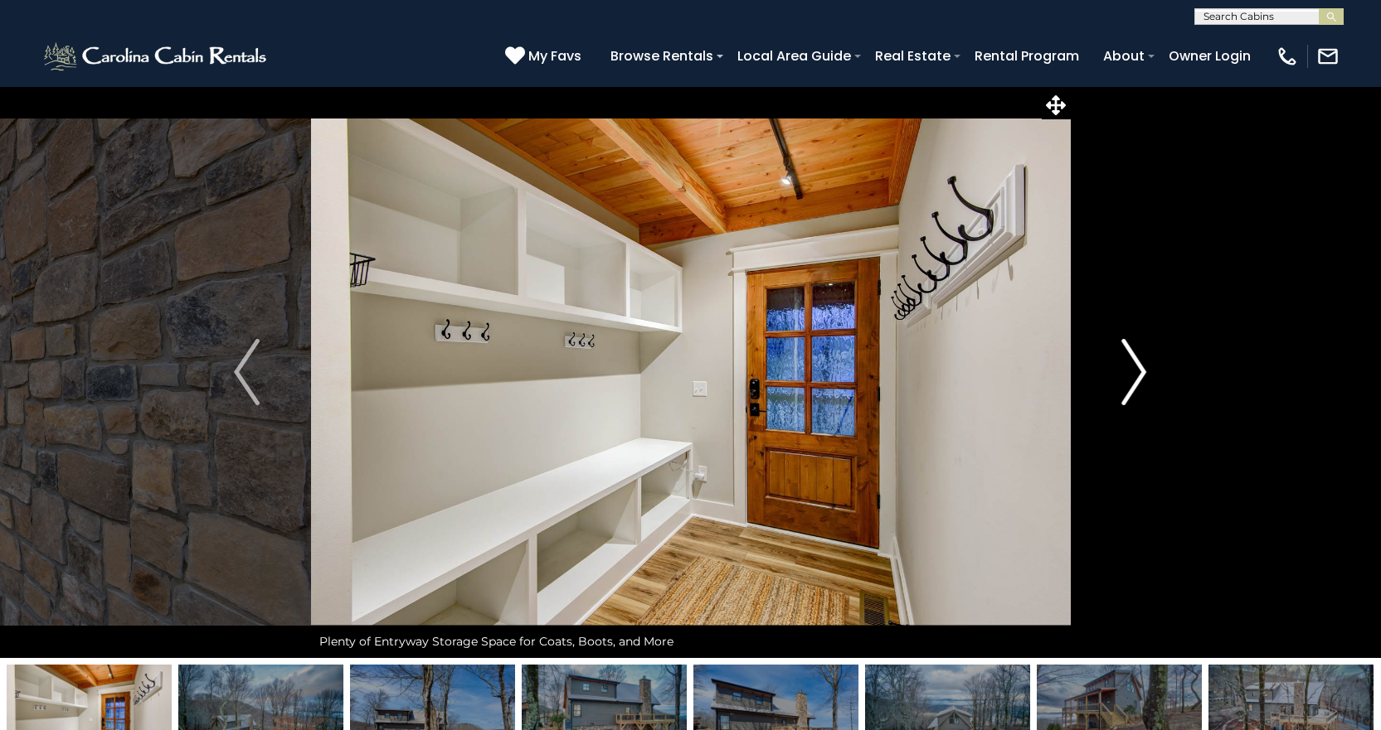
click at [1123, 372] on img "Next" at bounding box center [1133, 372] width 25 height 66
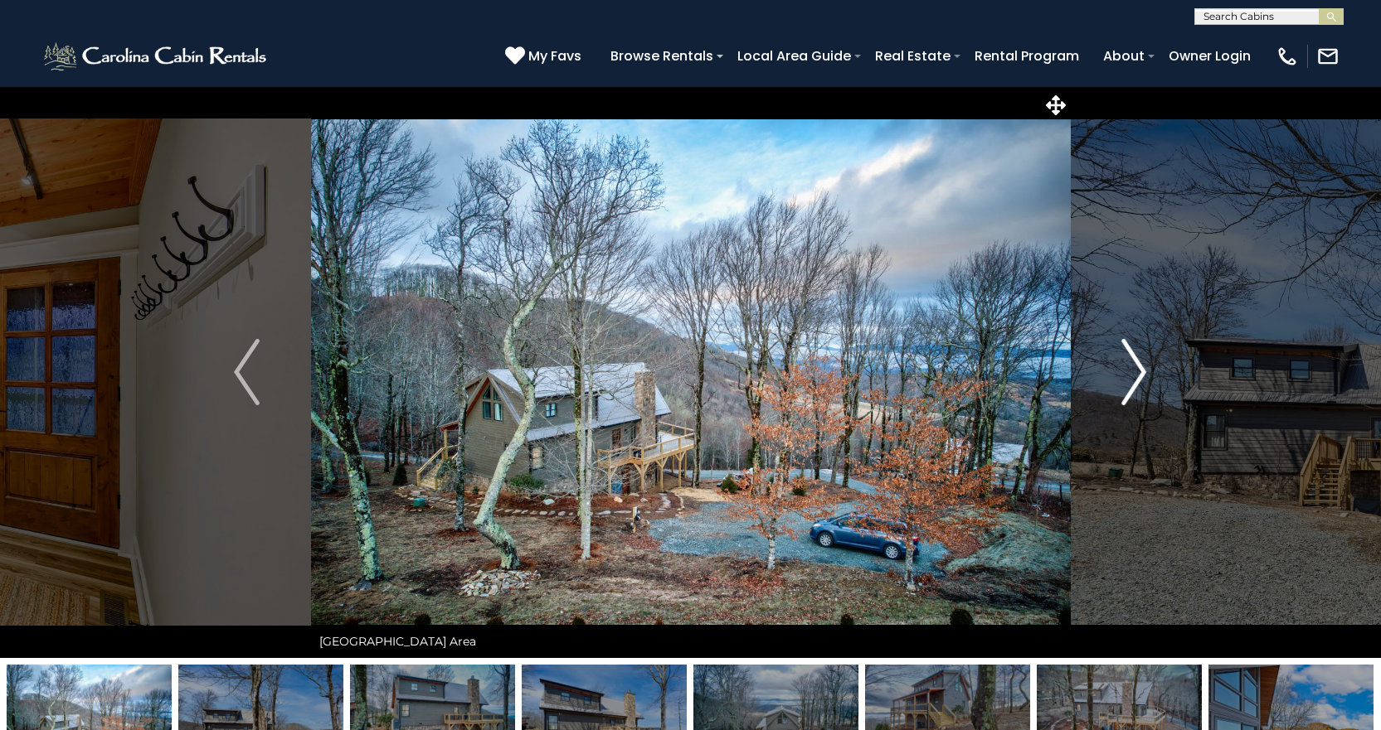
click at [1123, 372] on img "Next" at bounding box center [1133, 372] width 25 height 66
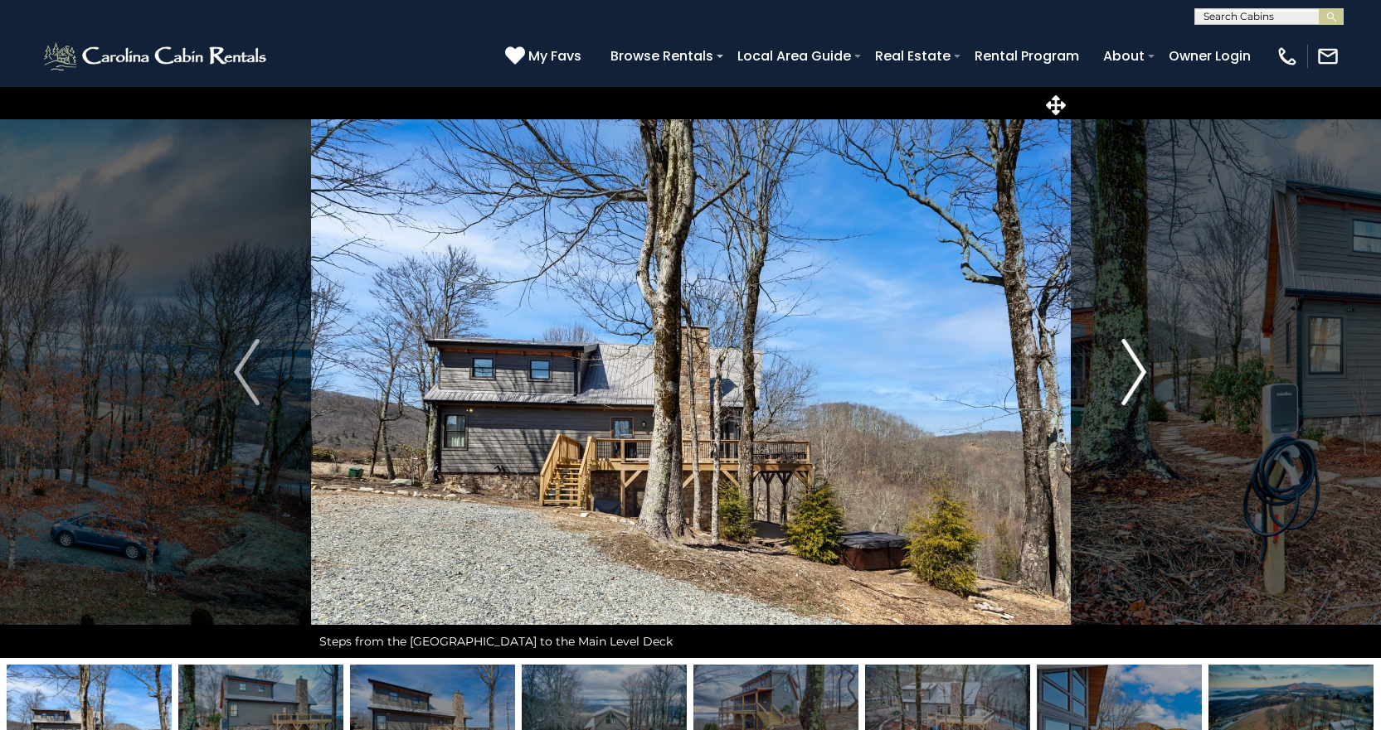
click at [1123, 372] on img "Next" at bounding box center [1133, 372] width 25 height 66
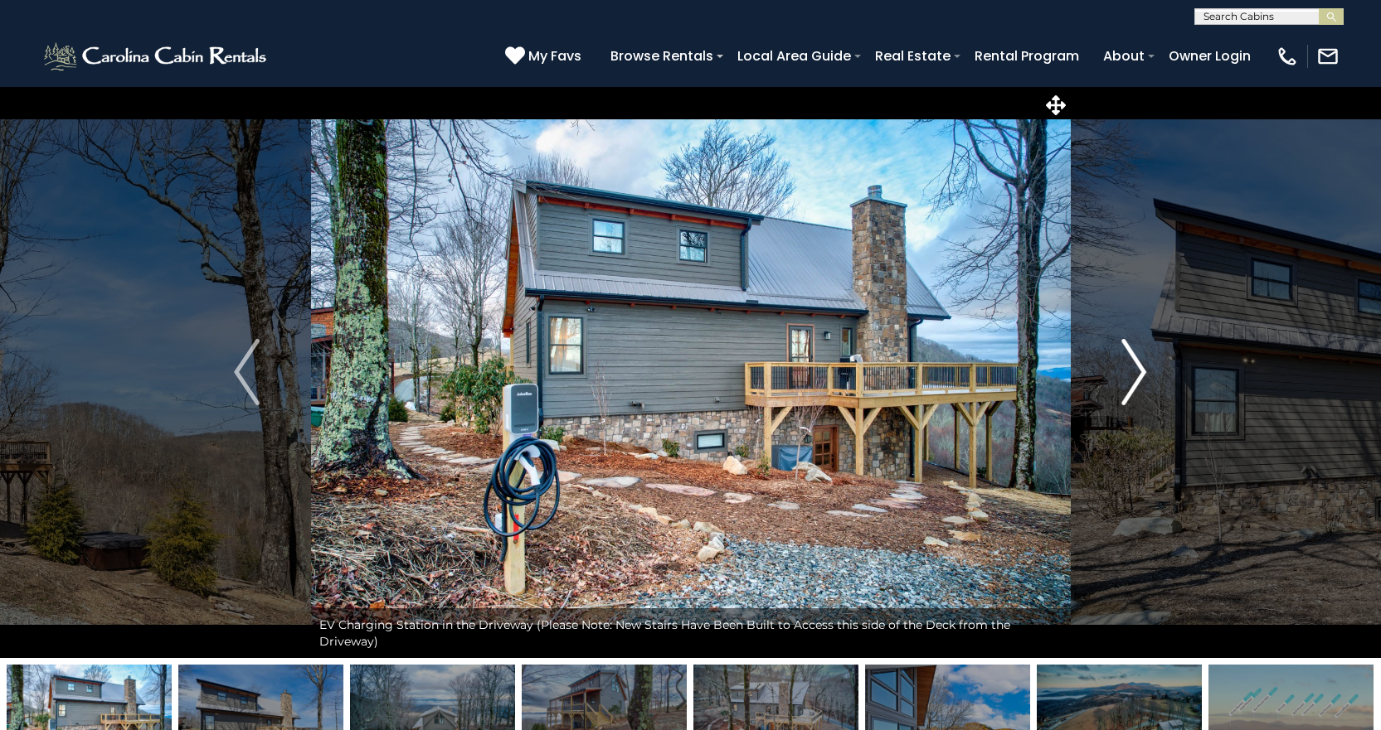
click at [1123, 372] on img "Next" at bounding box center [1133, 372] width 25 height 66
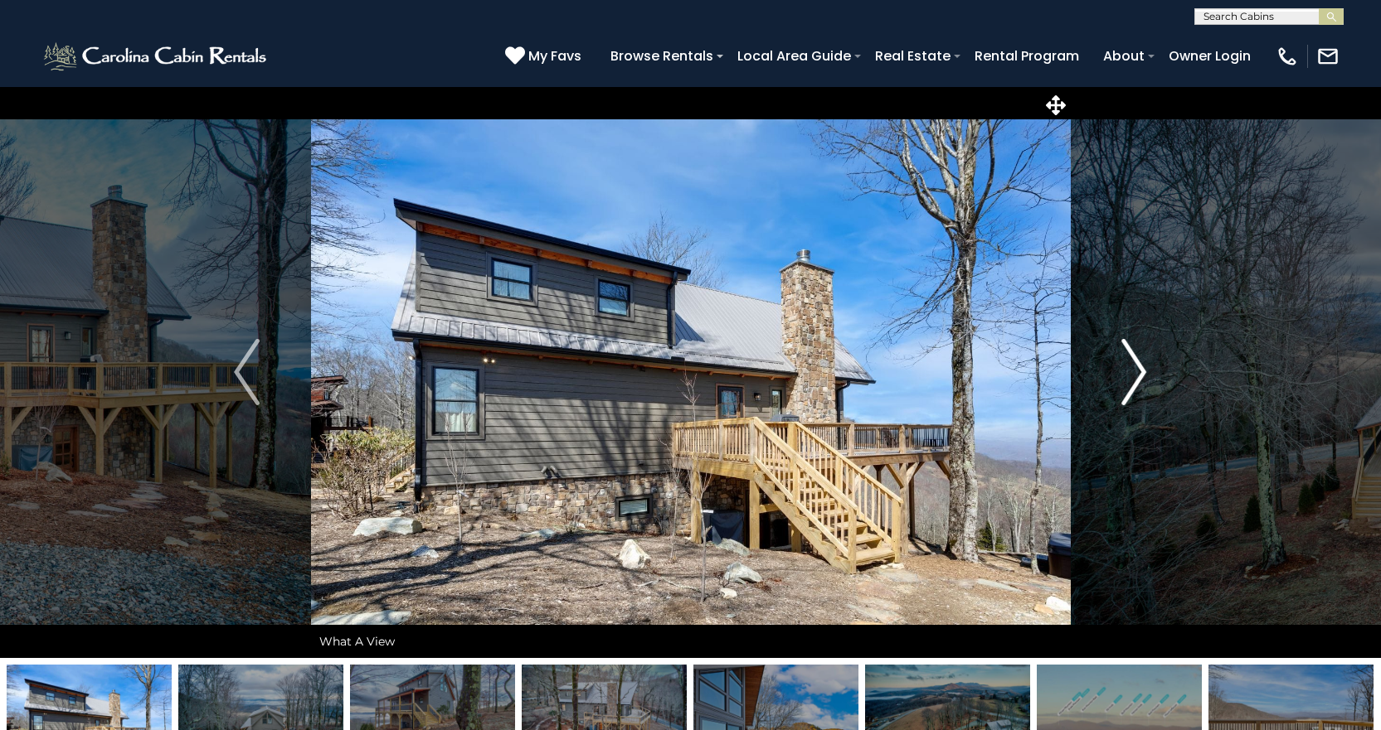
click at [1123, 372] on img "Next" at bounding box center [1133, 372] width 25 height 66
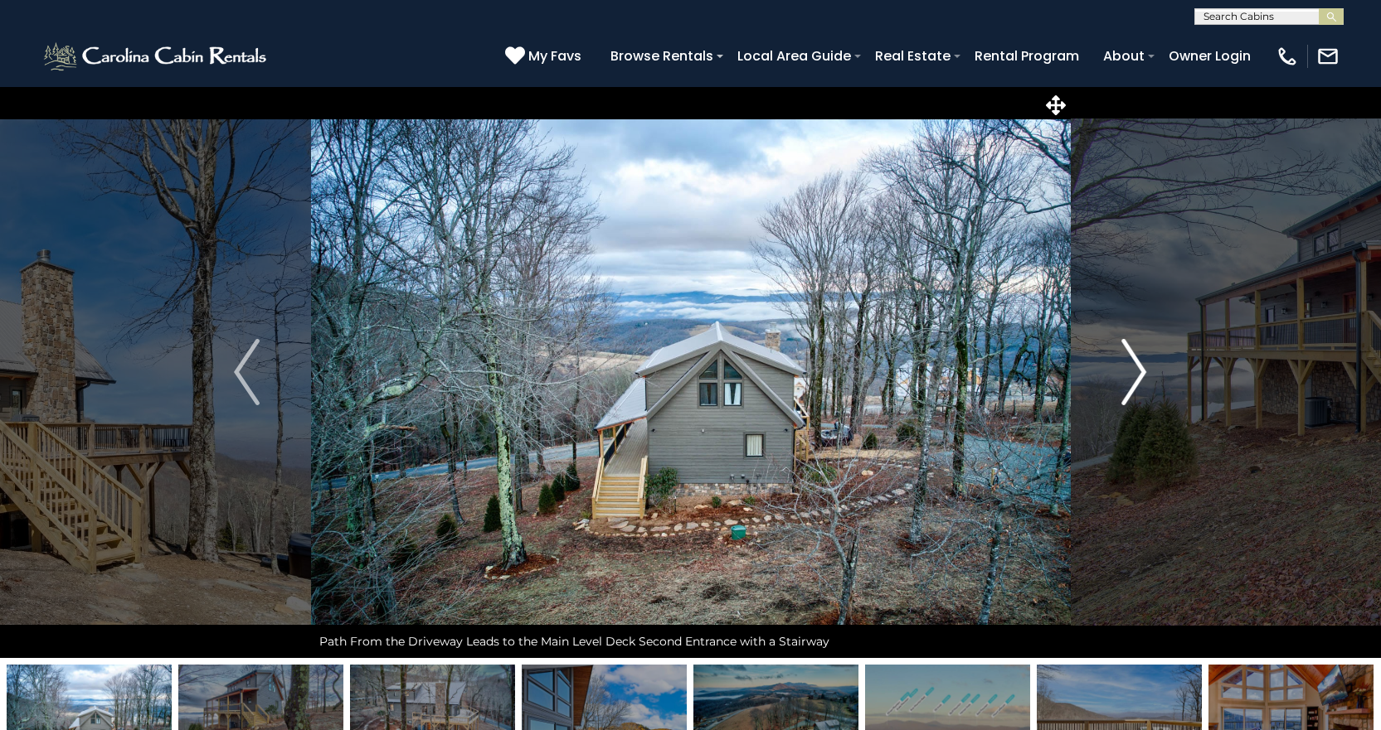
click at [1123, 372] on img "Next" at bounding box center [1133, 372] width 25 height 66
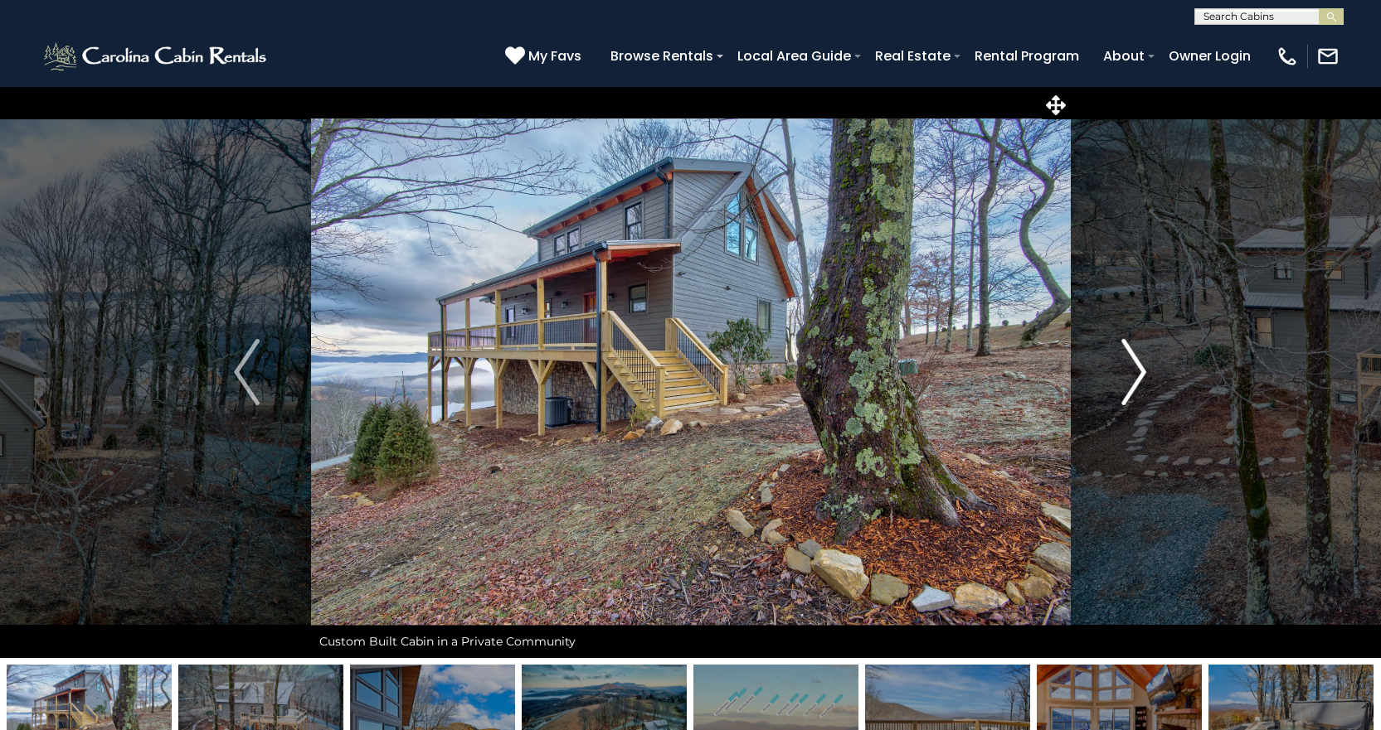
click at [1123, 372] on img "Next" at bounding box center [1133, 372] width 25 height 66
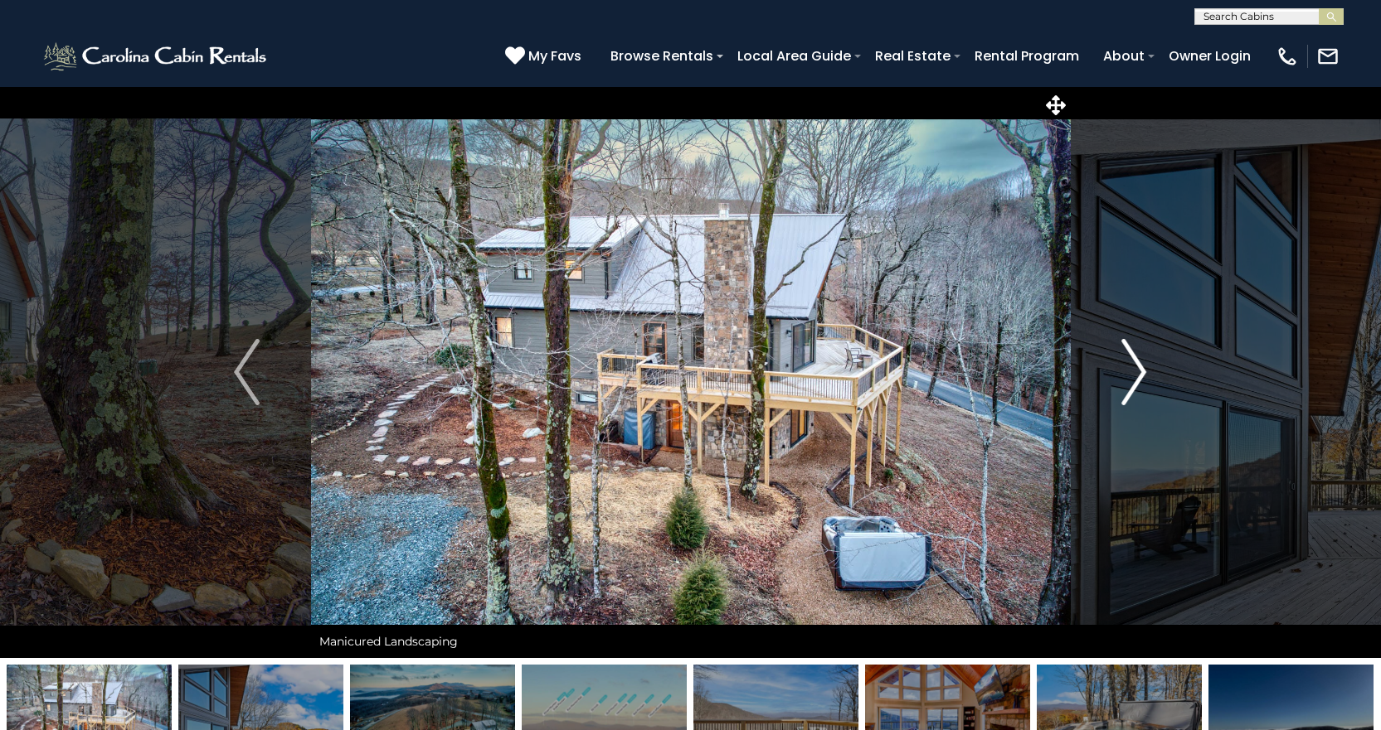
click at [1123, 372] on img "Next" at bounding box center [1133, 372] width 25 height 66
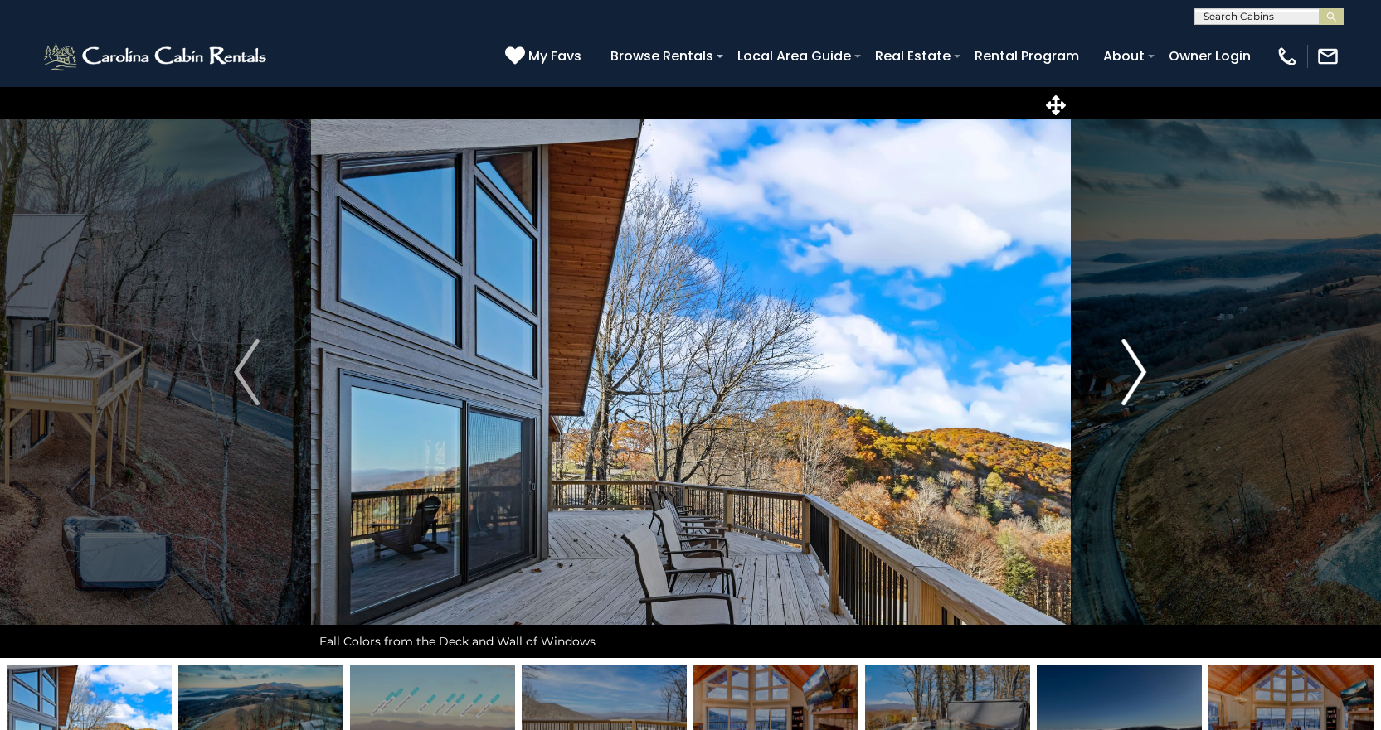
click at [1123, 372] on img "Next" at bounding box center [1133, 372] width 25 height 66
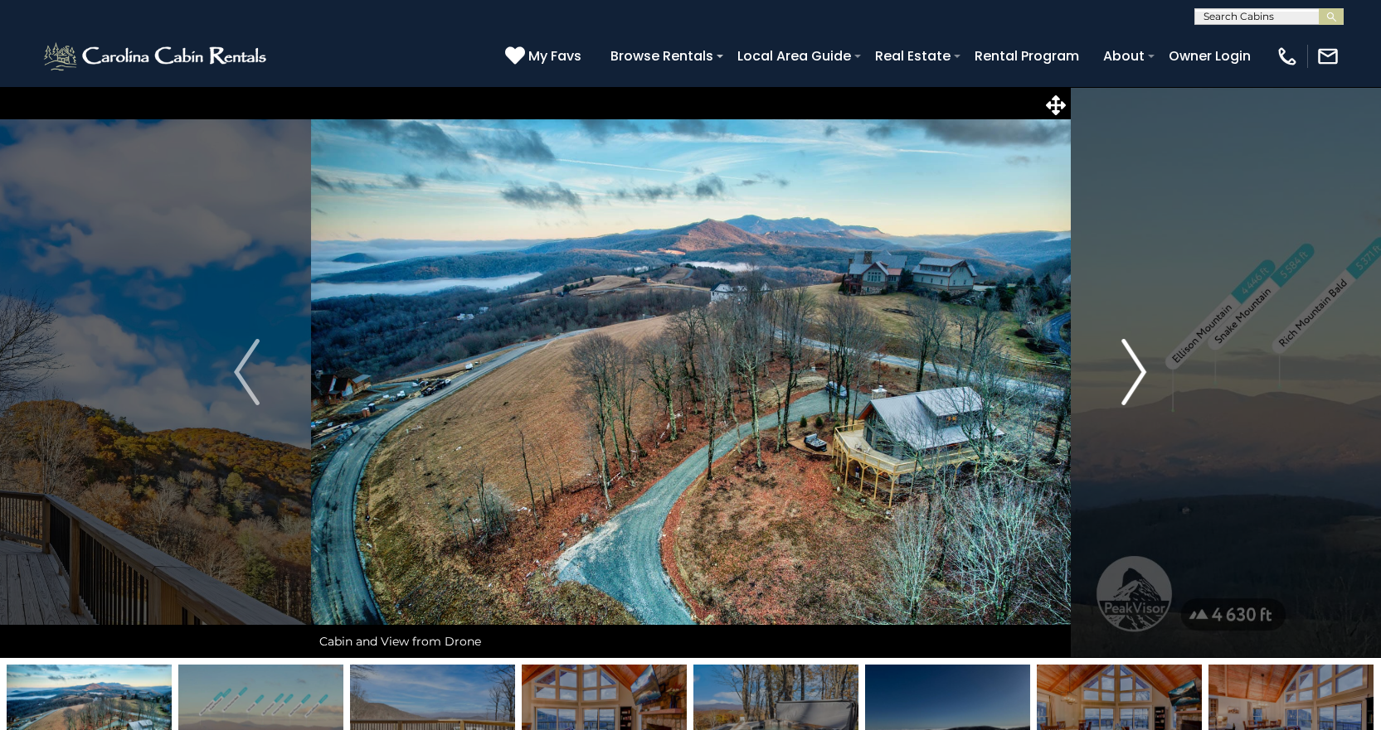
click at [1123, 372] on img "Next" at bounding box center [1133, 372] width 25 height 66
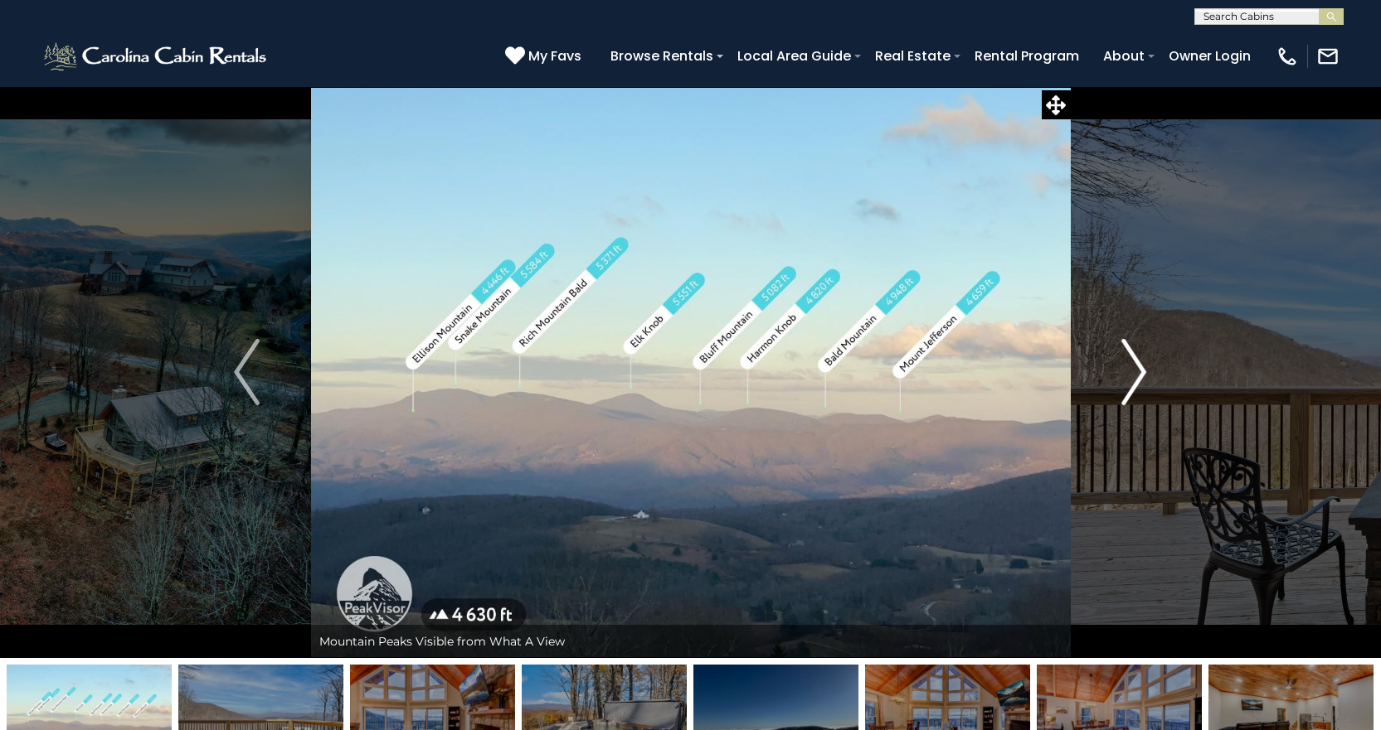
click at [1123, 372] on img "Next" at bounding box center [1133, 372] width 25 height 66
